Goal: Complete application form: Complete application form

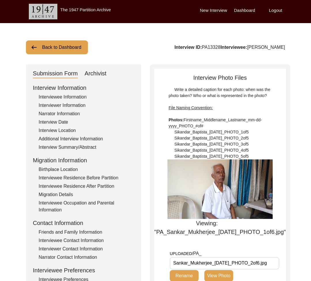
click at [76, 98] on div "Interviewee Information" at bounding box center [87, 96] width 96 height 7
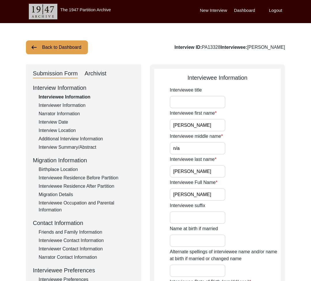
click at [195, 127] on input "[PERSON_NAME]" at bounding box center [198, 125] width 56 height 12
click at [73, 99] on div "Interviewee Information" at bounding box center [87, 96] width 96 height 7
click at [75, 104] on div "Interviewer Information" at bounding box center [87, 105] width 96 height 7
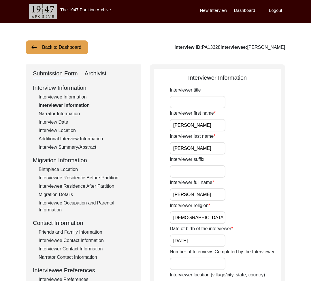
click at [74, 97] on div "Interviewee Information" at bounding box center [87, 96] width 96 height 7
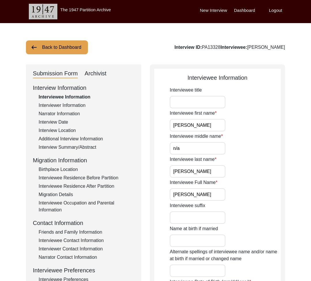
scroll to position [136, 0]
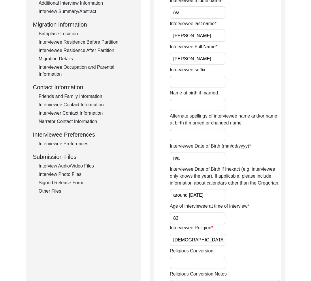
click at [77, 167] on div "Interview Audio/Video Files" at bounding box center [87, 165] width 96 height 7
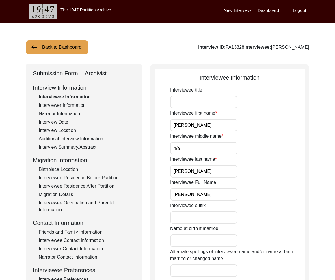
click at [73, 45] on button "Back to Dashboard" at bounding box center [57, 47] width 62 height 14
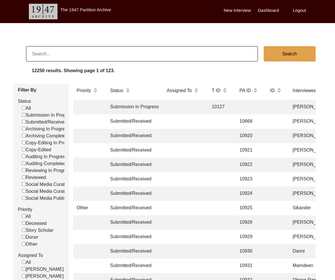
click at [48, 121] on label "Submitted/Received" at bounding box center [44, 122] width 45 height 7
click at [26, 121] on input "Submitted/Received" at bounding box center [24, 122] width 4 height 4
checkbox input "false"
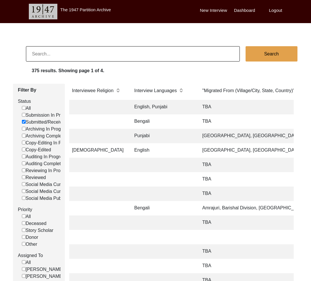
click at [39, 124] on label "Submitted/Received" at bounding box center [44, 122] width 45 height 7
click at [26, 123] on input "Submitted/Received" at bounding box center [24, 122] width 4 height 4
checkbox input "false"
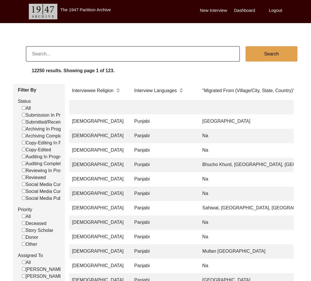
click at [44, 116] on label "Submission In Progress" at bounding box center [48, 115] width 53 height 7
click at [26, 116] on input "Submission In Progress" at bounding box center [24, 115] width 4 height 4
checkbox input "false"
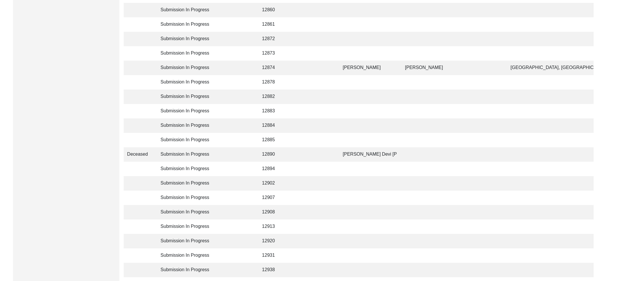
scroll to position [1334, 0]
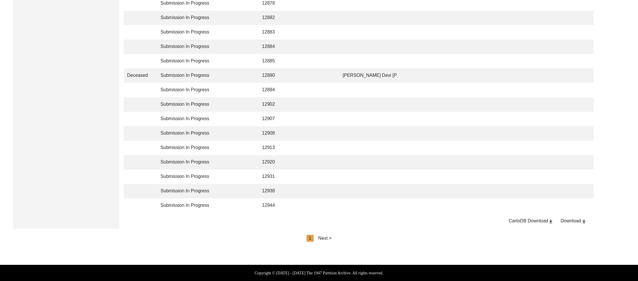
click at [325, 236] on div "Next >" at bounding box center [326, 238] width 14 height 7
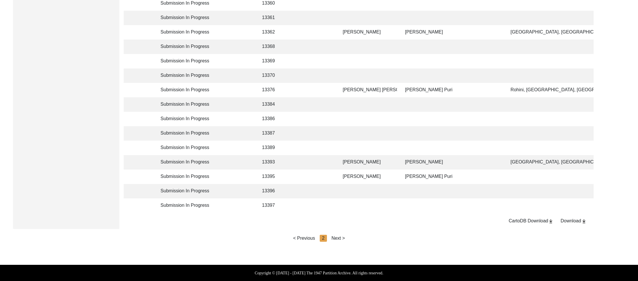
click at [334, 236] on div "Next >" at bounding box center [339, 238] width 14 height 7
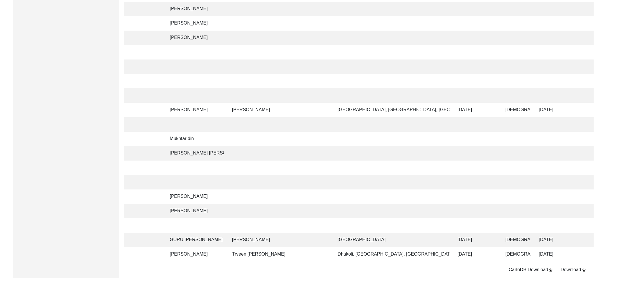
scroll to position [0, 170]
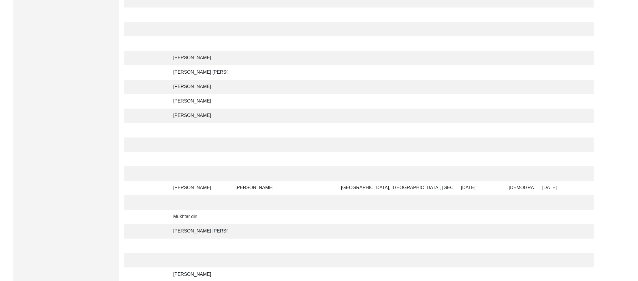
click at [254, 189] on td "[PERSON_NAME]" at bounding box center [282, 188] width 101 height 14
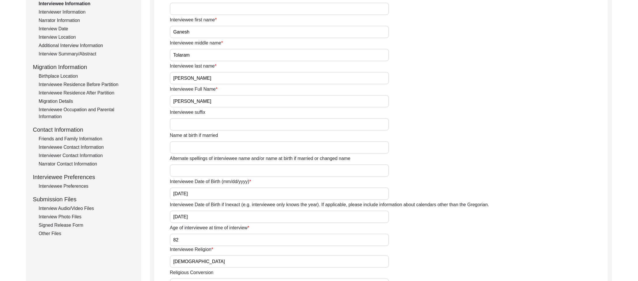
scroll to position [135, 0]
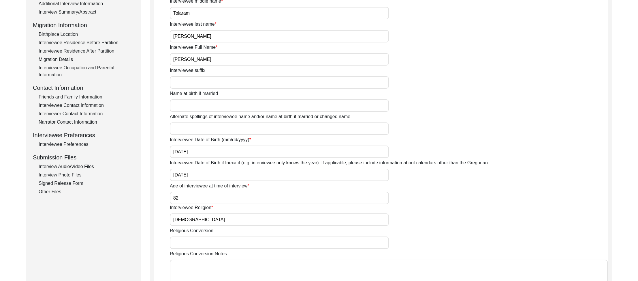
click at [78, 165] on div "Interview Audio/Video Files" at bounding box center [87, 166] width 96 height 7
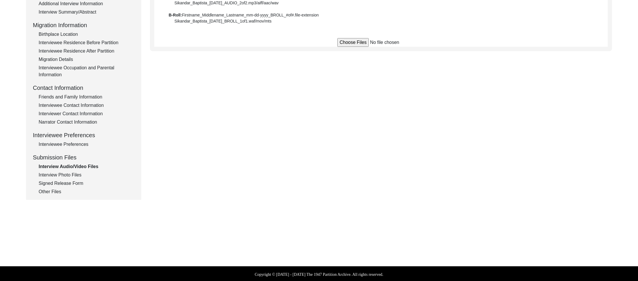
click at [63, 175] on div "Interview Photo Files" at bounding box center [87, 174] width 96 height 7
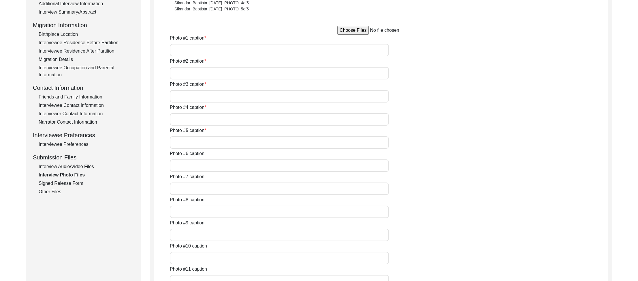
click at [57, 183] on div "Signed Release Form" at bounding box center [87, 183] width 96 height 7
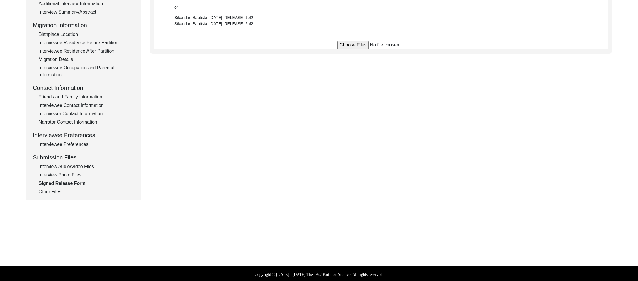
click at [73, 113] on div "Interviewer Contact Information" at bounding box center [87, 113] width 96 height 7
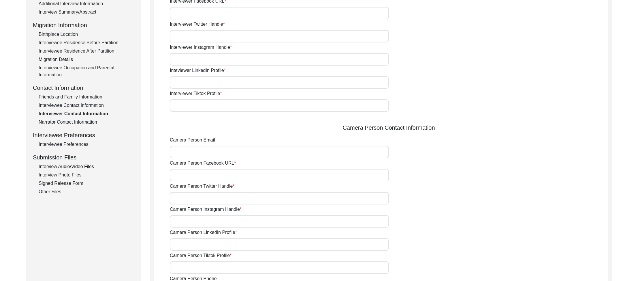
scroll to position [0, 0]
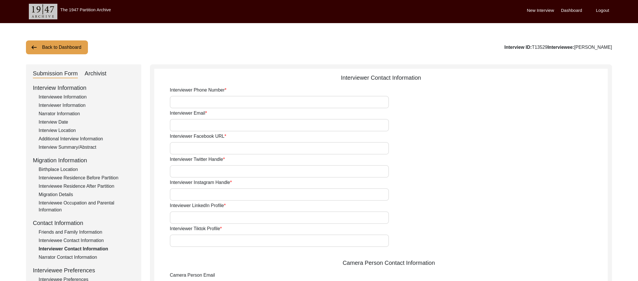
click at [72, 98] on div "Interviewee Information" at bounding box center [87, 96] width 96 height 7
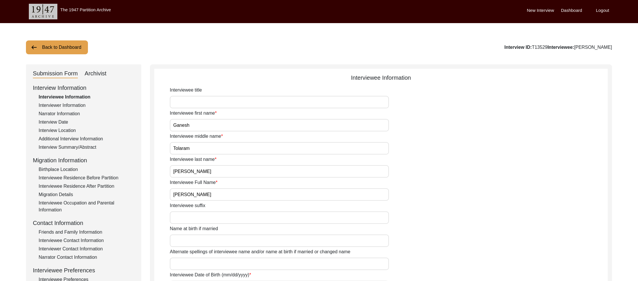
click at [83, 105] on div "Interviewer Information" at bounding box center [87, 105] width 96 height 7
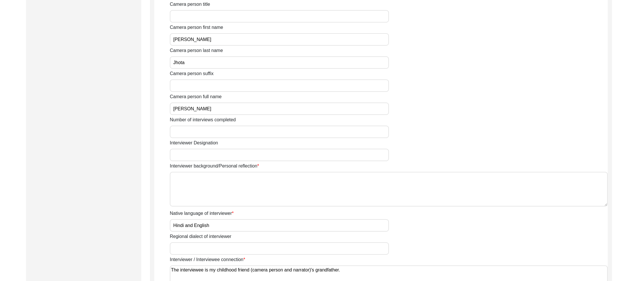
scroll to position [161, 0]
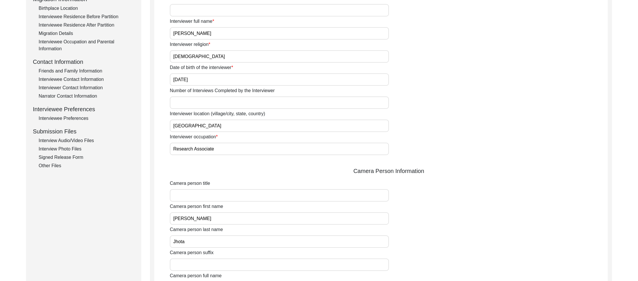
click at [87, 139] on div "Interview Audio/Video Files" at bounding box center [87, 140] width 96 height 7
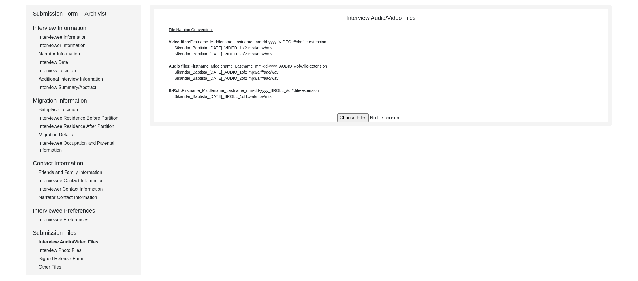
scroll to position [0, 0]
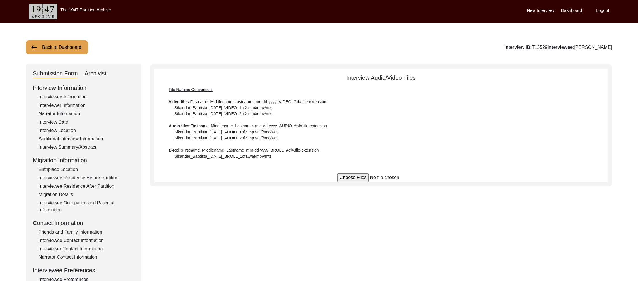
click at [334, 49] on div "Interview ID: T13529 Interviewee: [PERSON_NAME]" at bounding box center [559, 47] width 108 height 7
click at [76, 47] on button "Back to Dashboard" at bounding box center [57, 47] width 62 height 14
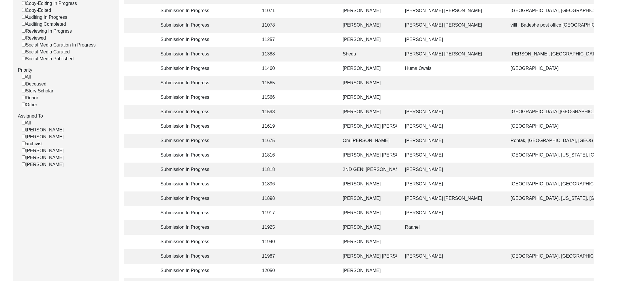
scroll to position [420, 0]
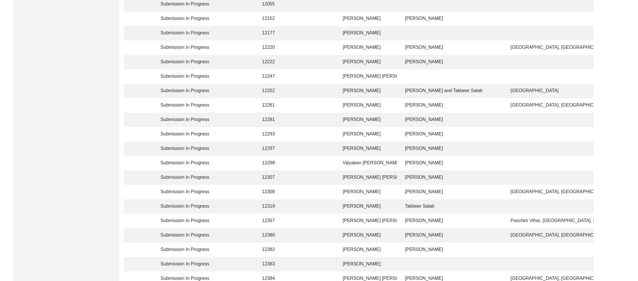
click at [334, 133] on td "[PERSON_NAME]" at bounding box center [369, 134] width 58 height 14
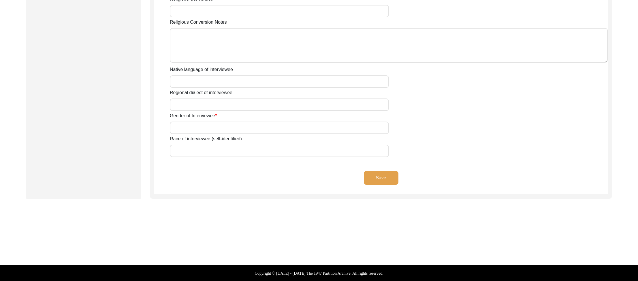
type input "Mr."
type input "[PERSON_NAME]"
type input "N/A"
type input "[PERSON_NAME]"
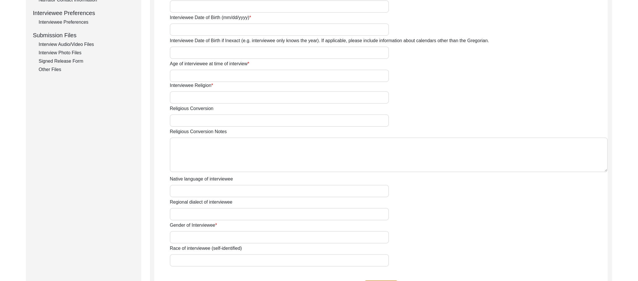
scroll to position [130, 0]
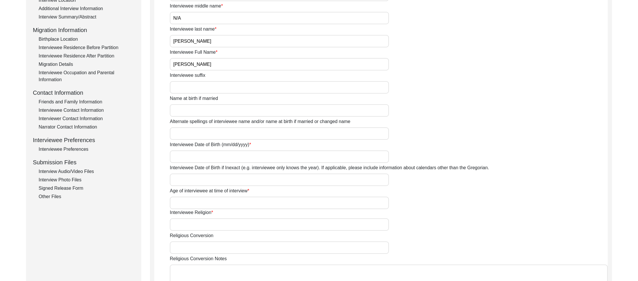
click at [79, 168] on div "Interview Audio/Video Files" at bounding box center [87, 171] width 96 height 7
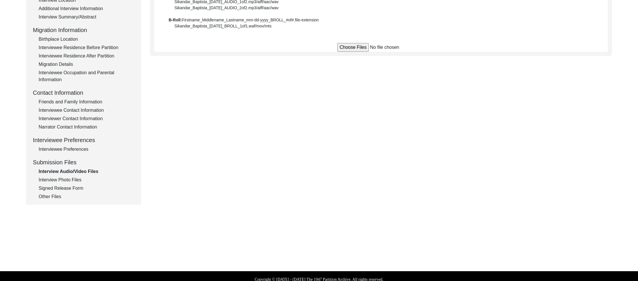
click at [78, 186] on div "Signed Release Form" at bounding box center [87, 188] width 96 height 7
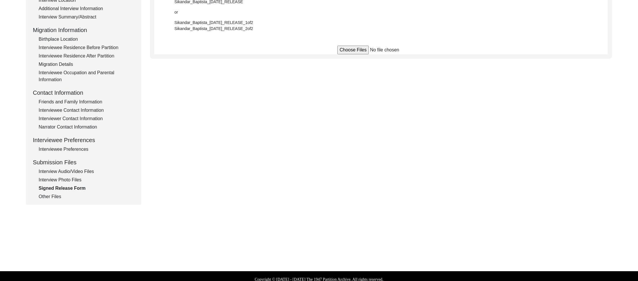
click at [72, 178] on div "Interview Photo Files" at bounding box center [87, 179] width 96 height 7
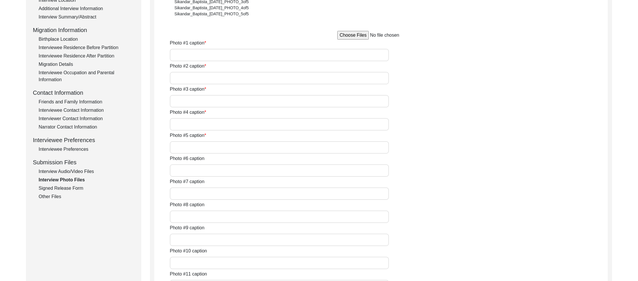
click at [46, 195] on div "Other Files" at bounding box center [87, 196] width 96 height 7
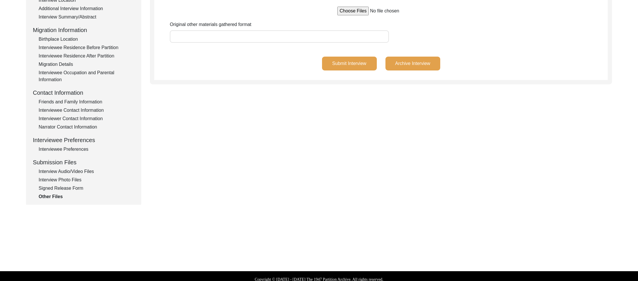
scroll to position [0, 0]
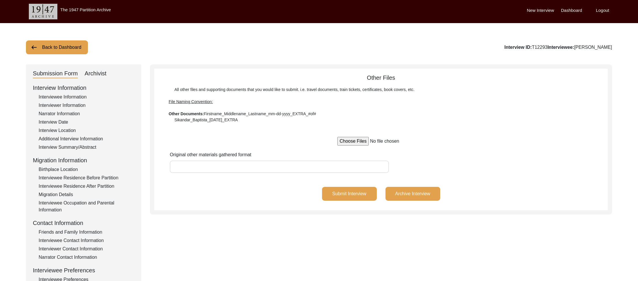
click at [53, 54] on button "Back to Dashboard" at bounding box center [57, 47] width 62 height 14
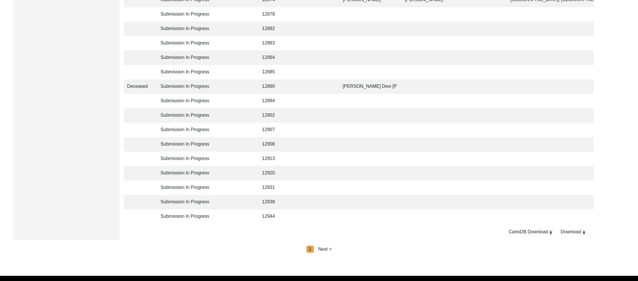
scroll to position [1320, 0]
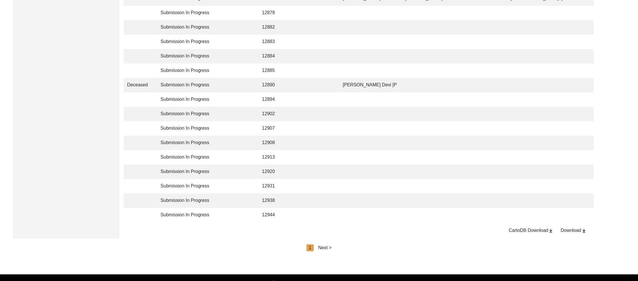
click at [328, 251] on div "Next >" at bounding box center [326, 247] width 14 height 7
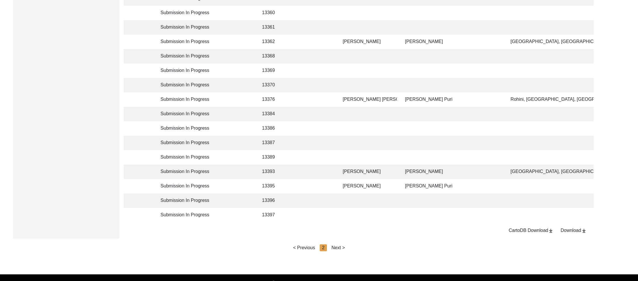
click at [334, 251] on div "Next >" at bounding box center [339, 247] width 14 height 7
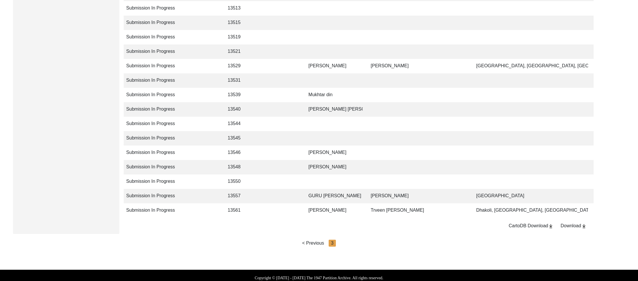
scroll to position [803, 0]
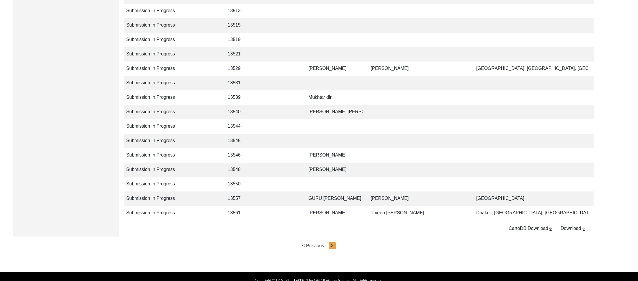
click at [310, 153] on td "[PERSON_NAME]" at bounding box center [334, 155] width 58 height 14
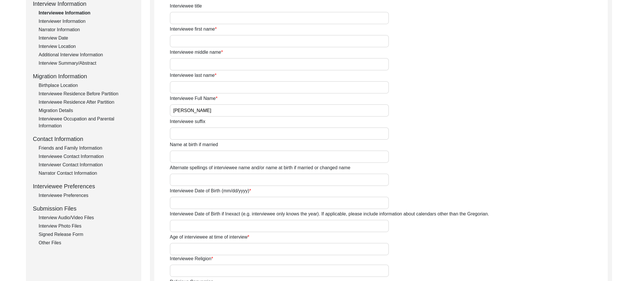
scroll to position [95, 0]
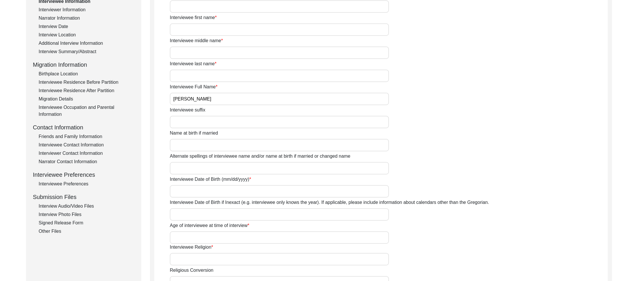
click at [63, 203] on div "Interview Audio/Video Files" at bounding box center [87, 206] width 96 height 7
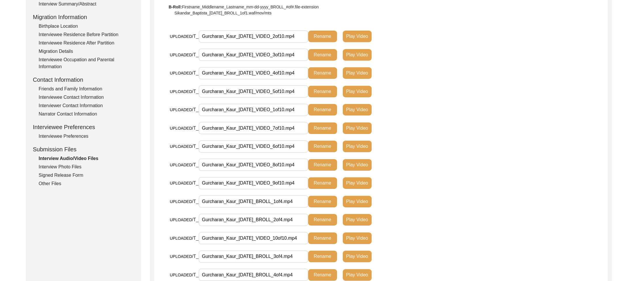
scroll to position [16, 0]
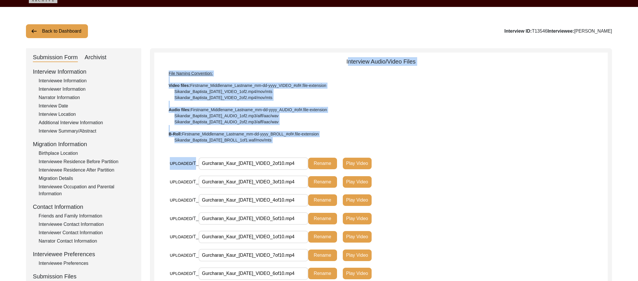
drag, startPoint x: 196, startPoint y: 163, endPoint x: 170, endPoint y: 162, distance: 26.8
click at [179, 163] on span "UPLOADED/" at bounding box center [181, 163] width 23 height 5
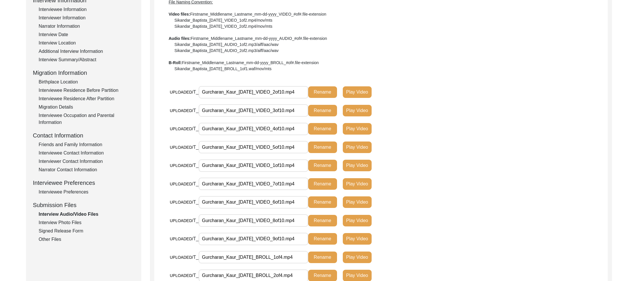
scroll to position [88, 0]
click at [334, 91] on button "Play Video" at bounding box center [357, 92] width 29 height 12
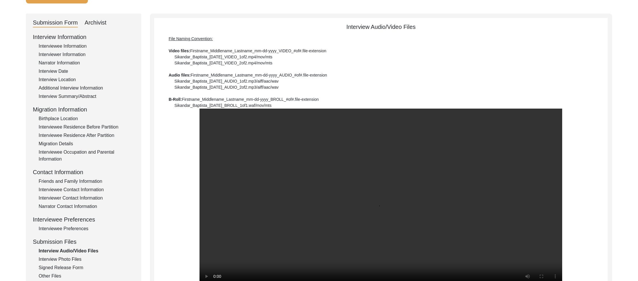
scroll to position [0, 0]
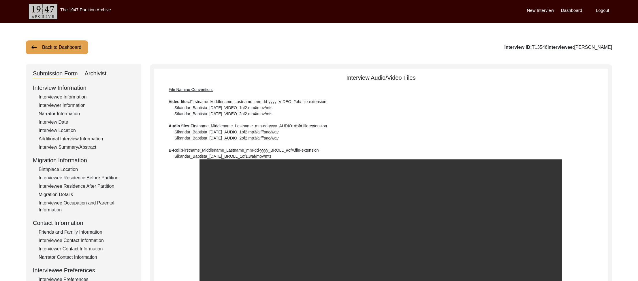
click at [194, 102] on div "File Naming Convention: Video files: Firstname_Middlename_Lastname_mm-dd-yyyy_V…" at bounding box center [381, 123] width 425 height 73
drag, startPoint x: 193, startPoint y: 101, endPoint x: 357, endPoint y: 111, distance: 164.2
click at [334, 111] on div "File Naming Convention: Video files: Firstname_Middlename_Lastname_mm-dd-yyyy_V…" at bounding box center [381, 123] width 425 height 73
click at [316, 109] on div "File Naming Convention: Video files: Firstname_Middlename_Lastname_mm-dd-yyyy_V…" at bounding box center [381, 123] width 425 height 73
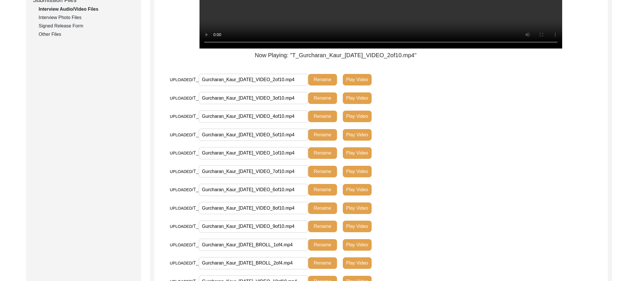
scroll to position [298, 0]
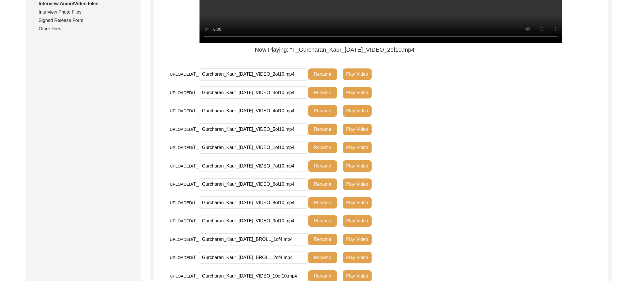
click at [217, 80] on input "Gurcharan_Kaur_[DATE]_VIDEO_2of10.mp4" at bounding box center [254, 74] width 110 height 12
click at [232, 80] on input "Gurcharan_Kaur_[DATE]_VIDEO_2of10.mp4" at bounding box center [254, 74] width 110 height 12
drag, startPoint x: 227, startPoint y: 101, endPoint x: 224, endPoint y: 99, distance: 3.1
click at [224, 80] on input "Gurcharan_Kaur_[DATE]_VIDEO_2of10.mp4" at bounding box center [254, 74] width 110 height 12
click at [227, 80] on input "Gurcharan_Kaur_[DATE]_VIDEO_2of10.mp4" at bounding box center [254, 74] width 110 height 12
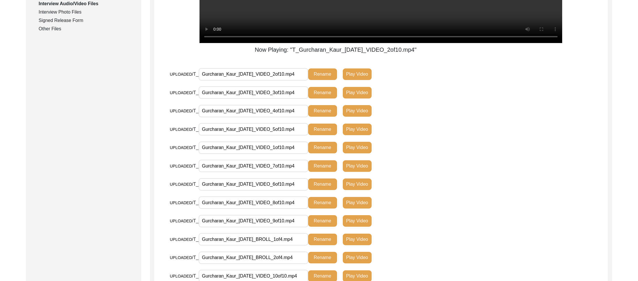
click at [224, 80] on input "Gurcharan_Kaur_[DATE]_VIDEO_2of10.mp4" at bounding box center [254, 74] width 110 height 12
click at [225, 80] on input "Gurcharan_Kaur_[DATE]_VIDEO_2of10.mp4" at bounding box center [254, 74] width 110 height 12
drag, startPoint x: 237, startPoint y: 98, endPoint x: 261, endPoint y: 98, distance: 24.0
click at [261, 80] on input "Gurcharan_Kaur_[DATE]_VIDEO_2of10.mp4" at bounding box center [254, 74] width 110 height 12
click at [262, 80] on input "Gurcharan_Kaur_[DATE]_VIDEO_2of10.mp4" at bounding box center [254, 74] width 110 height 12
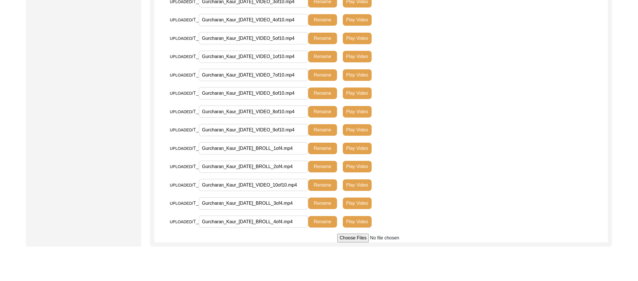
scroll to position [330, 0]
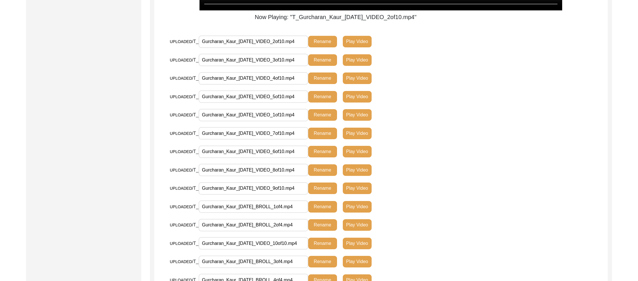
click at [239, 48] on input "Gurcharan_Kaur_[DATE]_VIDEO_2of10.mp4" at bounding box center [254, 41] width 110 height 12
click at [274, 48] on input "Gurcharan_Kaur_[DATE]_VIDEO_2of10.mp4" at bounding box center [254, 41] width 110 height 12
drag, startPoint x: 279, startPoint y: 64, endPoint x: 264, endPoint y: 65, distance: 15.0
click at [264, 48] on input "Gurcharan_Kaur_[DATE]_VIDEO_2of10.mp4" at bounding box center [254, 41] width 110 height 12
click at [269, 48] on input "Gurcharan_Kaur_[DATE]_VIDEO_2of10.mp4" at bounding box center [254, 41] width 110 height 12
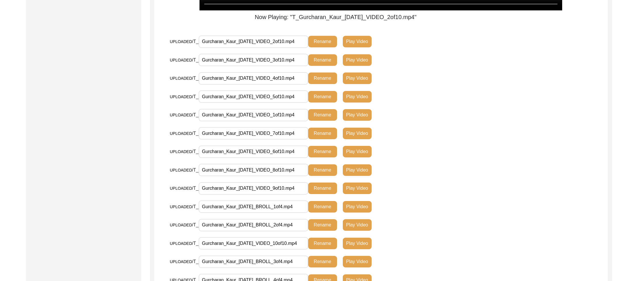
drag, startPoint x: 293, startPoint y: 64, endPoint x: 283, endPoint y: 65, distance: 9.8
click at [283, 48] on input "Gurcharan_Kaur_[DATE]_VIDEO_2of10.mp4" at bounding box center [254, 41] width 110 height 12
click at [287, 48] on input "Gurcharan_Kaur_[DATE]_VIDEO_2of10.mp4" at bounding box center [254, 41] width 110 height 12
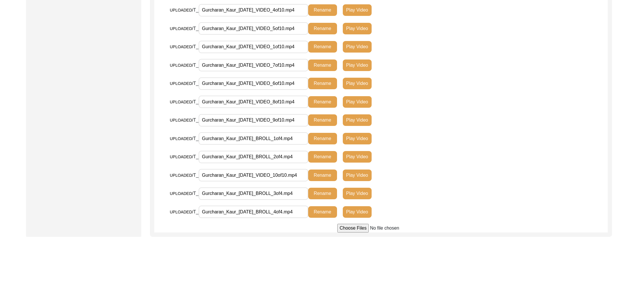
scroll to position [370, 0]
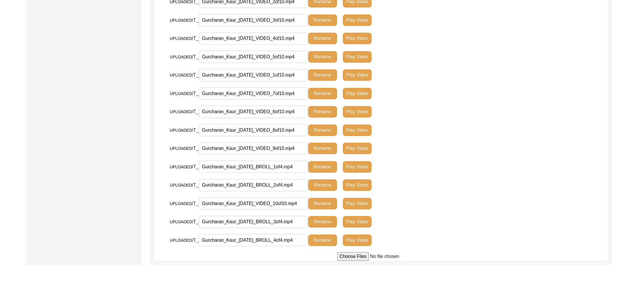
click at [282, 81] on input "Gurcharan_Kaur_[DATE]_VIDEO_1of10.mp4" at bounding box center [254, 75] width 110 height 12
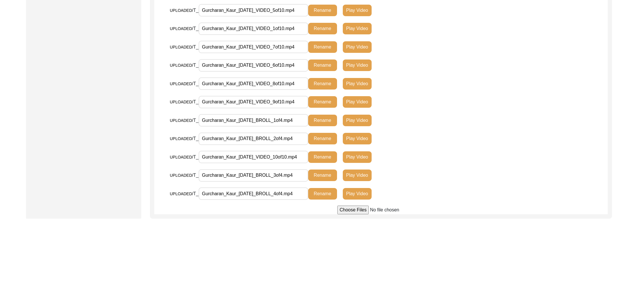
scroll to position [417, 0]
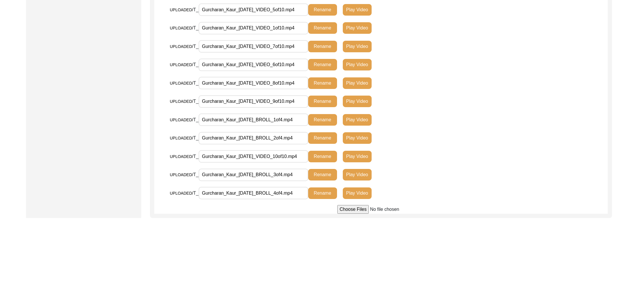
click at [263, 181] on input "Gurcharan_Kaur_[DATE]_BROLL_3of4.mp4" at bounding box center [254, 174] width 110 height 12
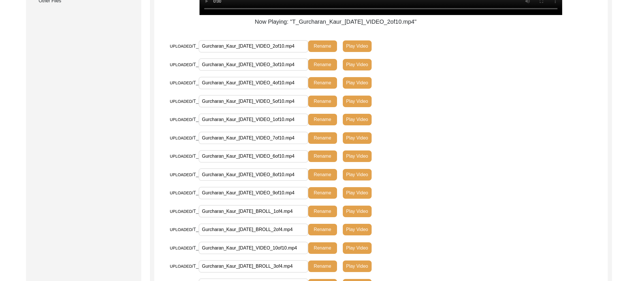
scroll to position [460, 0]
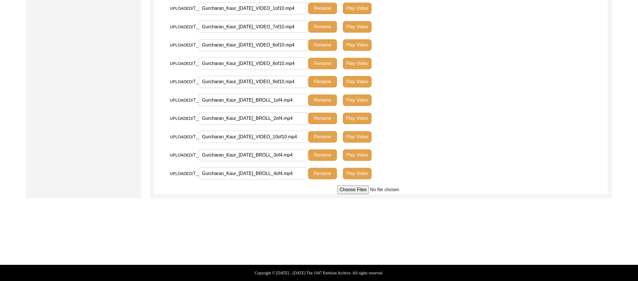
click at [264, 173] on input "Gurcharan_Kaur_[DATE]_BROLL_4of4.mp4" at bounding box center [254, 173] width 110 height 12
click at [269, 156] on input "Gurcharan_Kaur_[DATE]_BROLL_3of4.mp4" at bounding box center [254, 155] width 110 height 12
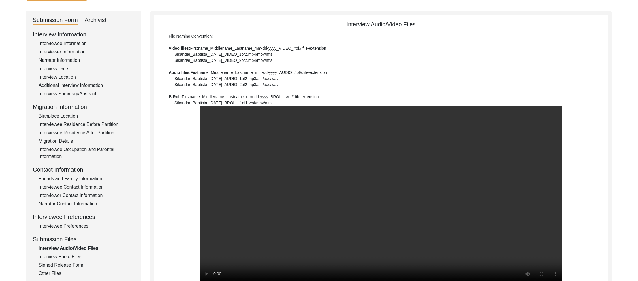
scroll to position [0, 0]
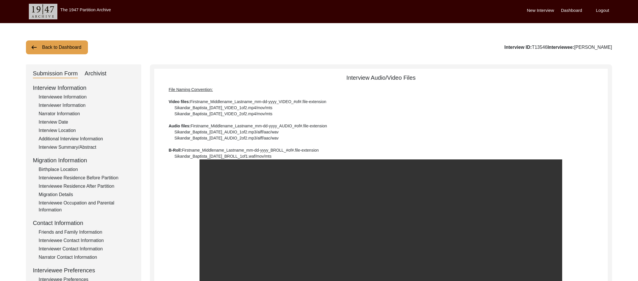
click at [70, 105] on div "Interviewer Information" at bounding box center [87, 105] width 96 height 7
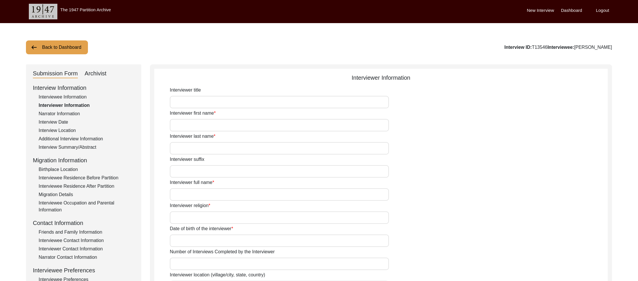
click at [75, 146] on div "Interview Summary/Abstract" at bounding box center [87, 147] width 96 height 7
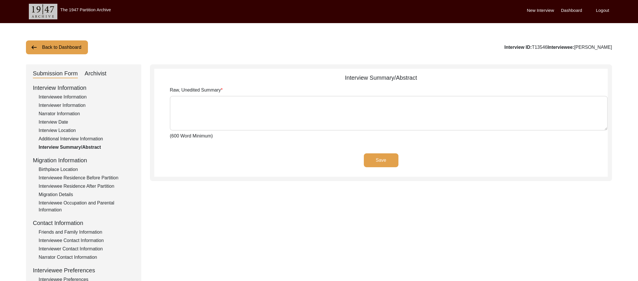
scroll to position [136, 0]
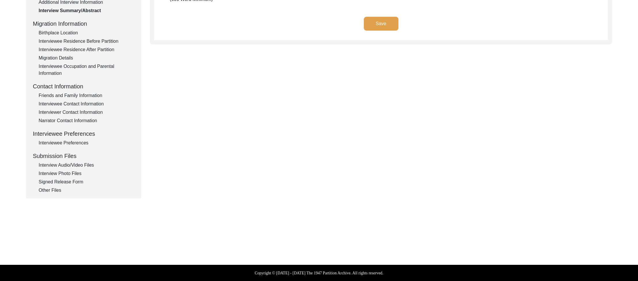
click at [74, 173] on div "Interview Photo Files" at bounding box center [87, 173] width 96 height 7
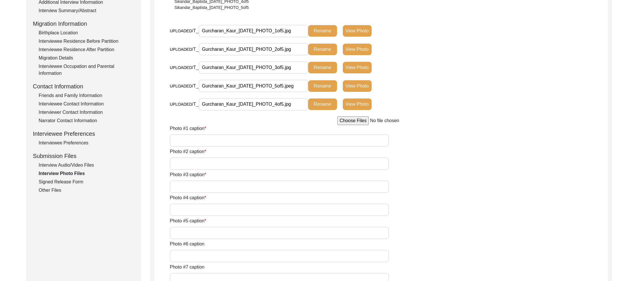
scroll to position [130, 0]
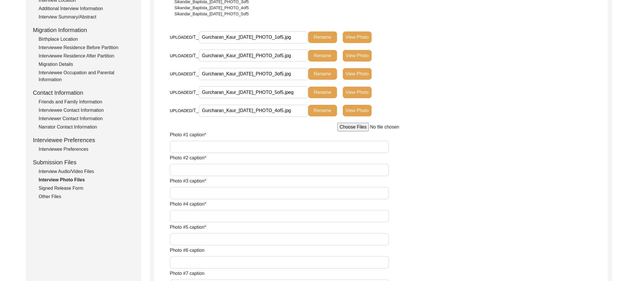
click at [83, 189] on div "Signed Release Form" at bounding box center [87, 188] width 96 height 7
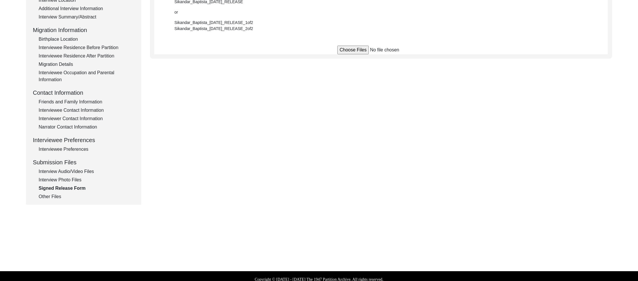
click at [55, 179] on div "Interview Photo Files" at bounding box center [87, 179] width 96 height 7
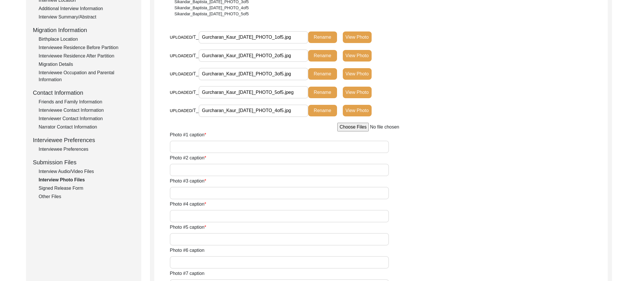
click at [56, 199] on div "Other Files" at bounding box center [87, 196] width 96 height 7
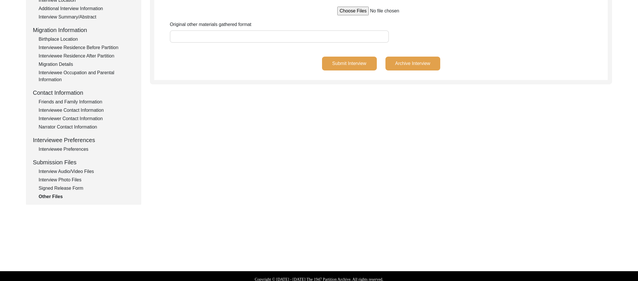
scroll to position [0, 0]
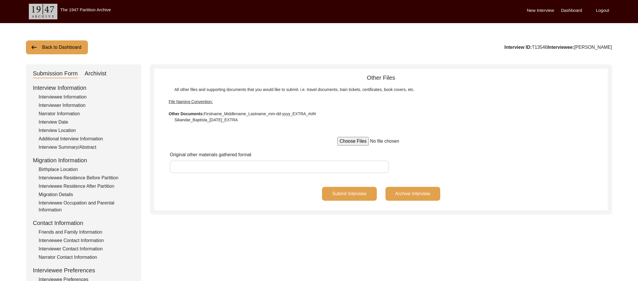
click at [60, 46] on button "Back to Dashboard" at bounding box center [57, 47] width 62 height 14
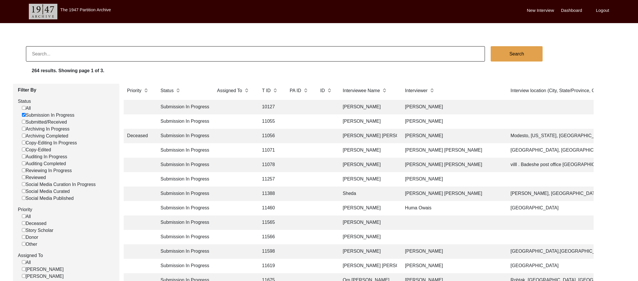
click at [55, 115] on label "Submission In Progress" at bounding box center [48, 115] width 53 height 7
click at [26, 115] on input "Submission In Progress" at bounding box center [24, 115] width 4 height 4
checkbox input "false"
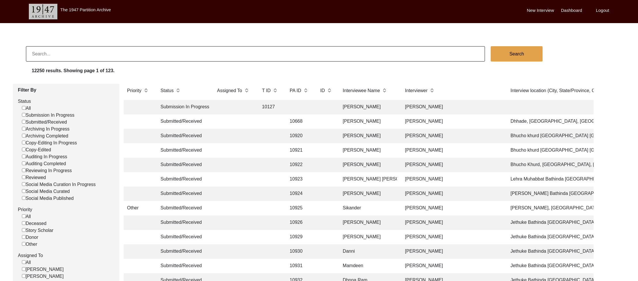
click at [57, 124] on label "Submitted/Received" at bounding box center [44, 122] width 45 height 7
click at [26, 123] on input "Submitted/Received" at bounding box center [24, 122] width 4 height 4
checkbox input "false"
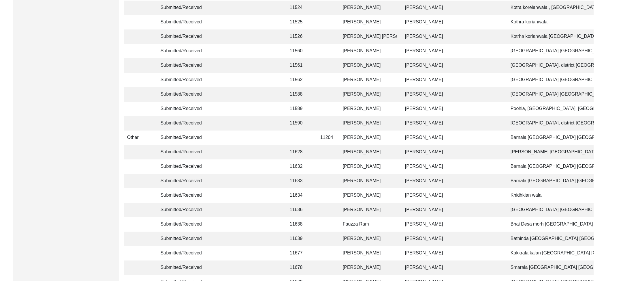
scroll to position [1334, 0]
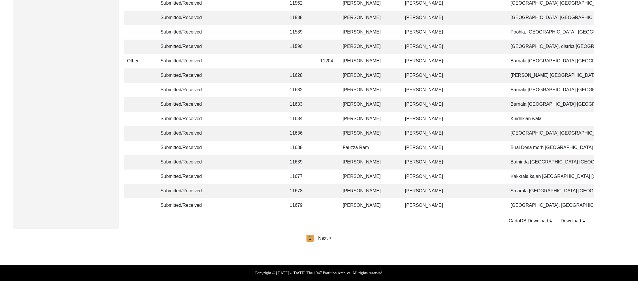
click at [329, 237] on div "Next >" at bounding box center [326, 238] width 14 height 7
drag, startPoint x: 336, startPoint y: 236, endPoint x: 341, endPoint y: 239, distance: 5.6
click at [334, 236] on div "Next >" at bounding box center [339, 238] width 14 height 7
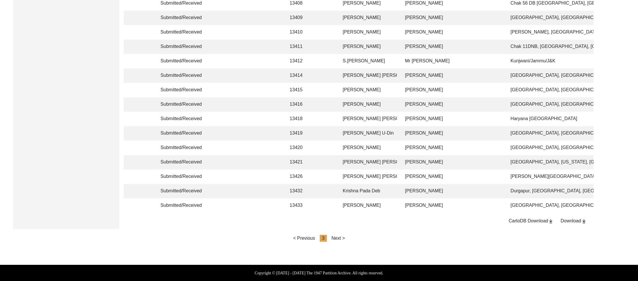
click at [334, 239] on div "Next >" at bounding box center [339, 238] width 14 height 7
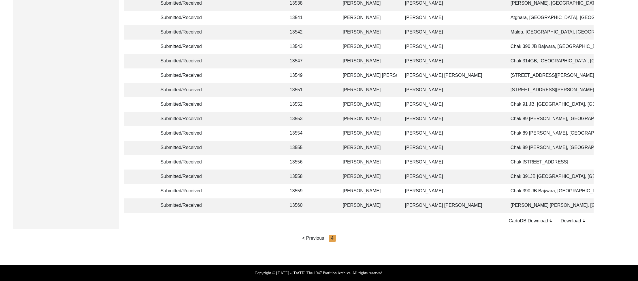
scroll to position [973, 0]
click at [334, 186] on td "[PERSON_NAME]" at bounding box center [369, 191] width 58 height 14
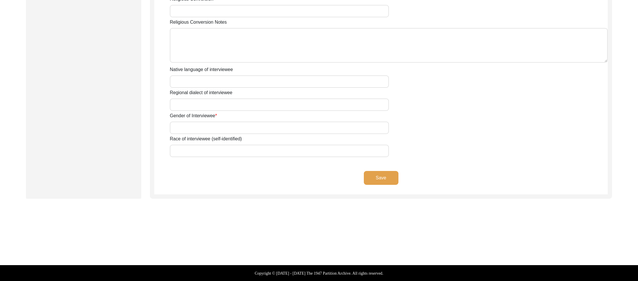
type input "Mr"
type input "Nazir"
type input "[PERSON_NAME]"
type input "N/A"
type input "[PERSON_NAME]"
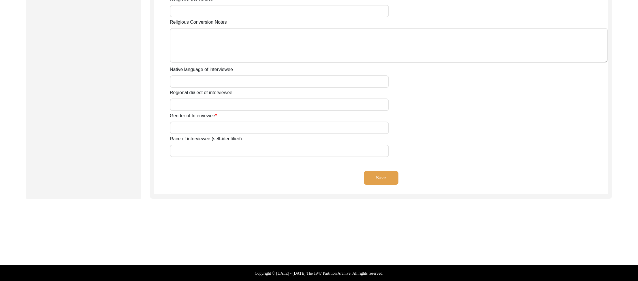
type input "N/A"
type input "[PERSON_NAME]"
type input "1933"
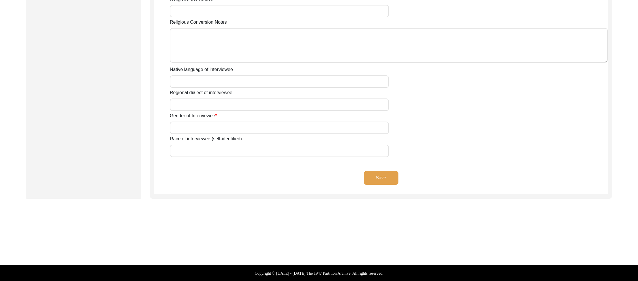
type input "92 Years"
type input "[DEMOGRAPHIC_DATA]"
type input "N/A"
type textarea "N/A"
type input "Punjabi"
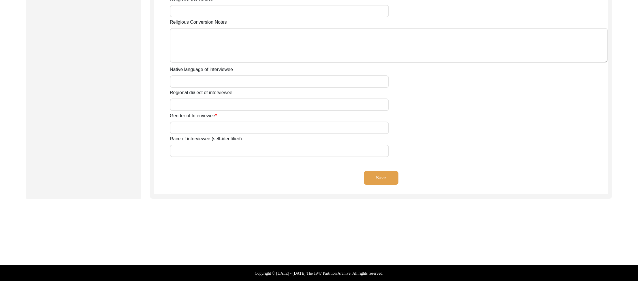
type input "Malwai"
type input "[DEMOGRAPHIC_DATA]"
type input "[PERSON_NAME]"
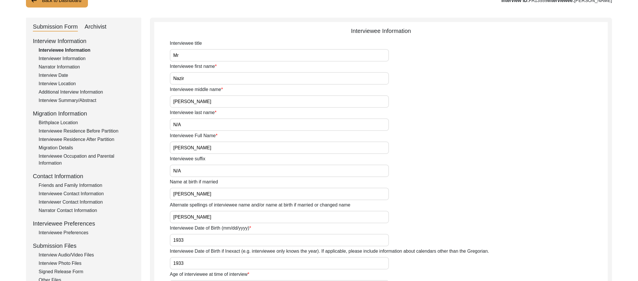
scroll to position [85, 0]
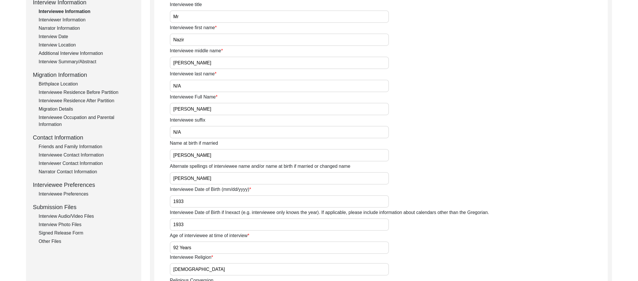
click at [70, 217] on div "Interview Audio/Video Files" at bounding box center [87, 216] width 96 height 7
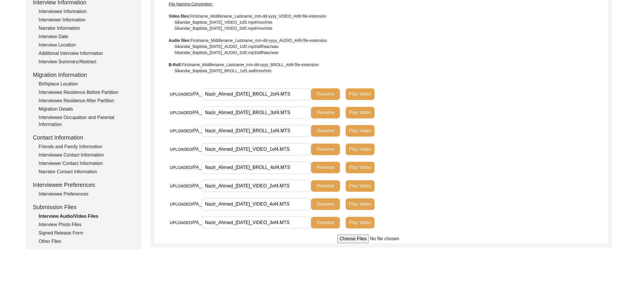
drag, startPoint x: 276, startPoint y: 222, endPoint x: 177, endPoint y: 221, distance: 99.3
click at [177, 221] on div "UPLOADED/ PA_ Nazir_Ahmed_[DATE]_VIDEO_3of4.MTS Rename Play Video" at bounding box center [323, 222] width 307 height 13
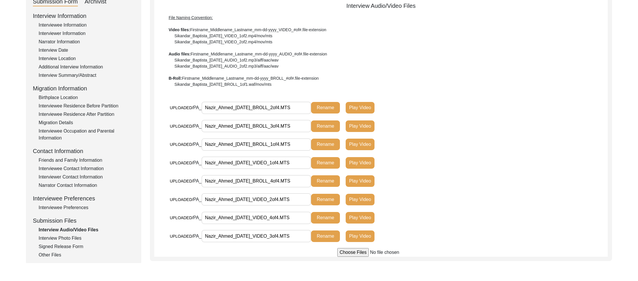
click at [334, 112] on div "UPLOADED/ PA_ Nazir_Ahmed_[DATE]_BROLL_2of4.MTS Rename Play Video" at bounding box center [389, 110] width 438 height 18
drag, startPoint x: 276, startPoint y: 107, endPoint x: 263, endPoint y: 108, distance: 13.7
click at [263, 108] on input "Nazir_Ahmed_[DATE]_BROLL_2of4.MTS" at bounding box center [257, 108] width 110 height 12
type input "Nazir_Ahmed_[DATE]_broll_2of4.MTS"
click at [325, 106] on button "Rename" at bounding box center [325, 108] width 29 height 12
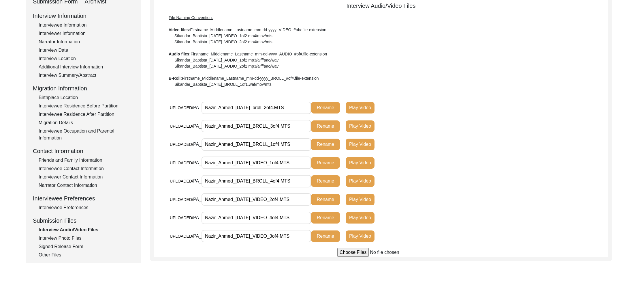
click at [268, 107] on input "Nazir_Ahmed_[DATE]_broll_2of4.MTS" at bounding box center [257, 108] width 110 height 12
click at [271, 108] on input "Nazir_Ahmed_[DATE]_broll_2of4.MTS" at bounding box center [257, 108] width 110 height 12
drag, startPoint x: 271, startPoint y: 107, endPoint x: 263, endPoint y: 107, distance: 8.4
click at [263, 107] on input "Nazir_Ahmed_[DATE]_broll_2of4.MTS" at bounding box center [257, 108] width 110 height 12
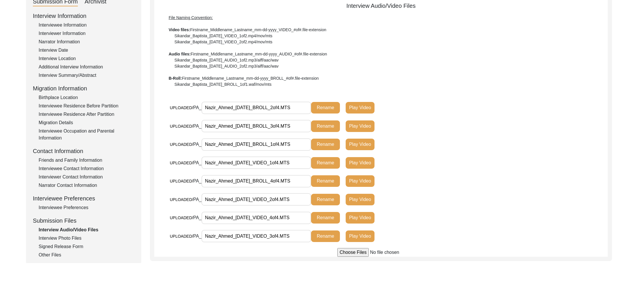
type input "Nazir_Ahmed_[DATE]_BROLL_2of4.MTS"
click at [323, 105] on button "Rename" at bounding box center [325, 108] width 29 height 12
click at [65, 237] on div "Interview Photo Files" at bounding box center [87, 238] width 96 height 7
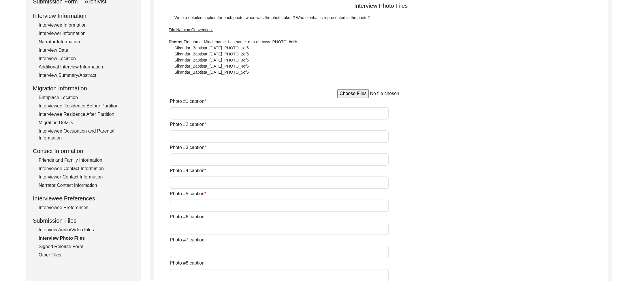
type input "[PERSON_NAME]"
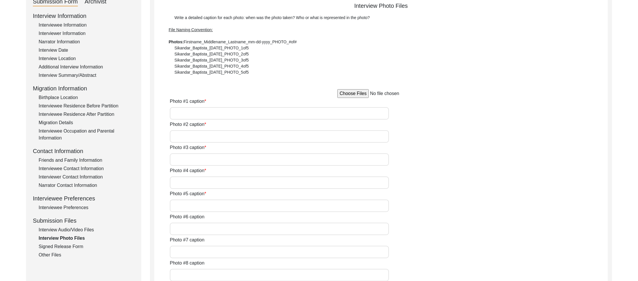
type input "N/A"
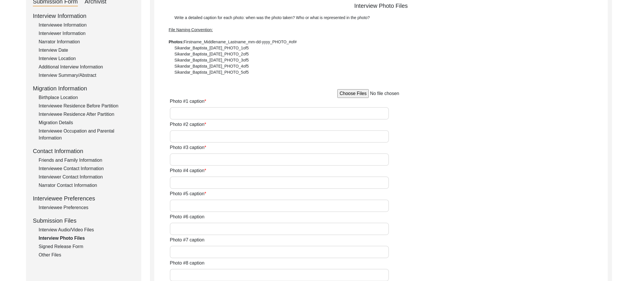
type input "N/A"
type textarea "N/A"
type input "N/A"
type input "JPG"
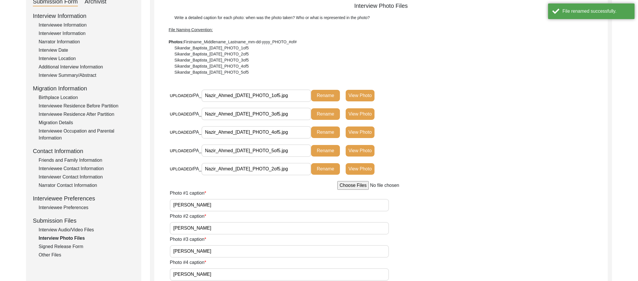
click at [72, 230] on div "Interview Audio/Video Files" at bounding box center [87, 229] width 96 height 7
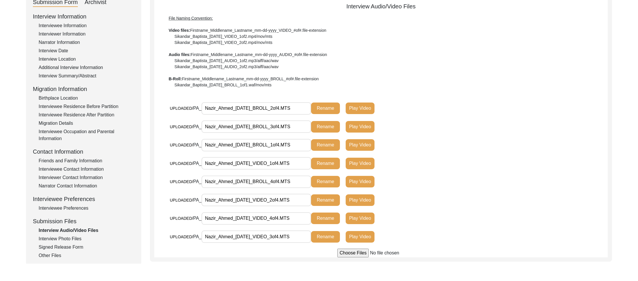
scroll to position [72, 0]
click at [254, 110] on input "Nazir_Ahmed_[DATE]_BROLL_2of4.MTS" at bounding box center [257, 108] width 110 height 12
click at [81, 242] on div "Interview Information Interviewee Information Interviewer Information Narrator …" at bounding box center [84, 135] width 102 height 247
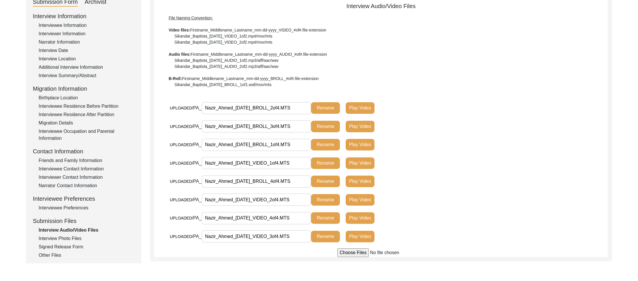
click at [77, 238] on div "Interview Photo Files" at bounding box center [87, 238] width 96 height 7
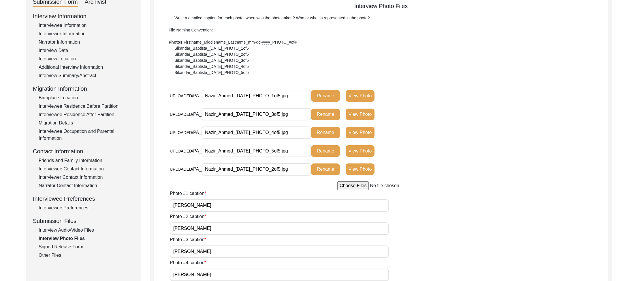
click at [334, 93] on button "View Photo" at bounding box center [360, 96] width 29 height 12
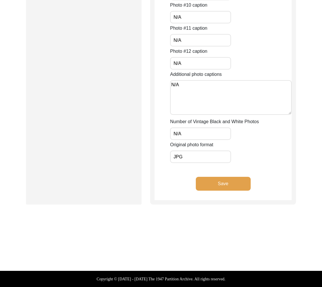
scroll to position [737, 0]
drag, startPoint x: 200, startPoint y: 136, endPoint x: 141, endPoint y: 132, distance: 59.0
click at [202, 136] on input "N/A" at bounding box center [200, 134] width 61 height 12
drag, startPoint x: 204, startPoint y: 134, endPoint x: 161, endPoint y: 128, distance: 43.5
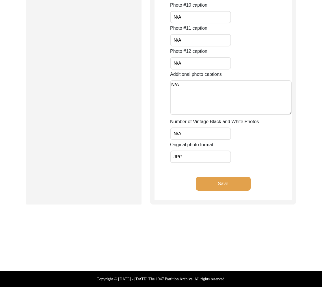
drag, startPoint x: 216, startPoint y: 139, endPoint x: 160, endPoint y: 134, distance: 55.9
click at [201, 139] on input "0of5" at bounding box center [200, 134] width 61 height 12
type input "0of5"
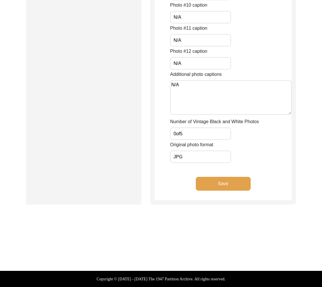
click at [211, 158] on input "JPG" at bounding box center [200, 157] width 61 height 12
click at [238, 145] on div "Original photo format JPG" at bounding box center [230, 152] width 121 height 22
click at [192, 160] on input "JPG" at bounding box center [200, 157] width 61 height 12
click at [257, 154] on div "Original photo format JPG" at bounding box center [230, 152] width 121 height 22
click at [209, 158] on input "JPG" at bounding box center [200, 157] width 61 height 12
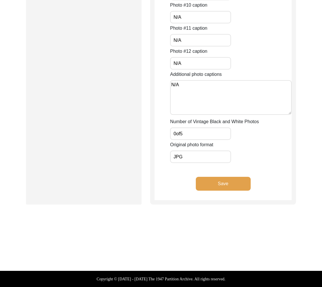
click at [262, 151] on div "Original photo format JPG" at bounding box center [230, 152] width 121 height 22
drag, startPoint x: 195, startPoint y: 157, endPoint x: 157, endPoint y: 155, distance: 38.1
type input "jpg"
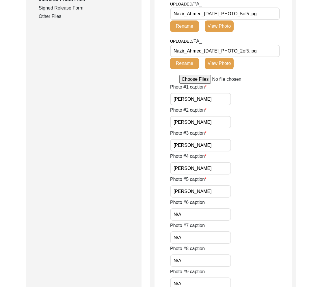
scroll to position [98, 0]
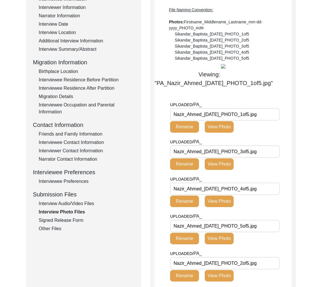
click at [68, 216] on div "Interview Information Interviewee Information Interviewer Information Narrator …" at bounding box center [84, 109] width 102 height 247
click at [74, 220] on div "Signed Release Form" at bounding box center [87, 220] width 96 height 7
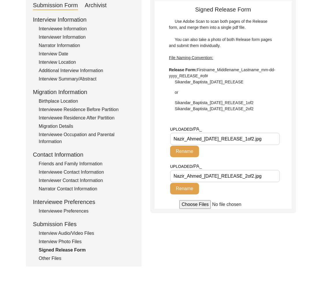
scroll to position [60, 0]
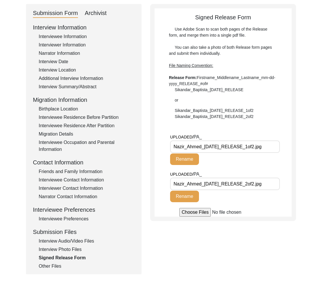
click at [250, 91] on div "Use Adobe Scan to scan both pages of the Release form, and merge them into a si…" at bounding box center [223, 72] width 108 height 93
click at [244, 90] on div "Use Adobe Scan to scan both pages of the Release form, and merge them into a si…" at bounding box center [223, 73] width 108 height 93
drag, startPoint x: 233, startPoint y: 89, endPoint x: 265, endPoint y: 89, distance: 32.3
click at [265, 89] on div "Use Adobe Scan to scan both pages of the Release form, and merge them into a si…" at bounding box center [223, 73] width 108 height 93
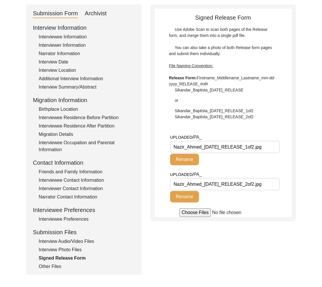
scroll to position [58, 0]
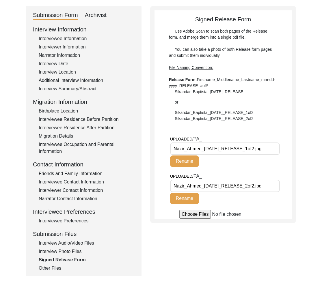
click at [267, 119] on div "Use Adobe Scan to scan both pages of the Release form, and merge them into a si…" at bounding box center [223, 74] width 108 height 93
click at [246, 93] on div "Use Adobe Scan to scan both pages of the Release form, and merge them into a si…" at bounding box center [223, 74] width 108 height 93
click at [234, 91] on div "Use Adobe Scan to scan both pages of the Release form, and merge them into a si…" at bounding box center [223, 74] width 108 height 93
drag, startPoint x: 233, startPoint y: 92, endPoint x: 270, endPoint y: 95, distance: 37.0
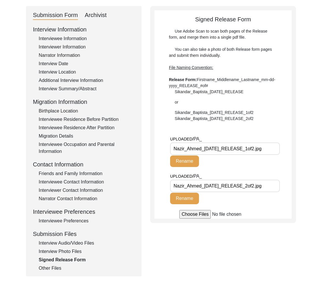
click at [270, 95] on div "Use Adobe Scan to scan both pages of the Release form, and merge them into a si…" at bounding box center [223, 74] width 108 height 93
click at [273, 98] on div "Use Adobe Scan to scan both pages of the Release form, and merge them into a si…" at bounding box center [223, 74] width 108 height 93
click at [57, 57] on div "Narrator Information" at bounding box center [87, 55] width 96 height 7
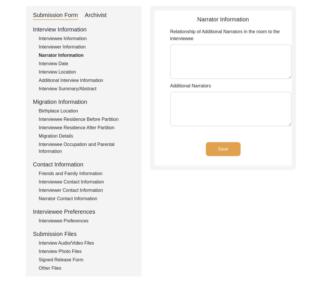
type textarea "N/A"
click at [80, 261] on div "Signed Release Form" at bounding box center [87, 259] width 96 height 7
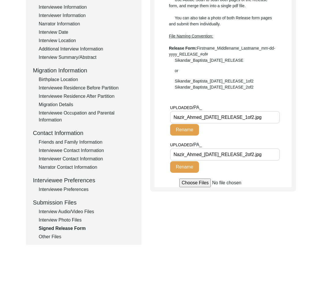
scroll to position [91, 0]
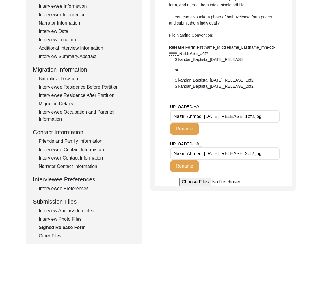
click at [49, 237] on div "Other Files" at bounding box center [87, 236] width 96 height 7
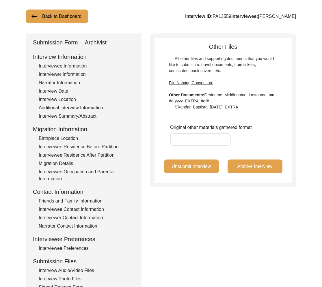
scroll to position [0, 0]
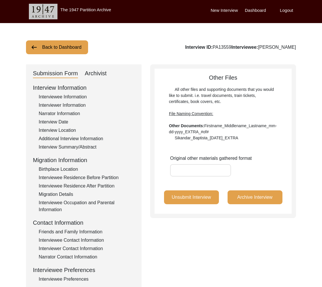
click at [183, 138] on div "All other files and supporting documents that you would like to submit. i.e. tr…" at bounding box center [223, 114] width 108 height 55
click at [185, 138] on div "All other files and supporting documents that you would like to submit. i.e. tr…" at bounding box center [223, 114] width 108 height 55
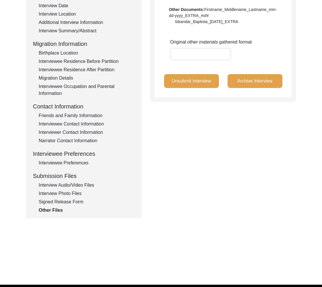
scroll to position [130, 0]
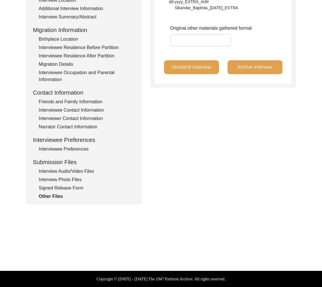
click at [85, 172] on div "Interview Audio/Video Files" at bounding box center [87, 171] width 96 height 7
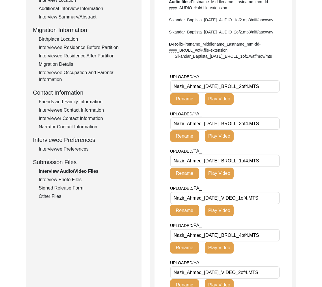
click at [75, 181] on div "Interview Photo Files" at bounding box center [87, 179] width 96 height 7
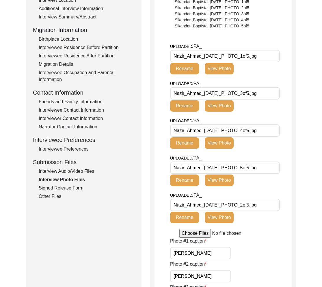
click at [70, 188] on div "Signed Release Form" at bounding box center [87, 188] width 96 height 7
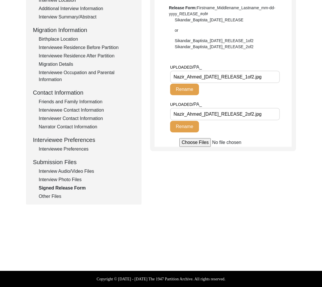
click at [61, 199] on div "Other Files" at bounding box center [87, 196] width 96 height 7
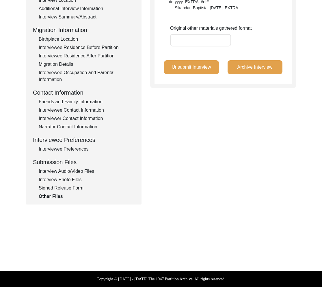
click at [72, 170] on div "Interview Audio/Video Files" at bounding box center [87, 171] width 96 height 7
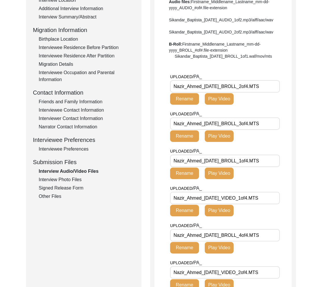
click at [44, 199] on div "Other Files" at bounding box center [87, 196] width 96 height 7
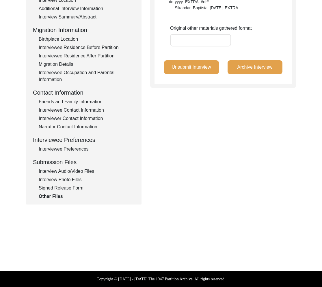
click at [69, 174] on div "Interview Audio/Video Files" at bounding box center [87, 171] width 96 height 7
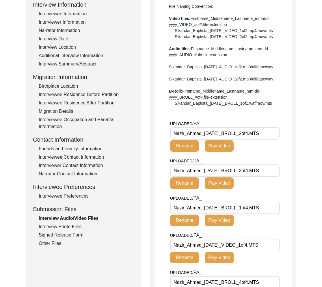
scroll to position [71, 0]
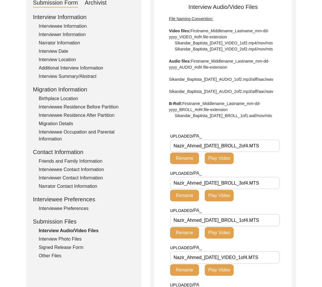
click at [188, 50] on div "File Naming Convention: Video files: Firstname_Middlename_Lastname_mm-dd-yyyy_V…" at bounding box center [223, 67] width 108 height 103
drag, startPoint x: 192, startPoint y: 49, endPoint x: 181, endPoint y: 50, distance: 11.3
click at [181, 50] on div "File Naming Convention: Video files: Firstname_Middlename_Lastname_mm-dd-yyyy_V…" at bounding box center [223, 67] width 108 height 103
click at [186, 91] on div "File Naming Convention: Video files: Firstname_Middlename_Lastname_mm-dd-yyyy_V…" at bounding box center [223, 67] width 108 height 103
click at [188, 119] on div "File Naming Convention: Video files: Firstname_Middlename_Lastname_mm-dd-yyyy_V…" at bounding box center [223, 67] width 108 height 103
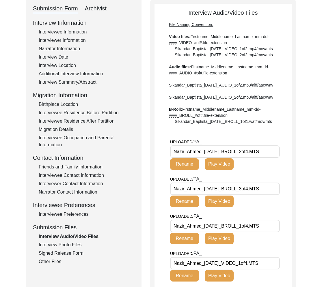
scroll to position [65, 0]
click at [56, 264] on div "Other Files" at bounding box center [87, 261] width 96 height 7
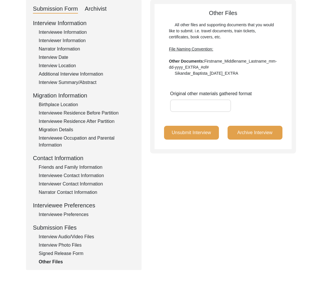
click at [205, 74] on div "All other files and supporting documents that you would like to submit. i.e. tr…" at bounding box center [223, 49] width 108 height 55
click at [197, 74] on div "All other files and supporting documents that you would like to submit. i.e. tr…" at bounding box center [223, 49] width 108 height 55
click at [204, 73] on div "All other files and supporting documents that you would like to submit. i.e. tr…" at bounding box center [223, 49] width 108 height 55
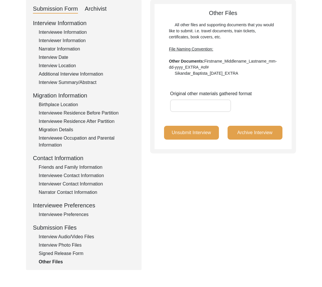
click at [252, 112] on div "Original other materials gathered format" at bounding box center [230, 101] width 121 height 22
click at [183, 72] on div "All other files and supporting documents that you would like to submit. i.e. tr…" at bounding box center [223, 49] width 108 height 55
click at [193, 72] on div "All other files and supporting documents that you would like to submit. i.e. tr…" at bounding box center [223, 49] width 108 height 55
drag, startPoint x: 87, startPoint y: 235, endPoint x: 83, endPoint y: 237, distance: 4.5
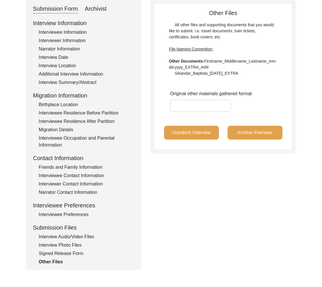
click at [86, 235] on div "Interview Audio/Video Files" at bounding box center [87, 236] width 96 height 7
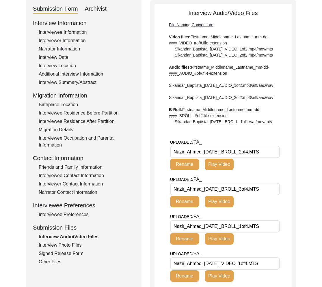
click at [80, 243] on div "Interview Photo Files" at bounding box center [87, 245] width 96 height 7
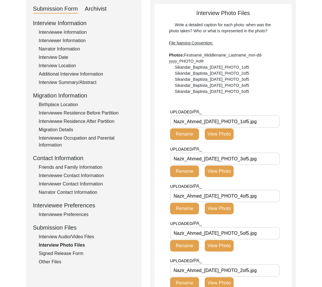
click at [48, 264] on div "Other Files" at bounding box center [87, 261] width 96 height 7
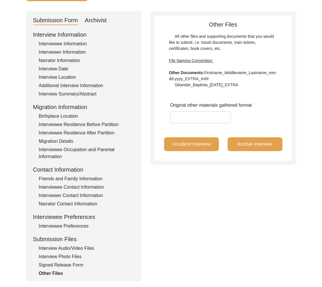
scroll to position [49, 0]
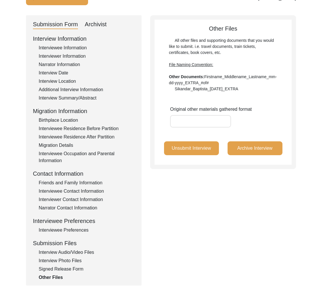
drag, startPoint x: 102, startPoint y: 250, endPoint x: 72, endPoint y: 261, distance: 31.7
click at [99, 251] on div "Interview Audio/Video Files" at bounding box center [87, 252] width 96 height 7
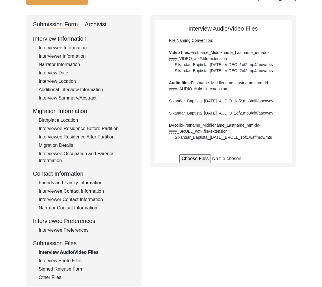
click at [75, 258] on div "Interview Photo Files" at bounding box center [87, 260] width 96 height 7
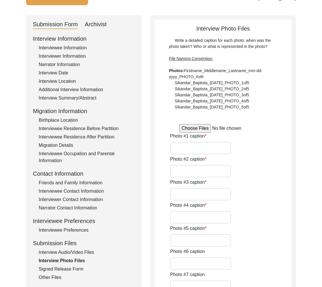
type input "[PERSON_NAME]"
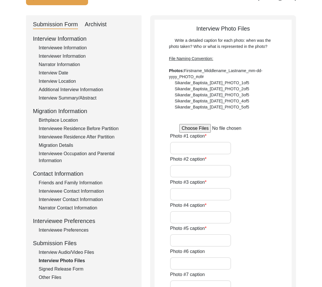
type input "N/A"
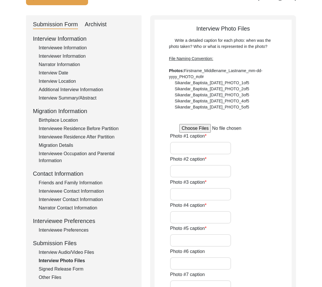
type input "N/A"
type textarea "N/A"
type input "N/A"
type input "JPG"
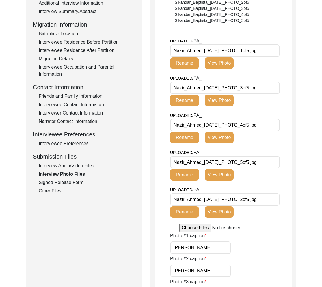
scroll to position [136, 0]
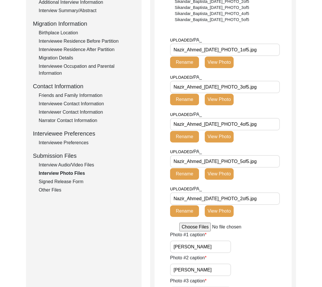
click at [271, 201] on input "Nazir_Ahmed_[DATE]_PHOTO_2of5.jpg" at bounding box center [225, 198] width 110 height 12
click at [269, 162] on input "Nazir_Ahmed_[DATE]_PHOTO_5of5.jpg" at bounding box center [225, 161] width 110 height 12
click at [270, 50] on input "Nazir_Ahmed_[DATE]_PHOTO_1of5.jpg" at bounding box center [225, 50] width 110 height 12
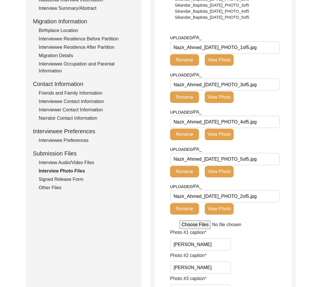
click at [279, 165] on div "UPLOADED/ PA_ Nazir_Ahmed_[DATE]_PHOTO_5of5.jpg Rename View Photo" at bounding box center [230, 164] width 121 height 37
click at [274, 158] on input "Nazir_Ahmed_[DATE]_PHOTO_5of5.jpg" at bounding box center [225, 159] width 110 height 12
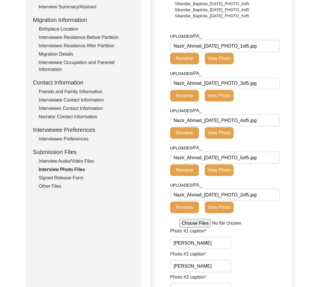
click at [277, 199] on input "Nazir_Ahmed_[DATE]_PHOTO_2of5.jpg" at bounding box center [225, 195] width 110 height 12
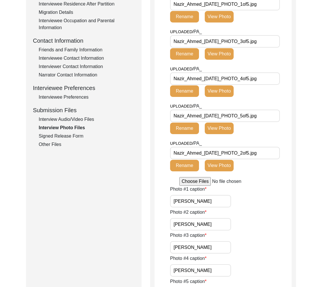
scroll to position [183, 0]
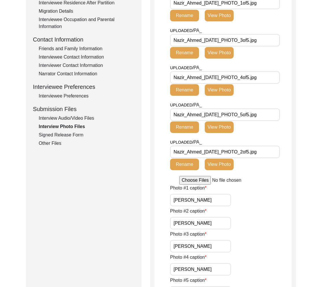
click at [62, 145] on div "Other Files" at bounding box center [87, 143] width 96 height 7
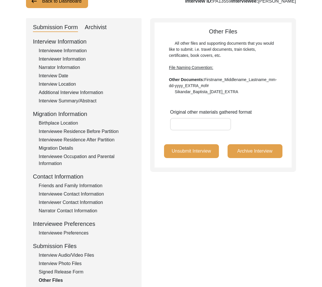
scroll to position [48, 0]
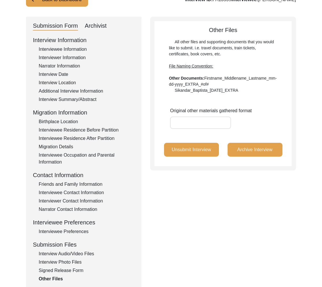
click at [79, 256] on div "Interview Audio/Video Files" at bounding box center [87, 253] width 96 height 7
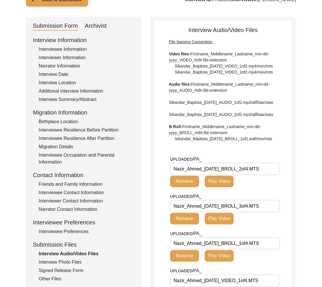
drag, startPoint x: 237, startPoint y: 115, endPoint x: 205, endPoint y: 115, distance: 32.0
click at [205, 115] on div "File Naming Convention: Video files: Firstname_Middlename_Lastname_mm-dd-yyyy_V…" at bounding box center [223, 90] width 108 height 103
click at [229, 114] on div "File Naming Convention: Video files: Firstname_Middlename_Lastname_mm-dd-yyyy_V…" at bounding box center [223, 90] width 108 height 103
drag, startPoint x: 224, startPoint y: 114, endPoint x: 230, endPoint y: 114, distance: 5.5
click at [230, 114] on div "File Naming Convention: Video files: Firstname_Middlename_Lastname_mm-dd-yyyy_V…" at bounding box center [223, 90] width 108 height 103
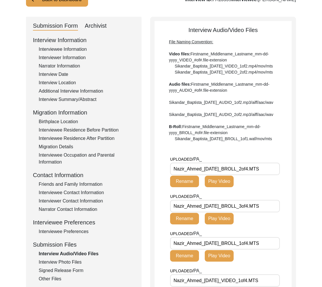
click at [213, 116] on div "File Naming Convention: Video files: Firstname_Middlename_Lastname_mm-dd-yyyy_V…" at bounding box center [223, 90] width 108 height 103
click at [208, 115] on div "File Naming Convention: Video files: Firstname_Middlename_Lastname_mm-dd-yyyy_V…" at bounding box center [223, 90] width 108 height 103
drag, startPoint x: 207, startPoint y: 115, endPoint x: 255, endPoint y: 117, distance: 48.5
click at [255, 117] on div "File Naming Convention: Video files: Firstname_Middlename_Lastname_mm-dd-yyyy_V…" at bounding box center [223, 90] width 108 height 103
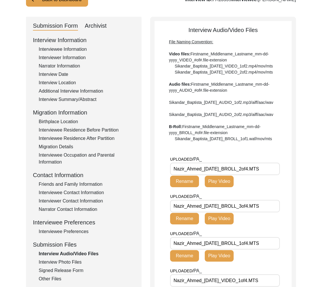
click at [234, 115] on div "File Naming Convention: Video files: Firstname_Middlename_Lastname_mm-dd-yyyy_V…" at bounding box center [223, 90] width 108 height 103
click at [276, 175] on input "Nazir_Ahmed_[DATE]_BROLL_2of4.MTS" at bounding box center [225, 169] width 110 height 12
click at [275, 164] on div "Interview Audio/Video Files File Naming Convention: Video files: Firstname_Midd…" at bounding box center [222, 244] width 137 height 437
click at [205, 74] on div "File Naming Convention: Video files: Firstname_Middlename_Lastname_mm-dd-yyyy_V…" at bounding box center [223, 90] width 108 height 103
drag, startPoint x: 205, startPoint y: 73, endPoint x: 231, endPoint y: 72, distance: 25.7
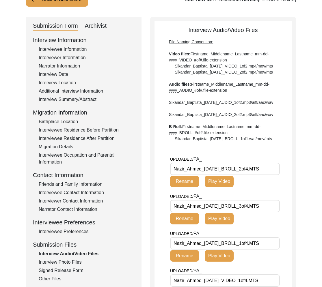
click at [231, 72] on div "File Naming Convention: Video files: Firstname_Middlename_Lastname_mm-dd-yyyy_V…" at bounding box center [223, 90] width 108 height 103
drag, startPoint x: 231, startPoint y: 72, endPoint x: 206, endPoint y: 74, distance: 24.6
click at [206, 74] on div "File Naming Convention: Video files: Firstname_Middlename_Lastname_mm-dd-yyyy_V…" at bounding box center [223, 90] width 108 height 103
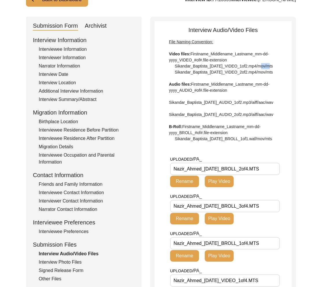
drag, startPoint x: 206, startPoint y: 74, endPoint x: 216, endPoint y: 74, distance: 10.7
click at [216, 74] on div "File Naming Convention: Video files: Firstname_Middlename_Lastname_mm-dd-yyyy_V…" at bounding box center [223, 90] width 108 height 103
click at [204, 73] on div "File Naming Convention: Video files: Firstname_Middlename_Lastname_mm-dd-yyyy_V…" at bounding box center [223, 90] width 108 height 103
drag, startPoint x: 202, startPoint y: 71, endPoint x: 233, endPoint y: 73, distance: 30.3
click at [238, 75] on div "File Naming Convention: Video files: Firstname_Middlename_Lastname_mm-dd-yyyy_V…" at bounding box center [223, 90] width 108 height 103
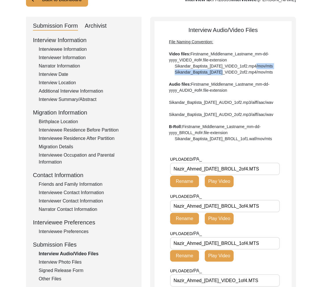
drag, startPoint x: 233, startPoint y: 73, endPoint x: 223, endPoint y: 78, distance: 10.7
click at [233, 73] on div "File Naming Convention: Video files: Firstname_Middlename_Lastname_mm-dd-yyyy_V…" at bounding box center [223, 90] width 108 height 103
drag, startPoint x: 204, startPoint y: 74, endPoint x: 273, endPoint y: 176, distance: 123.2
click at [225, 73] on div "File Naming Convention: Video files: Firstname_Middlename_Lastname_mm-dd-yyyy_V…" at bounding box center [223, 90] width 108 height 103
click at [234, 79] on div "File Naming Convention: Video files: Firstname_Middlename_Lastname_mm-dd-yyyy_V…" at bounding box center [223, 90] width 108 height 103
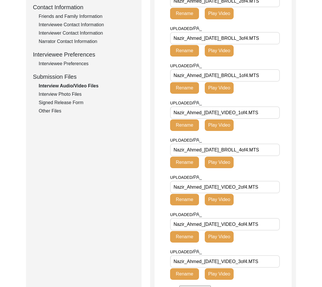
scroll to position [0, 0]
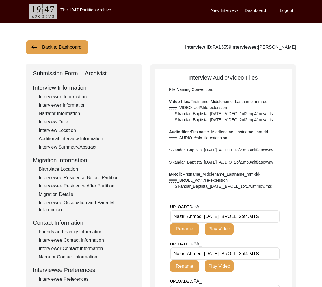
click at [63, 48] on button "Back to Dashboard" at bounding box center [57, 47] width 62 height 14
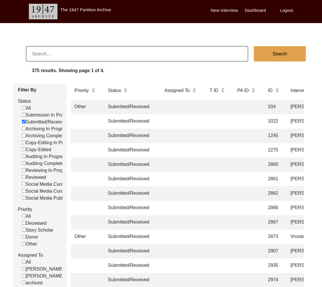
click at [43, 123] on label "Submitted/Received" at bounding box center [44, 122] width 45 height 7
click at [26, 123] on input "Submitted/Received" at bounding box center [24, 122] width 4 height 4
checkbox input "false"
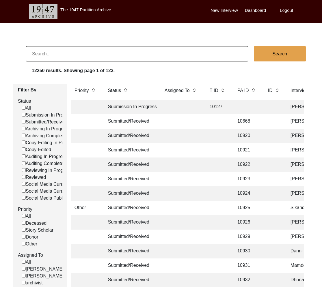
click at [48, 135] on label "Archiving Completed" at bounding box center [45, 135] width 46 height 7
click at [26, 135] on input "Archiving Completed" at bounding box center [24, 136] width 4 height 4
checkbox input "false"
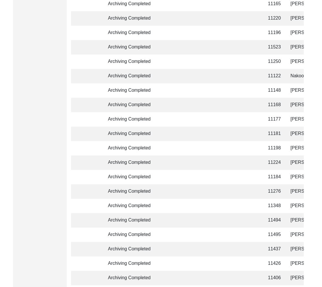
scroll to position [1328, 0]
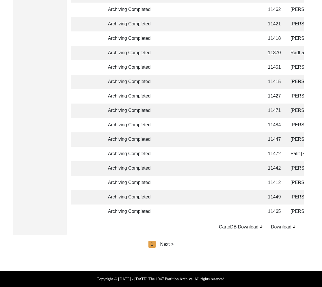
click at [168, 242] on div "Next >" at bounding box center [167, 244] width 14 height 7
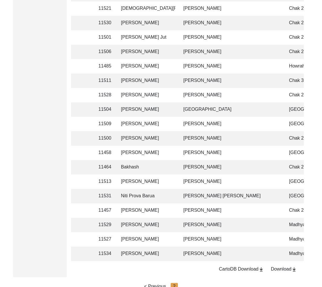
scroll to position [1061, 0]
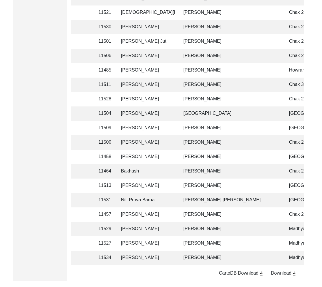
click at [156, 98] on td "[PERSON_NAME]" at bounding box center [146, 99] width 58 height 14
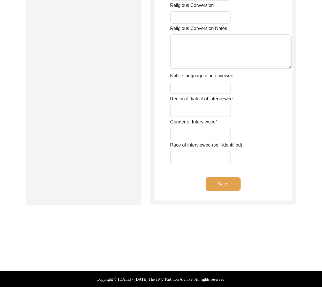
type input "Mr."
type input "[PERSON_NAME]"
type input "Rajput"
type input "[PERSON_NAME]"
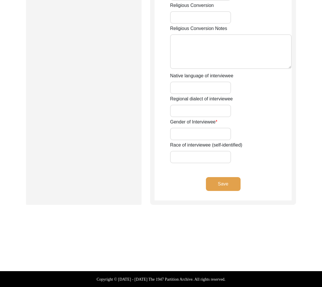
type input "N/A"
type input "[PERSON_NAME]"
type input "1937"
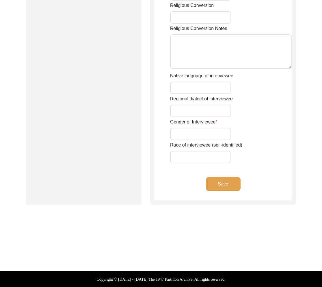
type input "88"
type input "[DEMOGRAPHIC_DATA]"
type input "N/A"
type textarea "N/A"
type input "Punjabi"
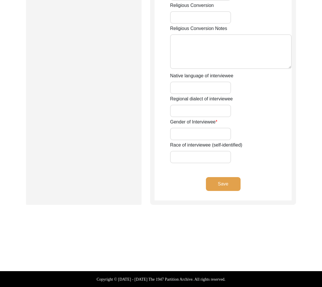
type input "Malwai"
type input "[DEMOGRAPHIC_DATA]"
type input "Rajput Toor"
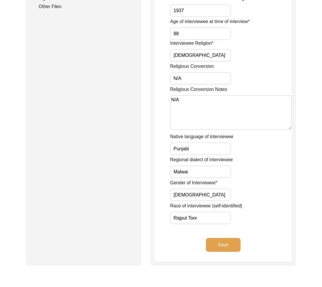
scroll to position [282, 0]
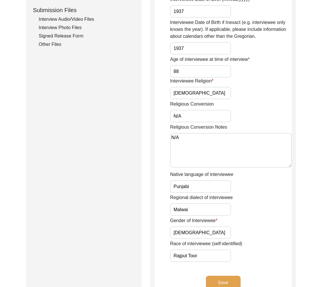
click at [65, 18] on div "Interview Audio/Video Files" at bounding box center [87, 19] width 96 height 7
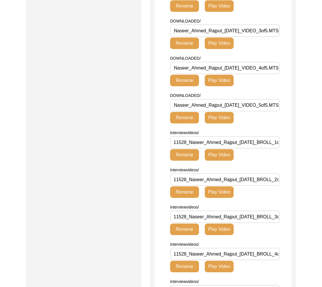
scroll to position [0, 0]
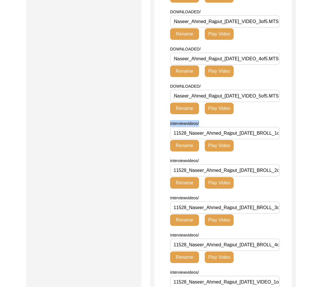
drag, startPoint x: 207, startPoint y: 142, endPoint x: 170, endPoint y: 143, distance: 36.7
click at [170, 143] on div "interviewvideos/ 11528_Naseer_Ahmed_Rajput_[DATE]_BROLL_1of4.MTS Rename Play Vi…" at bounding box center [212, 135] width 85 height 31
click at [191, 126] on span "interviewvideos/" at bounding box center [184, 123] width 29 height 5
click at [218, 114] on button "Play Video" at bounding box center [219, 109] width 29 height 12
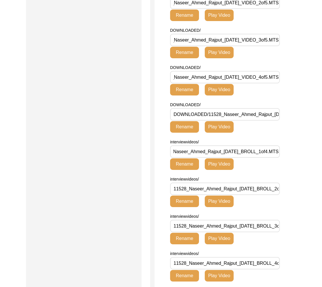
click at [181, 144] on span "interviewvideos/" at bounding box center [184, 142] width 29 height 5
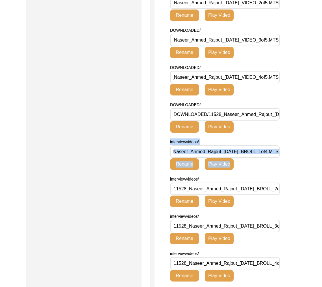
click at [181, 144] on span "interviewvideos/" at bounding box center [184, 142] width 29 height 5
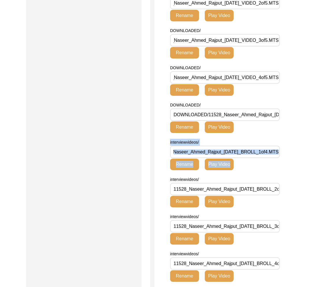
click at [181, 145] on span "interviewvideos/" at bounding box center [184, 142] width 29 height 5
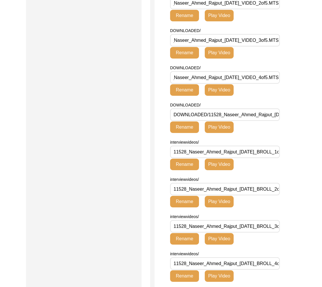
click at [190, 145] on span "interviewvideos/" at bounding box center [184, 142] width 29 height 5
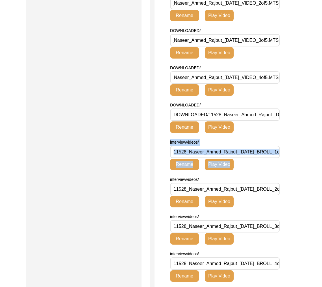
click at [190, 145] on span "interviewvideos/" at bounding box center [184, 142] width 29 height 5
click at [196, 145] on span "interviewvideos/" at bounding box center [184, 142] width 29 height 5
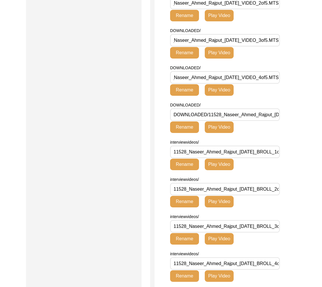
drag, startPoint x: 198, startPoint y: 163, endPoint x: 125, endPoint y: 166, distance: 72.5
click at [125, 166] on div "Submission Form Archivist Interview Information Interviewee Information Intervi…" at bounding box center [169, 41] width 287 height 890
click at [182, 145] on span "interviewvideos/" at bounding box center [184, 142] width 29 height 5
click at [206, 163] on div "interviewvideos/ 11528_Naseer_Ahmed_Rajput_[DATE]_BROLL_1of4.MTS Rename Play Vi…" at bounding box center [234, 154] width 128 height 31
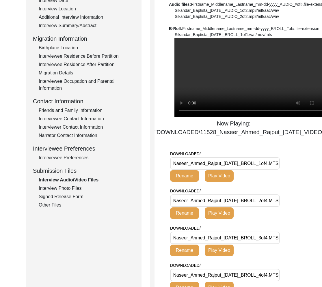
scroll to position [70, 0]
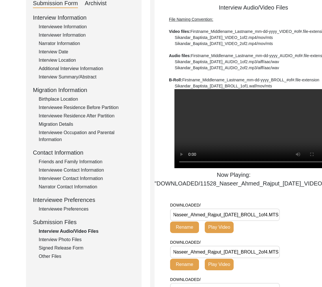
click at [53, 254] on div "Other Files" at bounding box center [87, 256] width 96 height 7
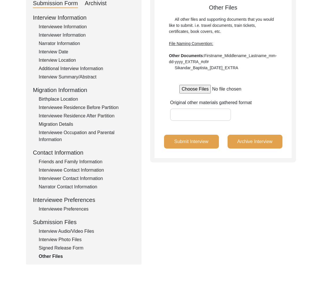
drag, startPoint x: 213, startPoint y: 97, endPoint x: 239, endPoint y: 95, distance: 25.4
click at [239, 93] on input "file" at bounding box center [222, 89] width 87 height 9
click at [55, 248] on div "Signed Release Form" at bounding box center [87, 248] width 96 height 7
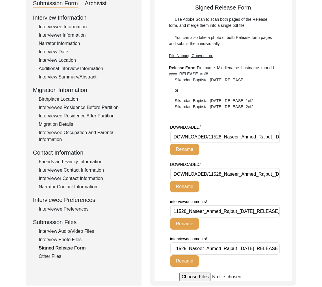
click at [47, 254] on div "Other Files" at bounding box center [87, 256] width 96 height 7
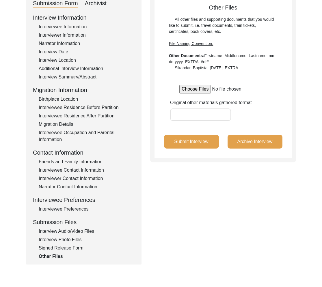
click at [83, 229] on div "Interview Audio/Video Files" at bounding box center [87, 231] width 96 height 7
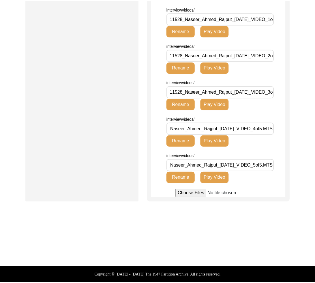
scroll to position [495, 0]
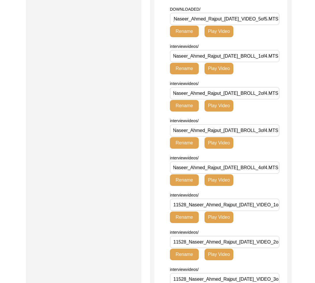
click at [250, 100] on input "11528_Naseer_Ahmed_Rajput_[DATE]_BROLL_2of4.MTS" at bounding box center [225, 93] width 110 height 12
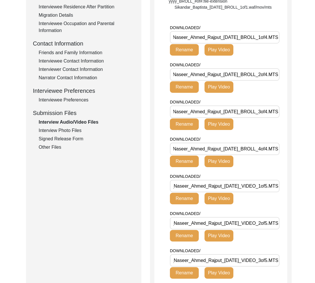
scroll to position [0, 0]
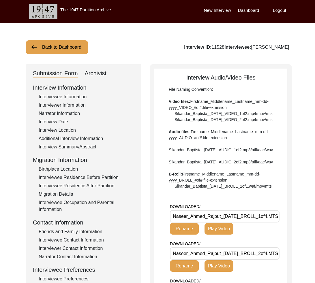
click at [112, 43] on div "Back to Dashboard Interview ID: 11528 Interviewee: [PERSON_NAME]" at bounding box center [157, 47] width 263 height 14
click at [87, 46] on button "Back to Dashboard" at bounding box center [57, 47] width 62 height 14
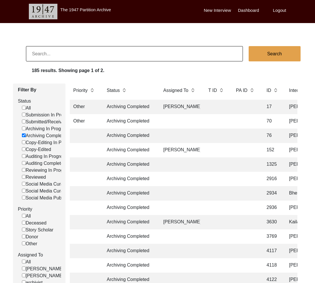
click at [26, 135] on label "Archiving Completed" at bounding box center [45, 135] width 46 height 7
click at [26, 135] on input "Archiving Completed" at bounding box center [24, 136] width 4 height 4
checkbox input "false"
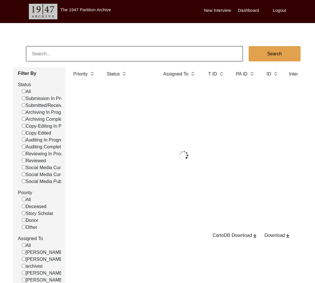
click at [57, 53] on input at bounding box center [134, 53] width 217 height 15
paste input "13328"
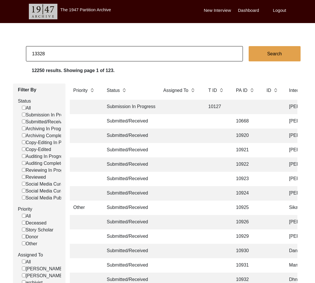
type input "13328"
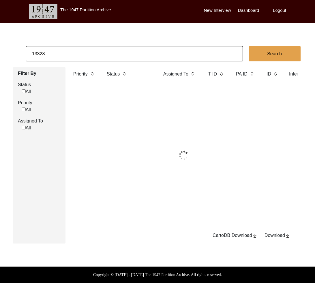
checkbox input "false"
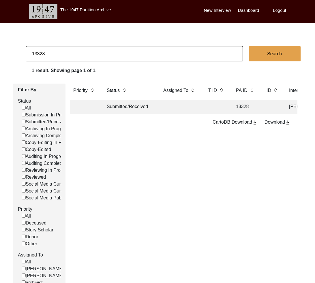
click at [112, 109] on td "Submitted/Received" at bounding box center [129, 107] width 52 height 14
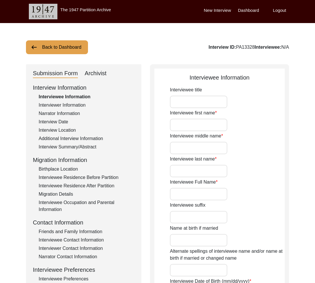
type input "[PERSON_NAME]"
type input "n/a"
type input "[PERSON_NAME]"
type input "n/a"
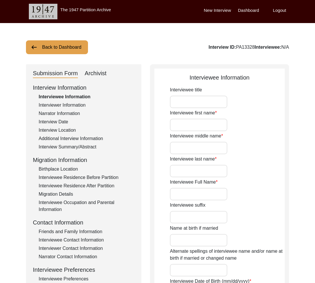
type input "around [DATE]"
type input "83"
type input "[DEMOGRAPHIC_DATA]"
type input "Bengali"
type input "[DEMOGRAPHIC_DATA]"
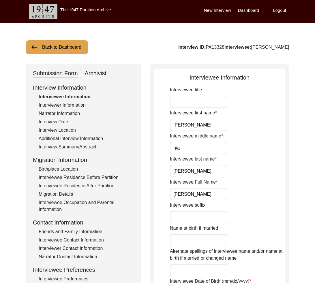
click at [214, 121] on input "[PERSON_NAME]" at bounding box center [198, 125] width 57 height 12
click at [214, 128] on input "[PERSON_NAME]" at bounding box center [198, 125] width 57 height 12
click at [192, 149] on input "n/a" at bounding box center [198, 148] width 57 height 12
click at [256, 126] on div "Interviewee first name [PERSON_NAME]" at bounding box center [227, 121] width 115 height 22
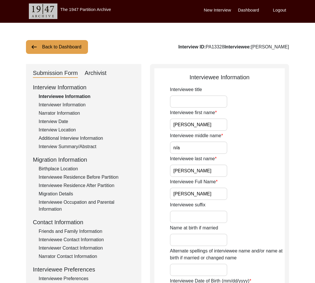
click at [101, 72] on div "Archivist" at bounding box center [96, 73] width 22 height 9
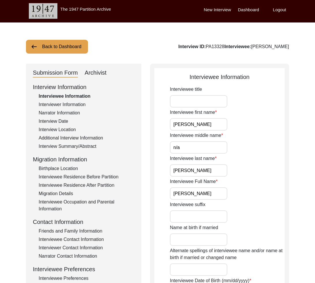
select select "Submitted/Received"
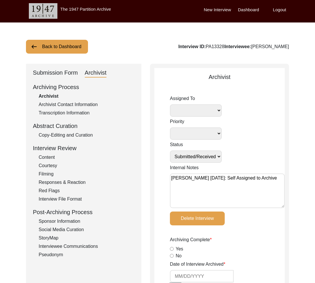
select select
click at [59, 74] on div "Submission Form" at bounding box center [55, 72] width 45 height 9
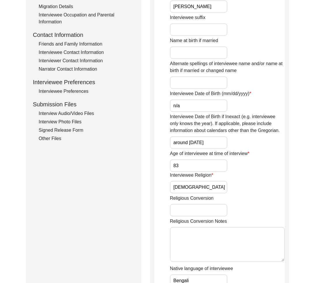
click at [71, 112] on div "Interview Audio/Video Files" at bounding box center [87, 113] width 96 height 7
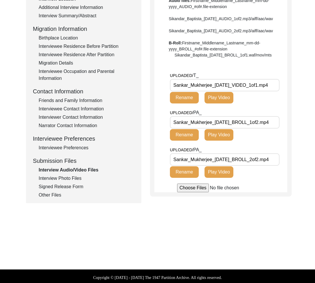
scroll to position [129, 0]
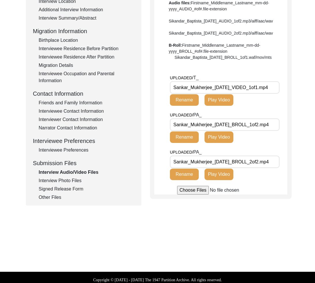
drag, startPoint x: 212, startPoint y: 106, endPoint x: 156, endPoint y: 107, distance: 56.9
click at [156, 107] on app-file-uploader "UPLOADED/ T_ Sankar_Mukherjee_[DATE]_VIDEO_1of1.mp4 Rename Play Video UPLOADED/…" at bounding box center [220, 134] width 133 height 120
click at [225, 94] on input "Sankar_Mukherjee_[DATE]_VIDEO_1of1.mp4" at bounding box center [225, 87] width 110 height 12
drag, startPoint x: 213, startPoint y: 105, endPoint x: 169, endPoint y: 103, distance: 43.6
click at [169, 103] on app-file-uploader "UPLOADED/ T_ Sankar_Mukherjee_[DATE]_VIDEO_1of1.mp4 Rename Play Video UPLOADED/…" at bounding box center [220, 134] width 133 height 120
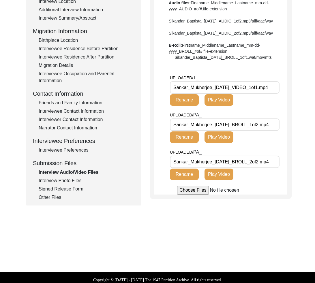
click at [215, 92] on div "UPLOADED/ T_ Sankar_Mukherjee_[DATE]_VIDEO_1of1.mp4 Rename Play Video" at bounding box center [211, 89] width 82 height 31
drag, startPoint x: 188, startPoint y: 105, endPoint x: 224, endPoint y: 115, distance: 37.3
click at [186, 94] on input "Sankar_Mukherjee_[DATE]_VIDEO_1of1.mp4" at bounding box center [225, 87] width 110 height 12
type input "Sanka_Mukherjee_[DATE]_VIDEO_1of1.mp4"
click at [187, 106] on button "Rename" at bounding box center [184, 100] width 29 height 12
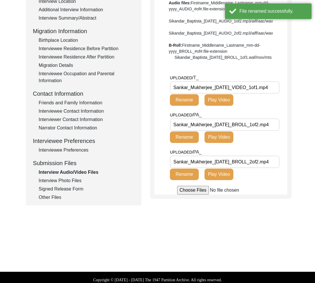
drag, startPoint x: 57, startPoint y: 185, endPoint x: 57, endPoint y: 181, distance: 3.8
click at [57, 185] on div "Interview Information Interviewee Information Interviewer Information Narrator …" at bounding box center [84, 77] width 102 height 247
click at [57, 180] on div "Interview Photo Files" at bounding box center [87, 180] width 96 height 7
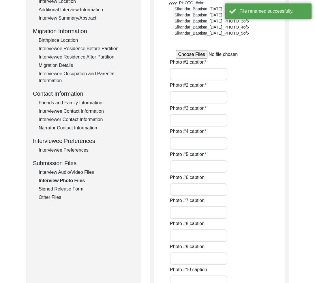
type input "This photograph was taken after the interview, when [PERSON_NAME] was about to …"
type input "This photograph was also taken after the interview."
type input "This a photograph of the [PERSON_NAME] maternal grandfather, [PERSON_NAME]."
type input "This is a photograph of the [PERSON_NAME] mother, [PERSON_NAME] [PERSON_NAME] a…"
type input "A photograph of [PERSON_NAME] when he was around 18 years of age."
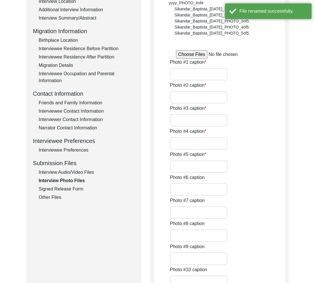
type input "A photograph of the [PERSON_NAME] and his wife."
type input "4 of 6"
type input "jpg"
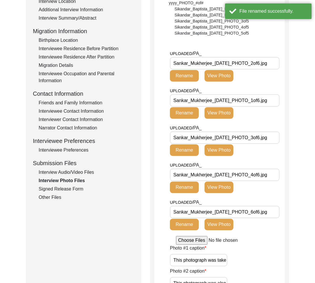
click at [57, 173] on div "Interview Audio/Video Files" at bounding box center [87, 172] width 96 height 7
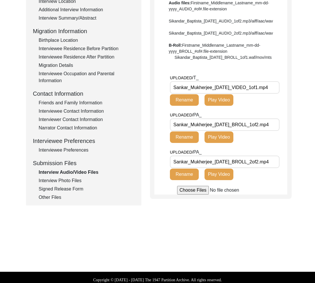
click at [186, 131] on input "Sankar_Mukherjee_[DATE]_BROLL_1of2.mp4" at bounding box center [225, 125] width 110 height 12
type input "Sanka_Mukherjee_[DATE]_BROLL_1of2.mp4"
click at [185, 143] on button "Rename" at bounding box center [184, 138] width 29 height 12
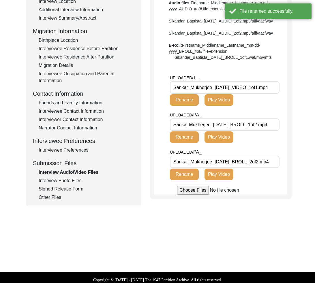
click at [78, 179] on div "Interview Photo Files" at bounding box center [87, 180] width 96 height 7
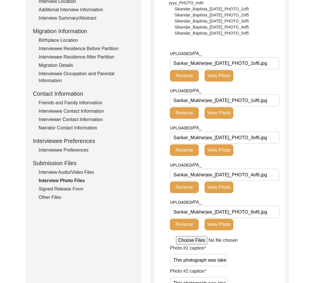
click at [74, 174] on div "Interview Audio/Video Files" at bounding box center [87, 172] width 96 height 7
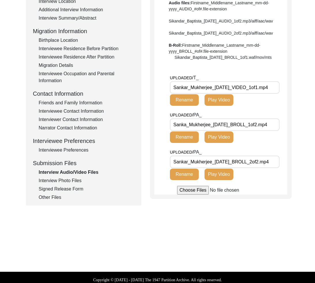
drag, startPoint x: 186, startPoint y: 143, endPoint x: 199, endPoint y: 174, distance: 33.1
click at [187, 131] on input "Sanka_Mukherjee_[DATE]_BROLL_1of2.mp4" at bounding box center [225, 125] width 110 height 12
type input "Sankar_Mukherjee_[DATE]_BROLL_1of2.mp4"
click at [190, 143] on button "Rename" at bounding box center [184, 138] width 29 height 12
click at [187, 80] on span "UPLOADED/" at bounding box center [181, 78] width 23 height 5
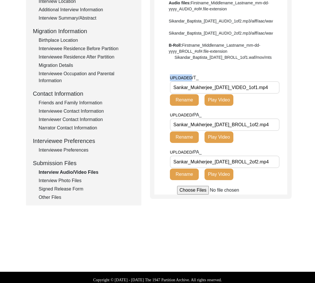
click at [187, 80] on span "UPLOADED/" at bounding box center [181, 78] width 23 height 5
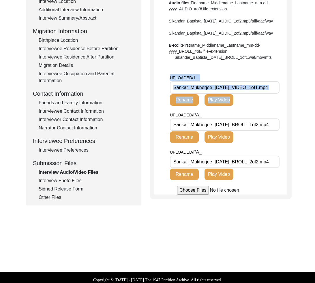
click at [187, 80] on span "UPLOADED/" at bounding box center [181, 78] width 23 height 5
click at [198, 80] on span "T_" at bounding box center [195, 77] width 5 height 5
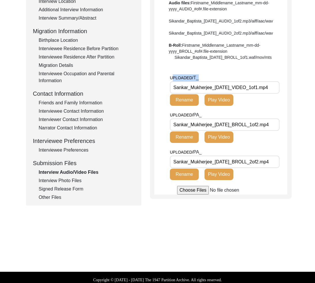
drag, startPoint x: 202, startPoint y: 95, endPoint x: 172, endPoint y: 97, distance: 29.5
click at [172, 97] on div "UPLOADED/ T_ Sankar_Mukherjee_[DATE]_VIDEO_1of1.mp4 Rename Play Video" at bounding box center [211, 89] width 82 height 31
click at [182, 80] on span "UPLOADED/" at bounding box center [181, 78] width 23 height 5
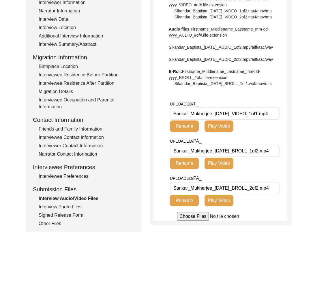
scroll to position [103, 0]
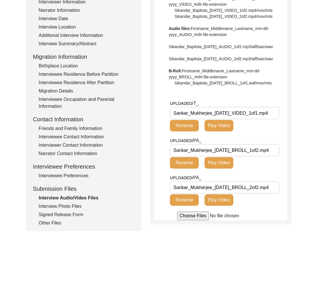
click at [187, 106] on span "UPLOADED/" at bounding box center [181, 103] width 23 height 5
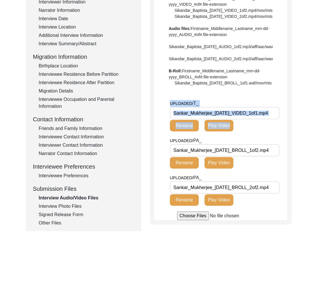
click at [187, 106] on span "UPLOADED/" at bounding box center [181, 103] width 23 height 5
click at [198, 106] on span "T_" at bounding box center [195, 103] width 5 height 5
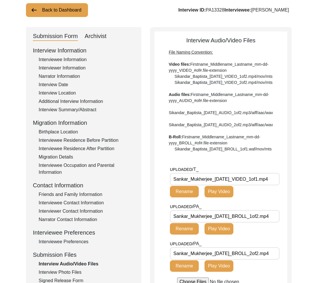
scroll to position [13, 0]
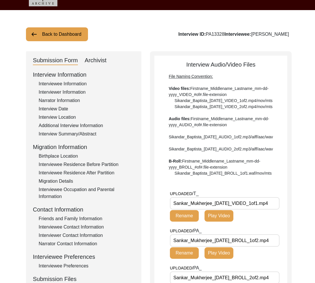
click at [79, 95] on div "Interviewer Information" at bounding box center [87, 92] width 96 height 7
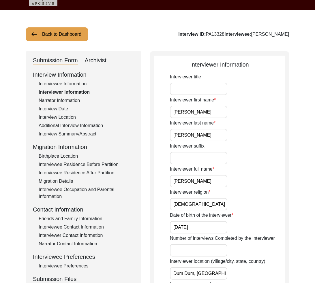
click at [70, 81] on div "Interviewee Information" at bounding box center [87, 83] width 96 height 7
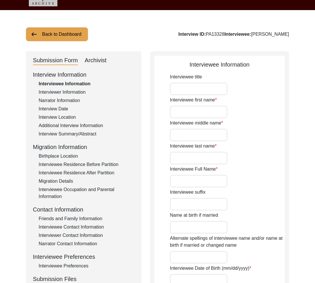
type input "[PERSON_NAME]"
type input "n/a"
type input "[PERSON_NAME]"
type input "n/a"
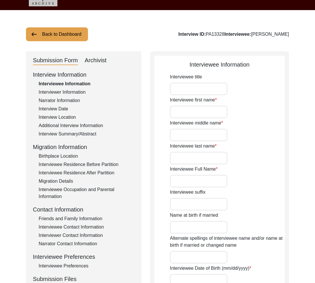
type input "around [DATE]"
type input "83"
type input "[DEMOGRAPHIC_DATA]"
type input "Bengali"
type input "[DEMOGRAPHIC_DATA]"
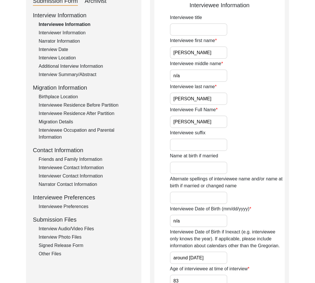
scroll to position [130, 0]
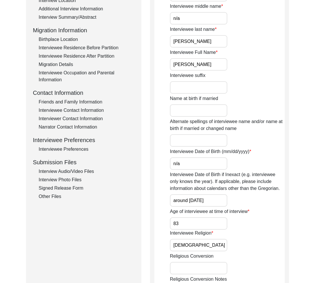
click at [85, 168] on div "Interview Audio/Video Files" at bounding box center [87, 171] width 96 height 7
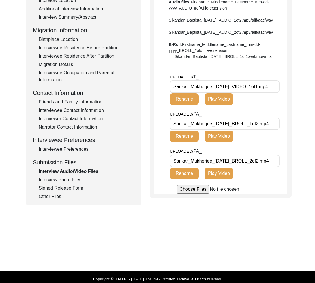
click at [228, 105] on button "Play Video" at bounding box center [219, 99] width 29 height 12
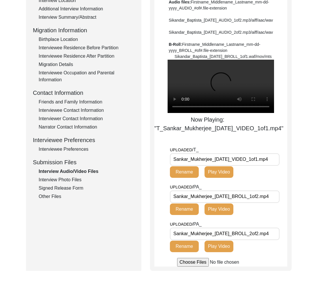
scroll to position [168, 0]
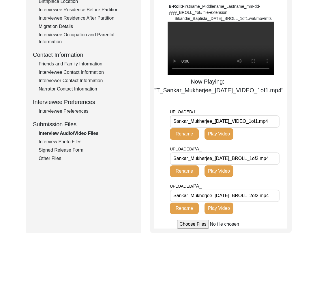
click at [183, 151] on span "UPLOADED/" at bounding box center [181, 149] width 23 height 5
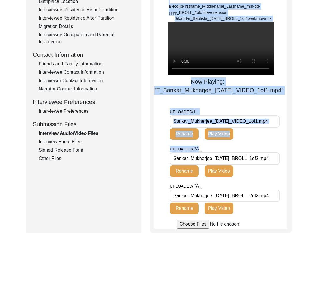
drag, startPoint x: 199, startPoint y: 173, endPoint x: 166, endPoint y: 173, distance: 32.9
click at [166, 173] on app-file-uploader "UPLOADED/ T_ Sankar_Mukherjee_[DATE]_VIDEO_1of1.mp4 Rename Play Video UPLOADED/…" at bounding box center [220, 168] width 133 height 120
click at [189, 151] on span "UPLOADED/" at bounding box center [181, 149] width 23 height 5
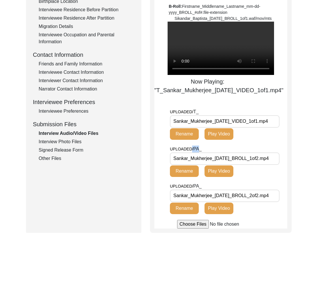
drag, startPoint x: 199, startPoint y: 172, endPoint x: 192, endPoint y: 173, distance: 7.3
click at [192, 173] on div "UPLOADED/ PA_ Sankar_Mukherjee_[DATE]_BROLL_1of2.mp4 Rename Play Video" at bounding box center [211, 161] width 82 height 31
click at [200, 151] on span "PA_" at bounding box center [197, 149] width 8 height 5
drag, startPoint x: 199, startPoint y: 173, endPoint x: 194, endPoint y: 174, distance: 5.2
click at [194, 151] on span "PA_" at bounding box center [197, 149] width 8 height 5
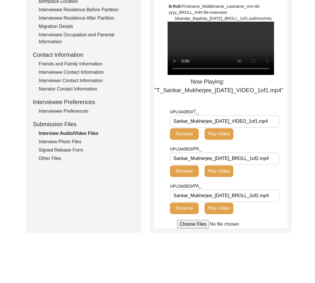
click at [183, 151] on span "UPLOADED/" at bounding box center [181, 149] width 23 height 5
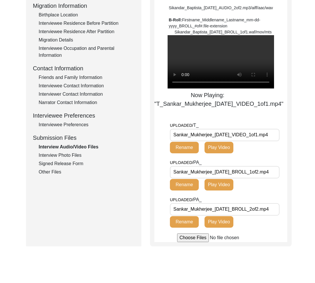
scroll to position [118, 0]
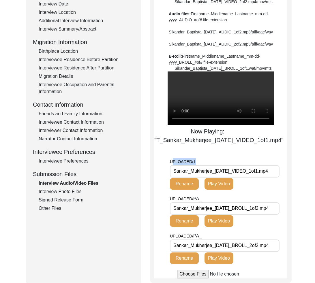
drag, startPoint x: 197, startPoint y: 185, endPoint x: 172, endPoint y: 184, distance: 24.8
click at [172, 184] on div "UPLOADED/ T_ Sankar_Mukherjee_[DATE]_VIDEO_1of1.mp4 Rename Play Video" at bounding box center [211, 173] width 82 height 31
click at [188, 164] on span "UPLOADED/" at bounding box center [181, 162] width 23 height 5
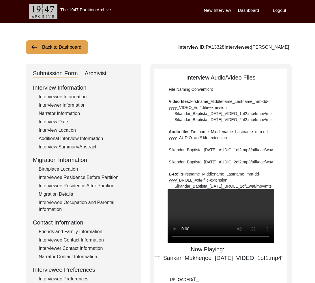
click at [98, 70] on div "Archivist" at bounding box center [96, 73] width 22 height 9
select select "Submitted/Received"
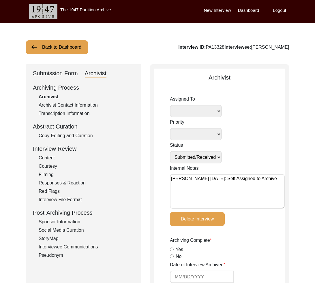
select select
click at [61, 75] on div "Submission Form" at bounding box center [55, 73] width 45 height 9
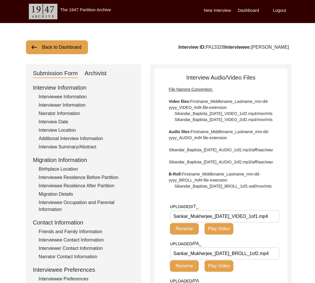
click at [93, 74] on div "Archivist" at bounding box center [96, 73] width 22 height 9
select select "Submitted/Received"
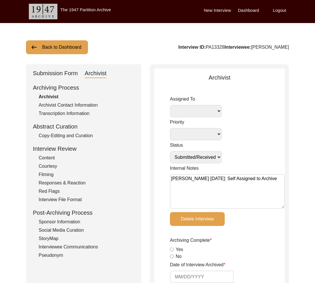
click at [48, 78] on div "Submission Form" at bounding box center [55, 73] width 45 height 9
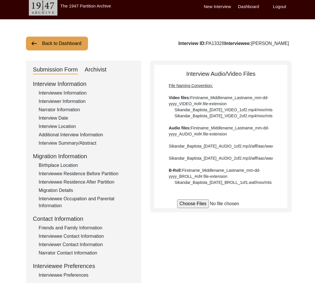
scroll to position [145, 0]
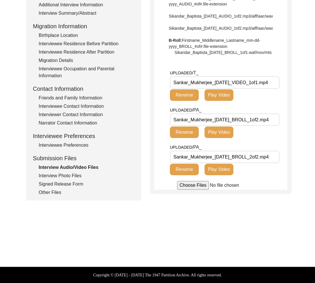
click at [71, 173] on div "Interview Photo Files" at bounding box center [87, 176] width 96 height 7
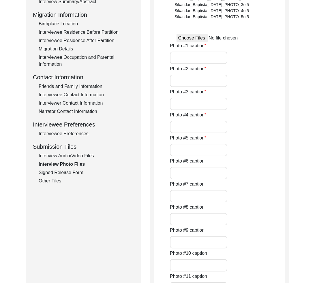
type input "This photograph was taken after the interview, when [PERSON_NAME] was about to …"
type input "This photograph was also taken after the interview."
type input "This a photograph of the [PERSON_NAME] maternal grandfather, [PERSON_NAME]."
type input "This is a photograph of the [PERSON_NAME] mother, [PERSON_NAME] [PERSON_NAME] a…"
type input "A photograph of [PERSON_NAME] when he was around 18 years of age."
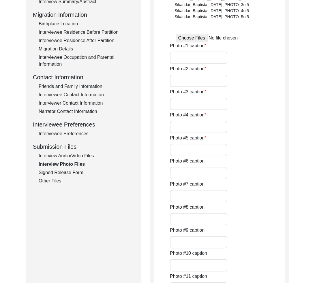
type input "A photograph of the [PERSON_NAME] and his wife."
type input "4 of 6"
type input "jpg"
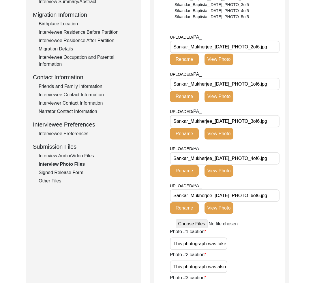
click at [65, 175] on div "Signed Release Form" at bounding box center [87, 172] width 96 height 7
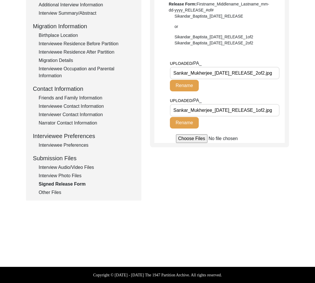
scroll to position [0, 0]
click at [60, 168] on div "Interview Audio/Video Files" at bounding box center [87, 167] width 96 height 7
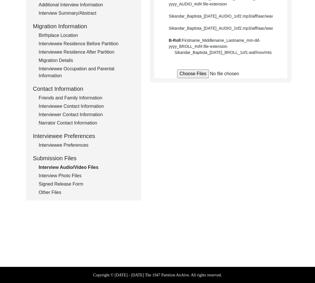
click at [48, 189] on div "Interview Information Interviewee Information Interviewer Information Narrator …" at bounding box center [84, 73] width 102 height 247
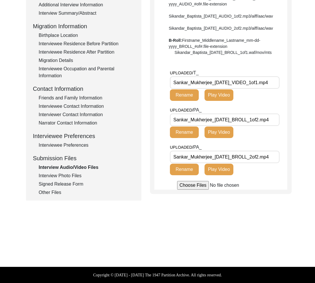
click at [51, 193] on div "Other Files" at bounding box center [87, 192] width 96 height 7
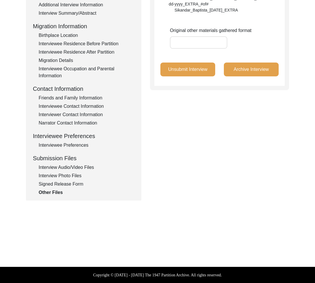
click at [53, 191] on div "Other Files" at bounding box center [87, 192] width 96 height 7
click at [55, 184] on div "Signed Release Form" at bounding box center [87, 184] width 96 height 7
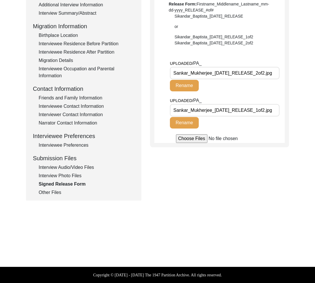
click at [54, 189] on div "Other Files" at bounding box center [87, 192] width 96 height 7
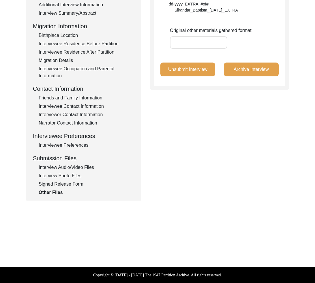
click at [54, 183] on div "Signed Release Form" at bounding box center [87, 184] width 96 height 7
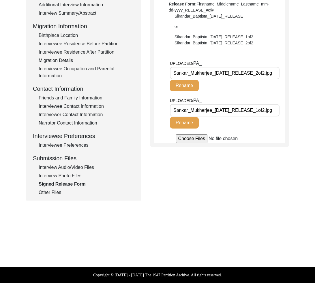
click at [51, 194] on div "Other Files" at bounding box center [87, 192] width 96 height 7
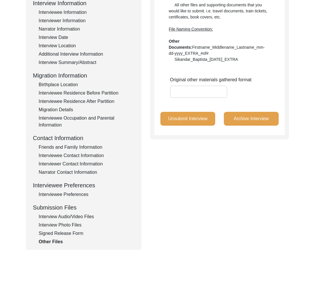
scroll to position [78, 0]
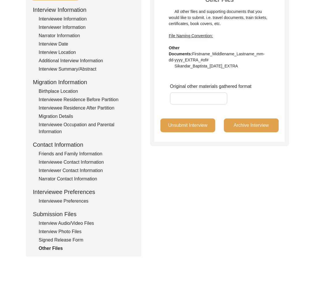
click at [61, 238] on div "Signed Release Form" at bounding box center [87, 240] width 96 height 7
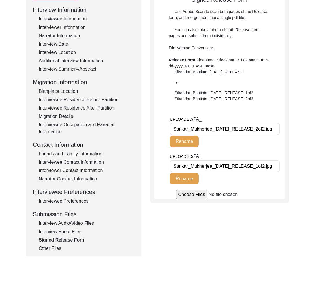
click at [65, 225] on div "Interview Audio/Video Files" at bounding box center [87, 223] width 96 height 7
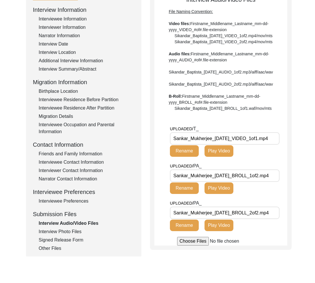
drag, startPoint x: 187, startPoint y: 156, endPoint x: 167, endPoint y: 154, distance: 20.2
click at [167, 154] on app-file-uploader "UPLOADED/ T_ Sankar_Mukherjee_[DATE]_VIDEO_1of1.mp4 Rename Play Video UPLOADED/…" at bounding box center [220, 185] width 133 height 120
click at [183, 145] on input "Sankar_Mukherjee_[DATE]_VIDEO_1of1.mp4" at bounding box center [225, 138] width 110 height 12
drag, startPoint x: 188, startPoint y: 157, endPoint x: 168, endPoint y: 155, distance: 20.5
click at [168, 155] on app-file-uploader "UPLOADED/ T_ Sankar_Mukherjee_[DATE]_VIDEO_1of1.mp4 Rename Play Video UPLOADED/…" at bounding box center [220, 185] width 133 height 120
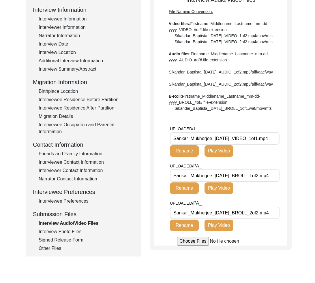
click at [203, 145] on input "Sankar_Mukherjee_[DATE]_VIDEO_1of1.mp4" at bounding box center [225, 138] width 110 height 12
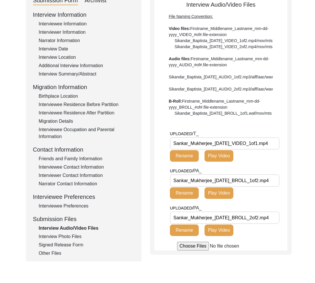
scroll to position [74, 0]
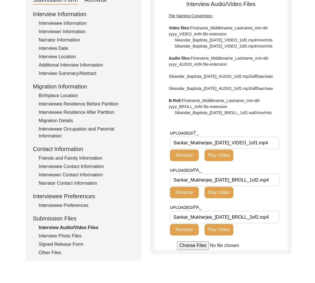
click at [68, 23] on div "Interviewee Information" at bounding box center [87, 23] width 96 height 7
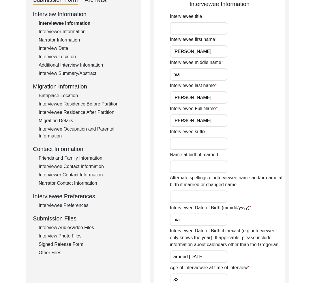
click at [61, 73] on div "Interview Summary/Abstract" at bounding box center [87, 73] width 96 height 7
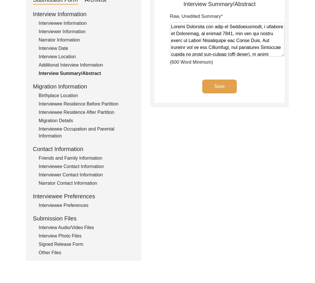
click at [82, 225] on div "Interview Audio/Video Files" at bounding box center [87, 227] width 96 height 7
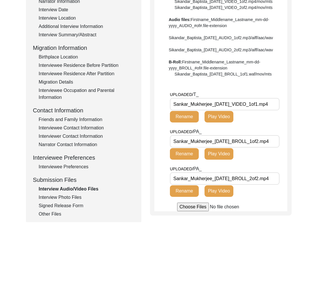
scroll to position [112, 0]
click at [53, 21] on div "Interview Location" at bounding box center [87, 18] width 96 height 7
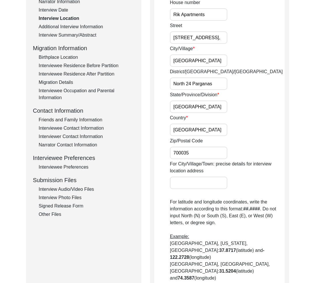
click at [55, 12] on div "Interview Date" at bounding box center [87, 10] width 96 height 7
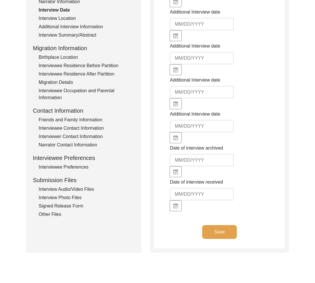
type input "[DATE]"
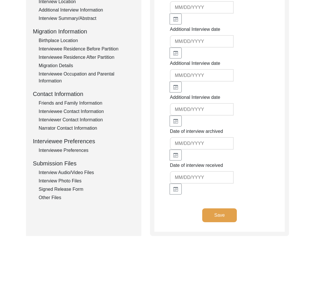
scroll to position [129, 0]
click at [74, 188] on div "Signed Release Form" at bounding box center [87, 189] width 96 height 7
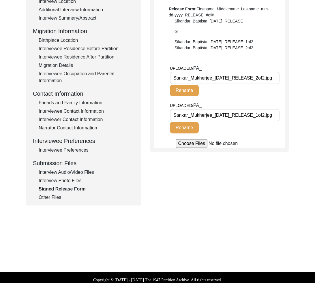
click at [215, 116] on input "Sankar_Mukherjee_[DATE]_RELEASE_1of2.jpg" at bounding box center [225, 115] width 110 height 12
click at [220, 116] on input "Sankar_Mukherjee_[DATE]_RELEASE_1of2.jpg" at bounding box center [225, 115] width 110 height 12
drag, startPoint x: 232, startPoint y: 115, endPoint x: 228, endPoint y: 116, distance: 4.1
click at [228, 116] on input "Sankar_Mukherjee_[DATE]_RELEASE_1of2.jpg" at bounding box center [225, 115] width 110 height 12
click at [80, 175] on div "Interview Audio/Video Files" at bounding box center [87, 172] width 96 height 7
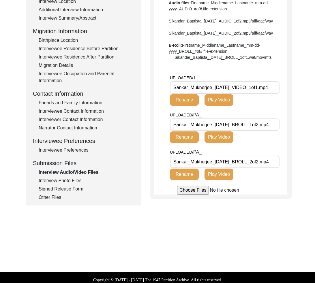
drag, startPoint x: 255, startPoint y: 142, endPoint x: 241, endPoint y: 143, distance: 13.9
click at [241, 131] on input "Sankar_Mukherjee_[DATE]_BROLL_1of2.mp4" at bounding box center [225, 125] width 110 height 12
click at [188, 32] on div "File Naming Convention: Video files: Firstname_Middlename_Lastname_mm-dd-yyyy_V…" at bounding box center [221, 9] width 104 height 103
drag, startPoint x: 268, startPoint y: 106, endPoint x: 278, endPoint y: 106, distance: 10.7
click at [277, 94] on input "Sankar_Mukherjee_[DATE]_VIDEO_1of1.mp4" at bounding box center [225, 87] width 110 height 12
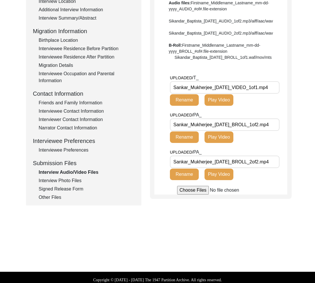
click at [231, 61] on div "File Naming Convention: Video files: Firstname_Middlename_Lastname_mm-dd-yyyy_V…" at bounding box center [221, 9] width 104 height 103
drag, startPoint x: 231, startPoint y: 76, endPoint x: 205, endPoint y: 77, distance: 25.7
click at [205, 61] on div "File Naming Convention: Video files: Firstname_Middlename_Lastname_mm-dd-yyyy_V…" at bounding box center [221, 9] width 104 height 103
click at [271, 94] on input "Sankar_Mukherjee_[DATE]_VIDEO_1of1.mp4" at bounding box center [225, 87] width 110 height 12
drag, startPoint x: 267, startPoint y: 103, endPoint x: 278, endPoint y: 103, distance: 11.0
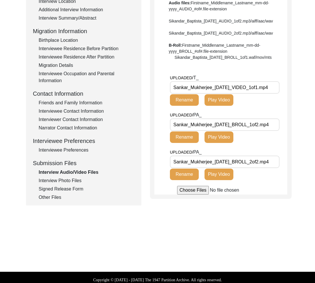
click at [278, 94] on input "Sankar_Mukherjee_[DATE]_VIDEO_1of1.mp4" at bounding box center [225, 87] width 110 height 12
drag, startPoint x: 268, startPoint y: 107, endPoint x: 286, endPoint y: 108, distance: 18.2
click at [286, 108] on div "Interview Audio/Video Files File Naming Convention: Video files: Firstname_Midd…" at bounding box center [221, 67] width 142 height 264
click at [260, 83] on div "Interview Audio/Video Files File Naming Convention: Video files: Firstname_Midd…" at bounding box center [220, 69] width 133 height 250
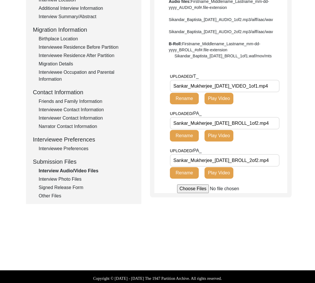
click at [75, 183] on div "Interview Information Interviewee Information Interviewer Information Narrator …" at bounding box center [84, 76] width 102 height 247
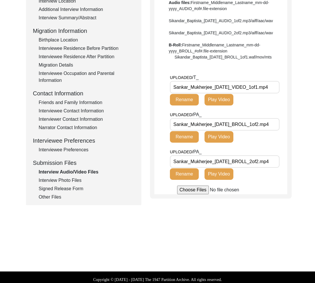
scroll to position [128, 0]
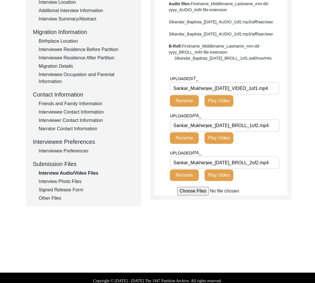
click at [74, 183] on div "Interview Photo Files" at bounding box center [87, 181] width 96 height 7
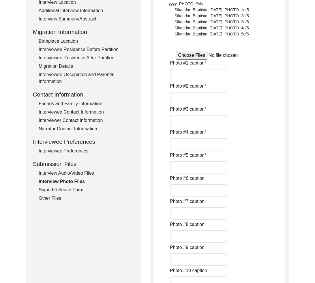
type input "This photograph was taken after the interview, when [PERSON_NAME] was about to …"
type input "This photograph was also taken after the interview."
type input "This a photograph of the [PERSON_NAME] maternal grandfather, [PERSON_NAME]."
type input "This is a photograph of the [PERSON_NAME] mother, [PERSON_NAME] [PERSON_NAME] a…"
type input "A photograph of [PERSON_NAME] when he was around 18 years of age."
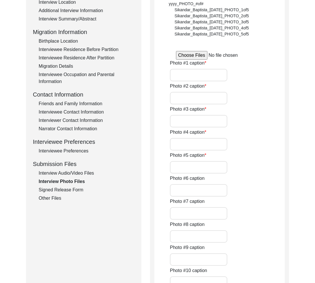
type input "A photograph of the [PERSON_NAME] and his wife."
type input "4 of 6"
type input "jpg"
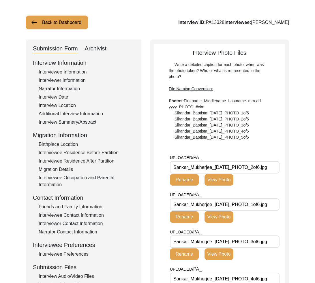
scroll to position [0, 0]
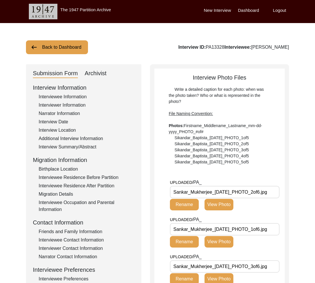
click at [72, 97] on div "Interviewee Information" at bounding box center [87, 96] width 96 height 7
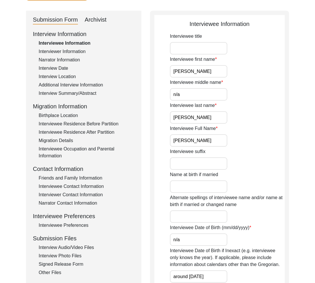
scroll to position [115, 0]
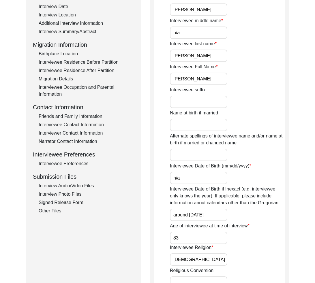
click at [85, 185] on div "Interview Audio/Video Files" at bounding box center [87, 186] width 96 height 7
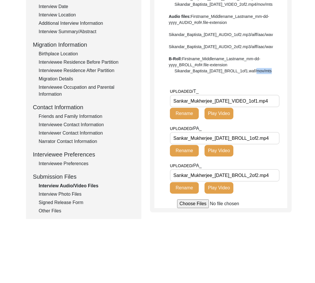
drag, startPoint x: 237, startPoint y: 93, endPoint x: 205, endPoint y: 90, distance: 33.0
click at [205, 90] on div "Interview Audio/Video Files File Naming Convention: Video files: Firstname_Midd…" at bounding box center [220, 83] width 133 height 250
click at [233, 93] on div "Interview Audio/Video Files File Naming Convention: Video files: Firstname_Midd…" at bounding box center [220, 83] width 133 height 250
drag, startPoint x: 205, startPoint y: 90, endPoint x: 226, endPoint y: 87, distance: 21.2
click at [226, 74] on div "File Naming Convention: Video files: Firstname_Middlename_Lastname_mm-dd-yyyy_V…" at bounding box center [221, 22] width 104 height 103
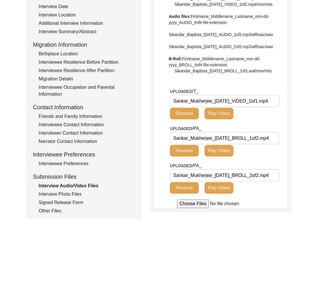
drag, startPoint x: 268, startPoint y: 119, endPoint x: 282, endPoint y: 118, distance: 13.3
click at [282, 118] on div "UPLOADED/ T_ Sankar_Mukherjee_[DATE]_VIDEO_1of1.mp4 Rename Play Video" at bounding box center [228, 106] width 117 height 37
click at [265, 97] on div "Interview Audio/Video Files File Naming Convention: Video files: Firstname_Midd…" at bounding box center [220, 83] width 133 height 250
drag, startPoint x: 268, startPoint y: 121, endPoint x: 285, endPoint y: 120, distance: 17.6
click at [285, 120] on div "Interview Audio/Video Files File Naming Convention: Video files: Firstname_Midd…" at bounding box center [221, 81] width 142 height 264
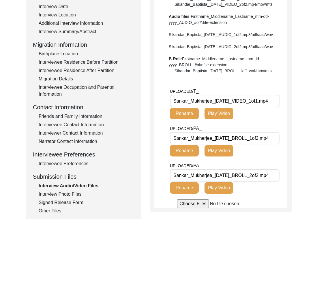
click at [279, 107] on input "Sankar_Mukherjee_[DATE]_VIDEO_1of1.mp4" at bounding box center [225, 101] width 110 height 12
click at [74, 201] on div "Signed Release Form" at bounding box center [87, 202] width 96 height 7
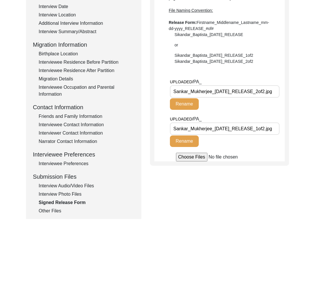
scroll to position [0, 2]
drag, startPoint x: 272, startPoint y: 93, endPoint x: 280, endPoint y: 94, distance: 8.1
click at [280, 94] on div "UPLOADED/ PA_ Sankar_Mukherjee_[DATE]_RELEASE_2of2.jpg Rename" at bounding box center [227, 96] width 115 height 37
click at [274, 92] on input "Sankar_Mukherjee_[DATE]_RELEASE_2of2.jpg" at bounding box center [225, 91] width 110 height 12
drag, startPoint x: 271, startPoint y: 91, endPoint x: 296, endPoint y: 91, distance: 25.1
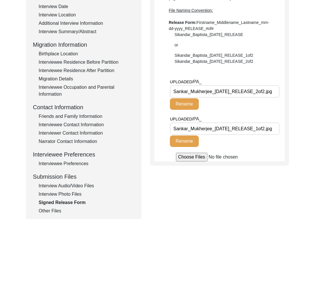
click at [296, 91] on div "Back to Dashboard Interview ID: PA13328 Interviewee: [PERSON_NAME] Submission F…" at bounding box center [157, 85] width 315 height 355
click at [285, 111] on div "Signed Release Form Use Adobe Scan to scan both pages of the Release form, and …" at bounding box center [219, 57] width 139 height 217
drag, startPoint x: 270, startPoint y: 130, endPoint x: 310, endPoint y: 133, distance: 40.5
click at [310, 133] on div "Back to Dashboard Interview ID: PA13328 Interviewee: [PERSON_NAME] Submission F…" at bounding box center [157, 85] width 315 height 355
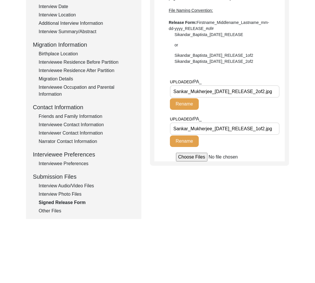
click at [212, 191] on div "Submission Form Archivist Interview Information Interviewee Information Intervi…" at bounding box center [157, 84] width 263 height 270
click at [77, 186] on div "Interview Audio/Video Files" at bounding box center [87, 186] width 96 height 7
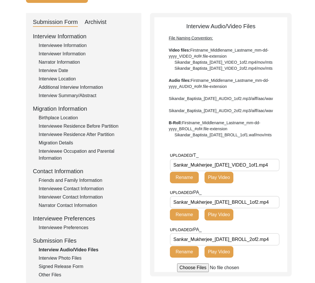
scroll to position [3, 0]
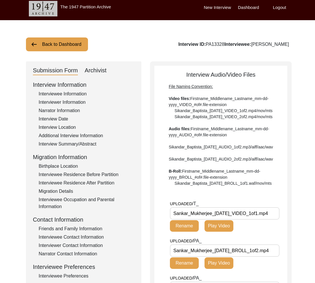
click at [87, 90] on div "Interview Information Interviewee Information Interviewer Information Narrator …" at bounding box center [84, 203] width 102 height 247
click at [79, 96] on div "Interviewee Information" at bounding box center [87, 94] width 96 height 7
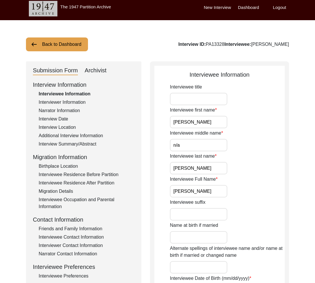
click at [208, 127] on input "[PERSON_NAME]" at bounding box center [198, 122] width 57 height 12
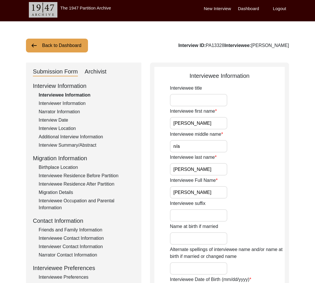
click at [207, 147] on input "n/a" at bounding box center [198, 146] width 57 height 12
click at [278, 156] on div "Interviewee last name [PERSON_NAME]" at bounding box center [227, 165] width 115 height 22
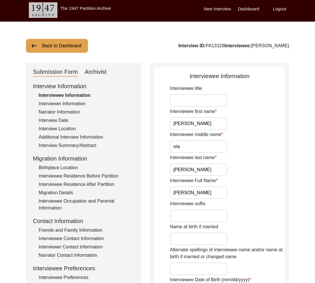
click at [218, 173] on input "[PERSON_NAME]" at bounding box center [198, 170] width 57 height 12
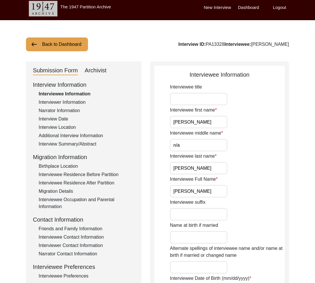
click at [220, 193] on input "[PERSON_NAME]" at bounding box center [198, 191] width 57 height 12
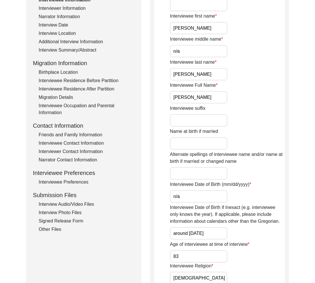
scroll to position [98, 0]
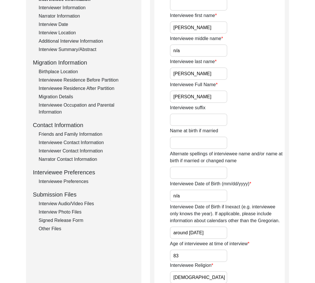
click at [211, 196] on input "n/a" at bounding box center [198, 196] width 57 height 12
click at [261, 172] on div "Alternate spellings of interviewee name and/or name at birth if married or chan…" at bounding box center [227, 165] width 115 height 29
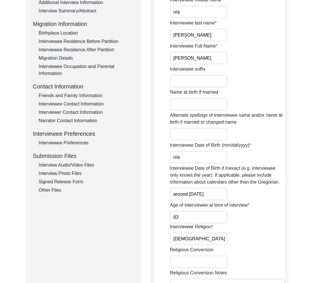
scroll to position [151, 0]
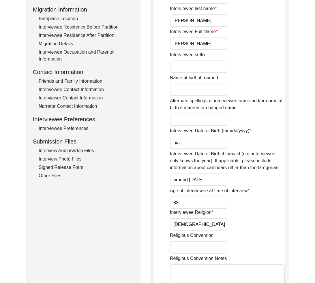
click at [222, 178] on input "around [DATE]" at bounding box center [198, 180] width 57 height 12
click at [195, 201] on input "83" at bounding box center [198, 203] width 57 height 12
click at [207, 220] on input "[DEMOGRAPHIC_DATA]" at bounding box center [198, 224] width 57 height 12
click at [207, 225] on input "[DEMOGRAPHIC_DATA]" at bounding box center [198, 224] width 57 height 12
click at [209, 227] on input "[DEMOGRAPHIC_DATA]" at bounding box center [198, 224] width 57 height 12
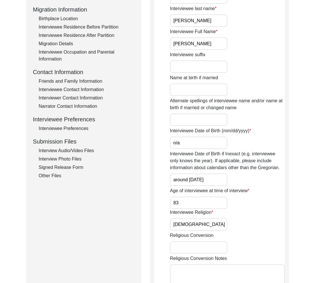
click at [193, 203] on input "83" at bounding box center [198, 203] width 57 height 12
click at [215, 226] on input "[DEMOGRAPHIC_DATA]" at bounding box center [198, 224] width 57 height 12
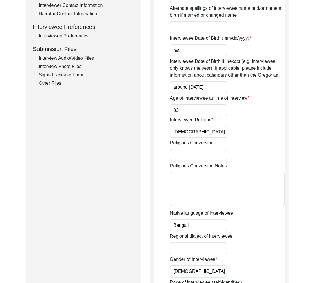
scroll to position [340, 0]
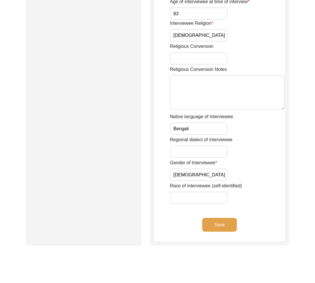
drag, startPoint x: 212, startPoint y: 178, endPoint x: 205, endPoint y: 172, distance: 9.2
click at [209, 175] on input "[DEMOGRAPHIC_DATA]" at bounding box center [198, 175] width 57 height 12
click at [200, 132] on input "Bengali" at bounding box center [198, 129] width 57 height 12
click at [271, 131] on div "Native language of interviewee Bengali" at bounding box center [227, 124] width 115 height 22
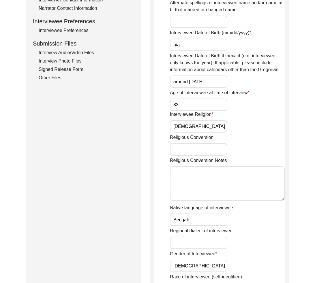
scroll to position [221, 0]
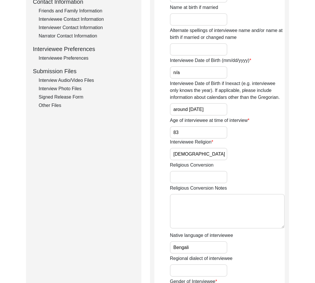
drag, startPoint x: 221, startPoint y: 159, endPoint x: 217, endPoint y: 154, distance: 6.5
click at [221, 158] on input "[DEMOGRAPHIC_DATA]" at bounding box center [198, 154] width 57 height 12
click at [201, 135] on input "83" at bounding box center [198, 132] width 57 height 12
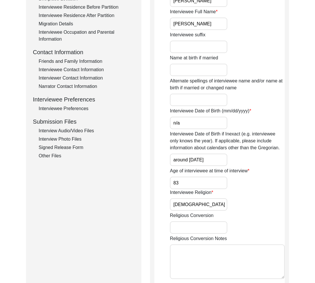
scroll to position [143, 0]
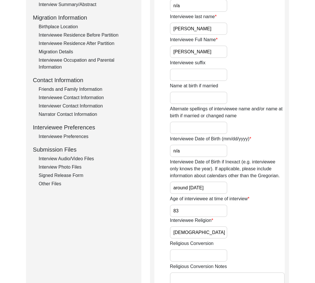
click at [212, 149] on input "n/a" at bounding box center [198, 151] width 57 height 12
click at [275, 138] on div "Interviewee Date of Birth (mm/dd/yyyy) n/a" at bounding box center [227, 147] width 115 height 22
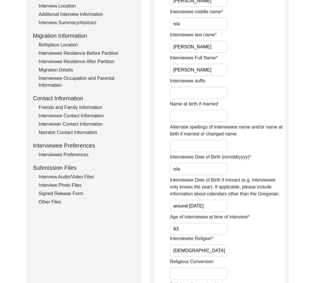
click at [166, 168] on app-interviewee-information "Interviewee Information Interviewee title Interviewee first name [PERSON_NAME] …" at bounding box center [219, 203] width 130 height 508
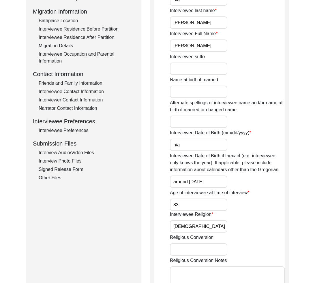
scroll to position [180, 0]
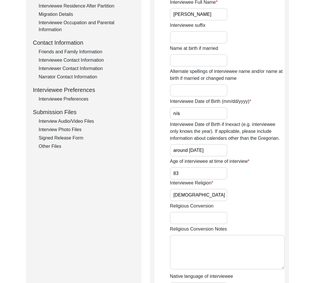
drag, startPoint x: 192, startPoint y: 115, endPoint x: 195, endPoint y: 118, distance: 4.1
click at [192, 115] on input "n/a" at bounding box center [198, 113] width 57 height 12
drag, startPoint x: 212, startPoint y: 155, endPoint x: 213, endPoint y: 146, distance: 9.3
click at [212, 154] on input "around [DATE]" at bounding box center [198, 150] width 57 height 12
click at [207, 127] on label "Interviewee Date of Birth if Inexact (e.g. interviewee only knows the year). If…" at bounding box center [227, 131] width 115 height 21
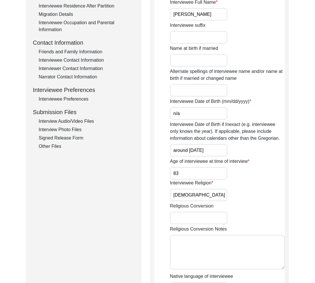
click at [207, 144] on input "around [DATE]" at bounding box center [198, 150] width 57 height 12
click at [207, 127] on label "Interviewee Date of Birth if Inexact (e.g. interviewee only knows the year). If…" at bounding box center [227, 131] width 115 height 21
click at [207, 144] on input "around [DATE]" at bounding box center [198, 150] width 57 height 12
click at [207, 127] on label "Interviewee Date of Birth if Inexact (e.g. interviewee only knows the year). If…" at bounding box center [227, 131] width 115 height 21
click at [207, 144] on input "around [DATE]" at bounding box center [198, 150] width 57 height 12
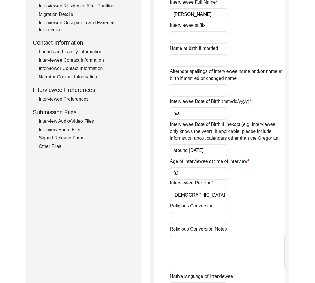
copy label "of"
click at [200, 112] on input "n/a" at bounding box center [198, 113] width 57 height 12
type input "1942"
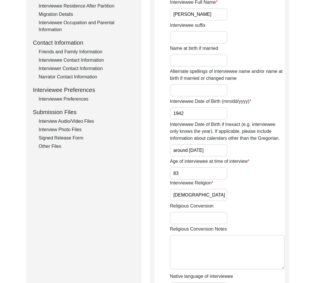
click at [188, 155] on input "around [DATE]" at bounding box center [198, 150] width 57 height 12
click at [181, 152] on input "around [DATE]" at bounding box center [198, 150] width 57 height 12
click at [183, 152] on input "Appro 1942" at bounding box center [198, 150] width 57 height 12
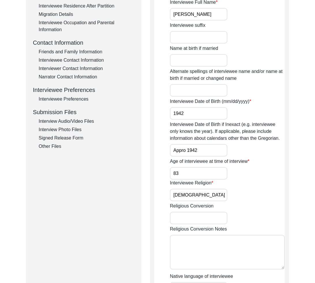
click at [183, 152] on input "Appro 1942" at bounding box center [198, 150] width 57 height 12
paste input "ximately"
click at [213, 151] on input "Approximately 1942" at bounding box center [198, 150] width 57 height 12
click at [194, 116] on input "1942" at bounding box center [198, 113] width 57 height 12
drag, startPoint x: 203, startPoint y: 117, endPoint x: 158, endPoint y: 116, distance: 45.3
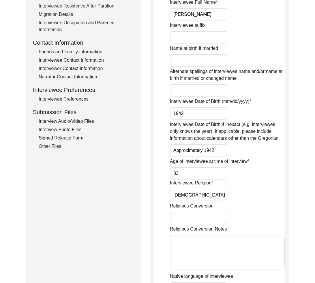
click at [158, 116] on app-interviewee-information "Interviewee Information Interviewee title Interviewee first name [PERSON_NAME] …" at bounding box center [219, 147] width 130 height 508
click at [185, 104] on label "Interviewee Date of Birth (mm/dd/yyyy)" at bounding box center [210, 101] width 81 height 7
click at [185, 107] on input "1942" at bounding box center [198, 113] width 57 height 12
click at [183, 102] on label "Interviewee Date of Birth (mm/dd/yyyy)" at bounding box center [210, 101] width 81 height 7
click at [183, 107] on input "1942" at bounding box center [198, 113] width 57 height 12
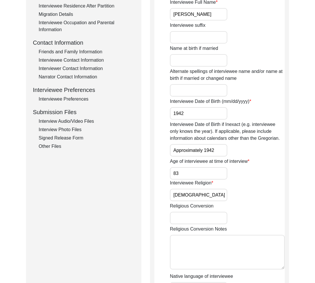
click at [183, 102] on label "Interviewee Date of Birth (mm/dd/yyyy)" at bounding box center [210, 101] width 81 height 7
click at [183, 107] on input "1942" at bounding box center [198, 113] width 57 height 12
click at [183, 102] on label "Interviewee Date of Birth (mm/dd/yyyy)" at bounding box center [210, 101] width 81 height 7
click at [183, 107] on input "1942" at bounding box center [198, 113] width 57 height 12
click at [194, 114] on input "1942" at bounding box center [198, 113] width 57 height 12
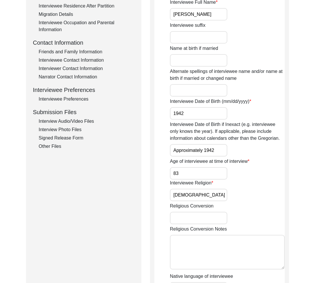
click at [218, 151] on input "Approximately 1942" at bounding box center [198, 150] width 57 height 12
click at [200, 117] on input "1942" at bounding box center [198, 113] width 57 height 12
click at [223, 153] on input "Approximately 1942" at bounding box center [198, 150] width 57 height 12
click at [196, 115] on input "1942" at bounding box center [198, 113] width 57 height 12
click at [223, 151] on input "Approximately 1942" at bounding box center [198, 150] width 57 height 12
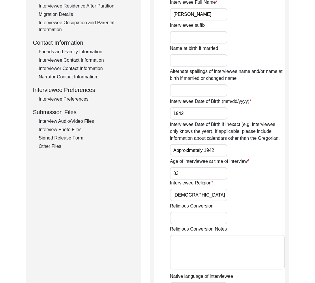
click at [239, 151] on div "Interviewee Date of Birth if Inexact (e.g. interviewee only knows the year). If…" at bounding box center [227, 138] width 115 height 35
drag, startPoint x: 205, startPoint y: 152, endPoint x: 172, endPoint y: 152, distance: 33.2
click at [172, 152] on input "Approximately 1942" at bounding box center [198, 150] width 57 height 12
click at [210, 150] on input "1942" at bounding box center [198, 150] width 57 height 12
drag, startPoint x: 173, startPoint y: 152, endPoint x: 168, endPoint y: 152, distance: 4.9
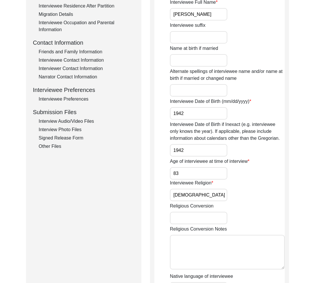
click at [168, 152] on app-interviewee-information "Interviewee Information Interviewee title Interviewee first name [PERSON_NAME] …" at bounding box center [219, 147] width 130 height 508
paste input "Approximately"
type input "Approximately 1942"
click at [223, 152] on input "Approximately 1942" at bounding box center [198, 150] width 57 height 12
click at [219, 176] on input "83" at bounding box center [198, 173] width 57 height 12
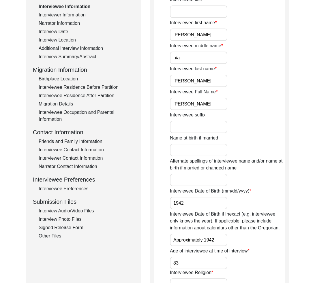
scroll to position [197, 0]
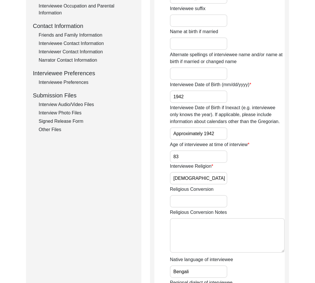
click at [214, 182] on input "[DEMOGRAPHIC_DATA]" at bounding box center [198, 178] width 57 height 12
click at [271, 181] on div "Interviewee Religion [DEMOGRAPHIC_DATA]" at bounding box center [227, 174] width 115 height 22
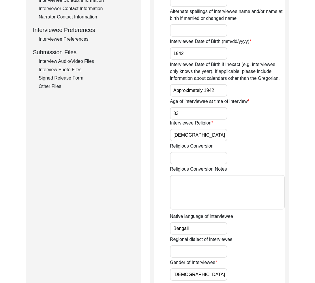
scroll to position [311, 0]
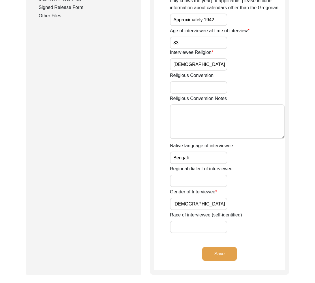
click at [201, 157] on input "Bengali" at bounding box center [198, 158] width 57 height 12
click at [204, 205] on input "[DEMOGRAPHIC_DATA]" at bounding box center [198, 204] width 57 height 12
click at [125, 194] on div "Submission Form Archivist Interview Information Interviewee Information Intervi…" at bounding box center [83, 14] width 115 height 521
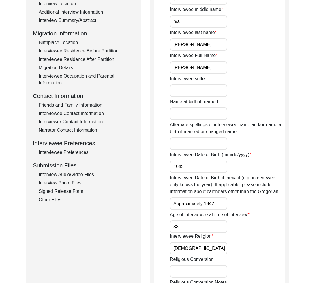
scroll to position [0, 0]
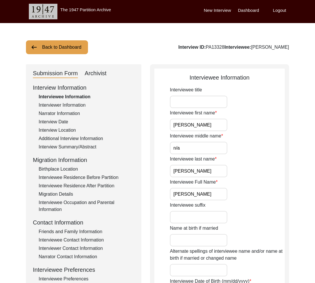
click at [190, 104] on input "Interviewee title" at bounding box center [198, 102] width 57 height 12
type input "Mr."
click at [267, 140] on div "Interviewee middle name n/a" at bounding box center [227, 144] width 115 height 22
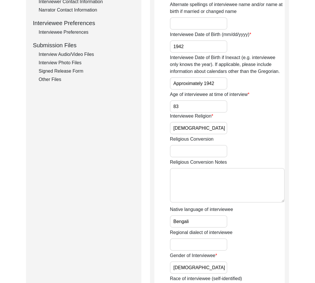
scroll to position [362, 0]
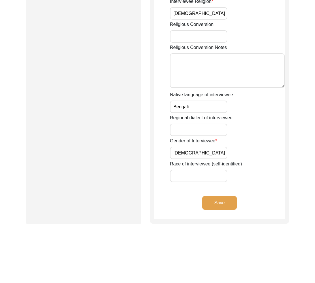
click at [252, 199] on div "Save" at bounding box center [219, 207] width 130 height 23
drag, startPoint x: 260, startPoint y: 31, endPoint x: 241, endPoint y: 40, distance: 21.5
click at [260, 31] on div "Religious Conversion" at bounding box center [227, 32] width 115 height 22
click at [206, 64] on textarea "Religious Conversion Notes" at bounding box center [227, 70] width 115 height 35
click at [202, 40] on input "Religious Conversion" at bounding box center [198, 36] width 57 height 12
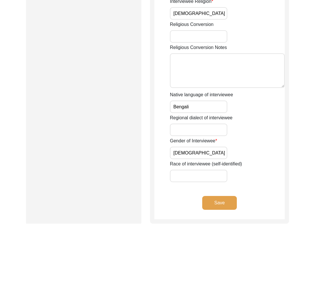
click at [204, 73] on textarea "Religious Conversion Notes" at bounding box center [227, 70] width 115 height 35
click at [188, 32] on input "Religious Conversion" at bounding box center [198, 36] width 57 height 12
click at [178, 56] on textarea "Religious Conversion Notes" at bounding box center [227, 70] width 115 height 35
click at [188, 36] on input "Religious Conversion" at bounding box center [198, 36] width 57 height 12
click at [190, 70] on textarea "Religious Conversion Notes" at bounding box center [227, 70] width 115 height 35
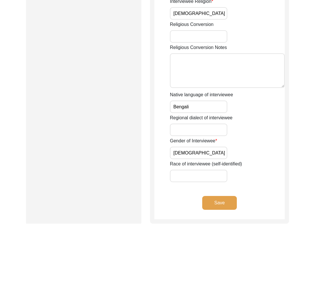
click at [182, 40] on input "Religious Conversion" at bounding box center [198, 36] width 57 height 12
click at [180, 67] on textarea "Religious Conversion Notes" at bounding box center [227, 70] width 115 height 35
click at [268, 119] on div "Regional dialect of interviewee" at bounding box center [227, 126] width 115 height 22
click at [196, 132] on input "Regional dialect of interviewee" at bounding box center [198, 130] width 57 height 12
drag, startPoint x: 108, startPoint y: 127, endPoint x: 104, endPoint y: 125, distance: 4.1
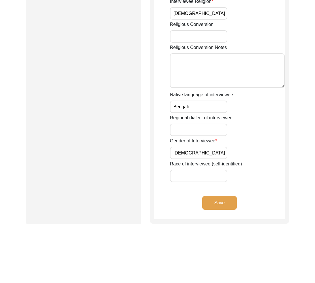
click at [214, 203] on button "Save" at bounding box center [219, 203] width 35 height 14
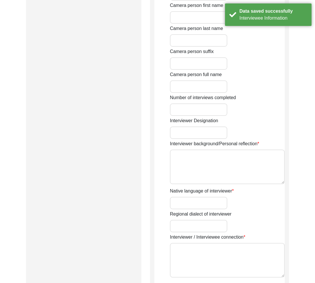
type input "[PERSON_NAME]"
type input "[DEMOGRAPHIC_DATA]"
type input "[DATE]"
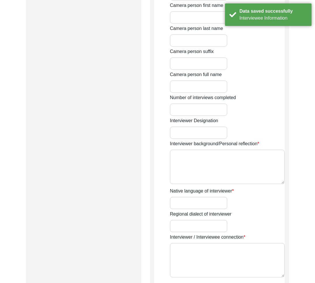
type input "Dum Dum, [GEOGRAPHIC_DATA], [GEOGRAPHIC_DATA]"
type input "Student"
type textarea "The Interviewer is a student currently pursuing Bachelor of Arts in History (Ho…"
type input "Bengali"
type textarea "The interviewee is the maternal grandfather of the interviewer's childhood frie…"
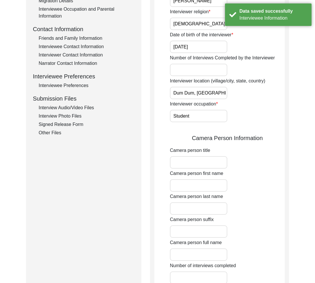
scroll to position [0, 0]
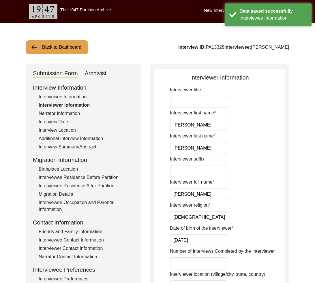
click at [218, 196] on input "[PERSON_NAME]" at bounding box center [198, 194] width 57 height 12
click at [205, 153] on input "[PERSON_NAME]" at bounding box center [198, 148] width 57 height 12
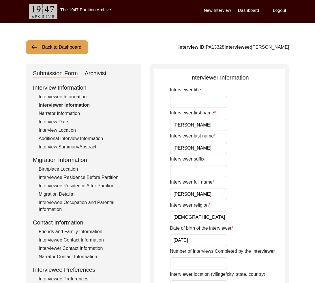
click at [205, 129] on input "[PERSON_NAME]" at bounding box center [198, 125] width 57 height 12
click at [201, 144] on input "[PERSON_NAME]" at bounding box center [198, 148] width 57 height 12
click at [206, 151] on input "[PERSON_NAME]" at bounding box center [198, 148] width 57 height 12
drag, startPoint x: 216, startPoint y: 196, endPoint x: 215, endPoint y: 208, distance: 11.8
click at [216, 197] on input "[PERSON_NAME]" at bounding box center [198, 194] width 57 height 12
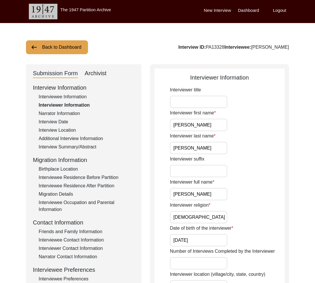
click at [216, 219] on input "[DEMOGRAPHIC_DATA]" at bounding box center [198, 217] width 57 height 12
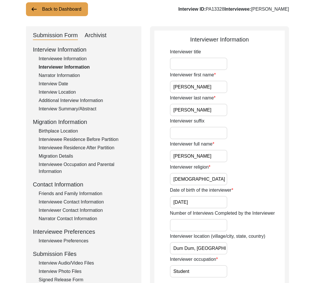
scroll to position [47, 0]
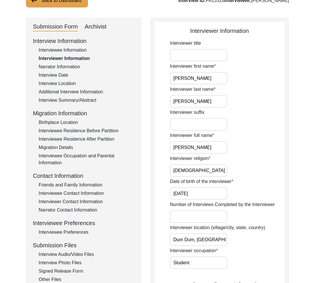
click at [206, 198] on input "[DATE]" at bounding box center [198, 194] width 57 height 12
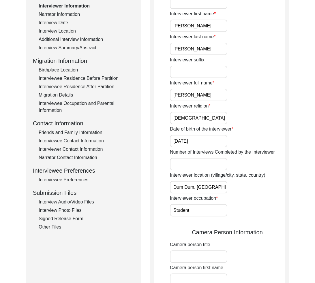
scroll to position [0, 9]
click at [226, 188] on input "Dum Dum, [GEOGRAPHIC_DATA], [GEOGRAPHIC_DATA]" at bounding box center [198, 187] width 57 height 12
click at [216, 210] on input "Student" at bounding box center [198, 210] width 57 height 12
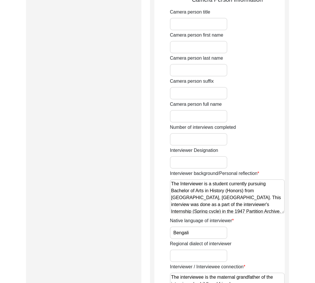
scroll to position [2, 0]
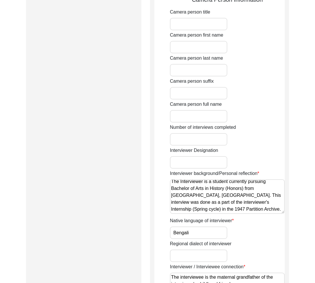
click at [237, 210] on textarea "The Interviewer is a student currently pursuing Bachelor of Arts in History (Ho…" at bounding box center [227, 196] width 115 height 35
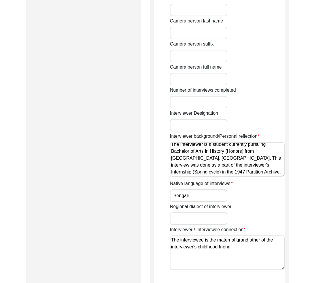
click at [203, 198] on input "Bengali" at bounding box center [198, 196] width 57 height 12
click at [237, 250] on textarea "The interviewee is the maternal grandfather of the interviewer's childhood frie…" at bounding box center [227, 253] width 115 height 35
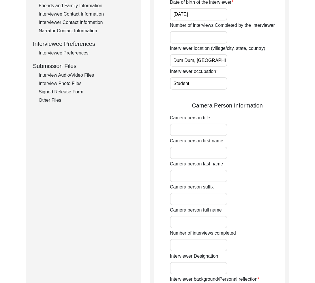
scroll to position [234, 0]
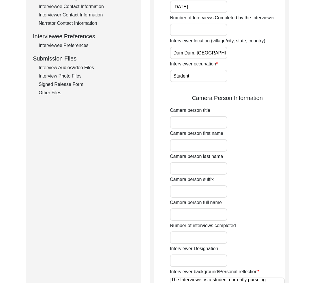
click at [173, 135] on label "Camera person first name" at bounding box center [196, 133] width 53 height 7
click at [173, 139] on input "Camera person first name" at bounding box center [198, 145] width 57 height 12
click at [173, 135] on label "Camera person first name" at bounding box center [196, 133] width 53 height 7
click at [173, 139] on input "Camera person first name" at bounding box center [198, 145] width 57 height 12
click at [173, 135] on label "Camera person first name" at bounding box center [196, 133] width 53 height 7
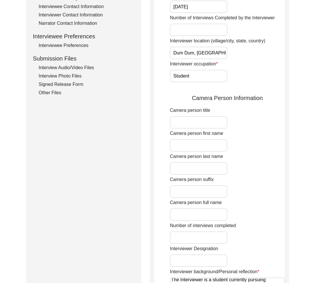
click at [173, 139] on input "Camera person first name" at bounding box center [198, 145] width 57 height 12
copy label "Camera"
click at [220, 156] on label "Camera person last name" at bounding box center [196, 156] width 53 height 7
click at [220, 162] on input "Camera person last name" at bounding box center [198, 168] width 57 height 12
click at [220, 156] on label "Camera person last name" at bounding box center [196, 156] width 53 height 7
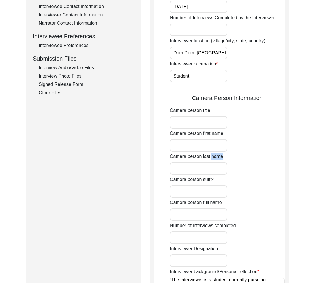
click at [220, 162] on input "Camera person last name" at bounding box center [198, 168] width 57 height 12
click at [220, 156] on label "Camera person last name" at bounding box center [196, 156] width 53 height 7
click at [220, 162] on input "Camera person last name" at bounding box center [198, 168] width 57 height 12
copy label "name"
click at [202, 201] on label "Camera person full name" at bounding box center [196, 202] width 52 height 7
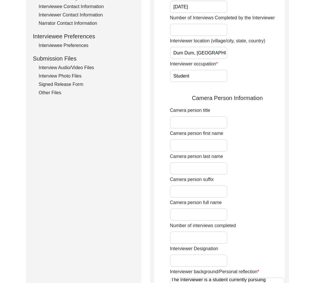
click at [202, 209] on input "Camera person full name" at bounding box center [198, 215] width 57 height 12
click at [202, 201] on label "Camera person full name" at bounding box center [196, 202] width 52 height 7
click at [202, 209] on input "Camera person full name" at bounding box center [198, 215] width 57 height 12
click at [202, 201] on label "Camera person full name" at bounding box center [196, 202] width 52 height 7
click at [202, 209] on input "Camera person full name" at bounding box center [198, 215] width 57 height 12
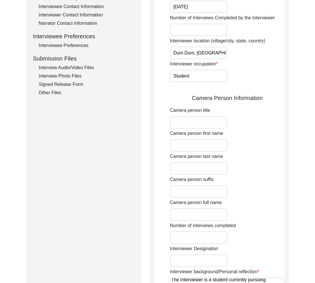
click at [197, 251] on label "Interviewer Designation" at bounding box center [194, 249] width 48 height 7
copy label "Designation"
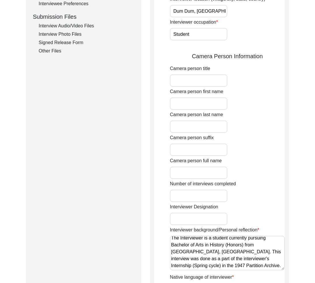
scroll to position [276, 0]
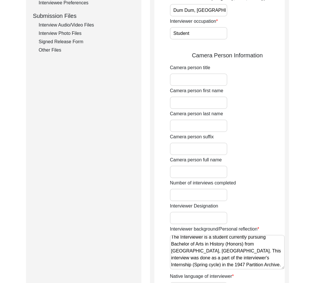
click at [191, 190] on input "Number of interviews completed" at bounding box center [198, 195] width 57 height 12
click at [253, 198] on div "Number of interviews completed" at bounding box center [227, 191] width 115 height 22
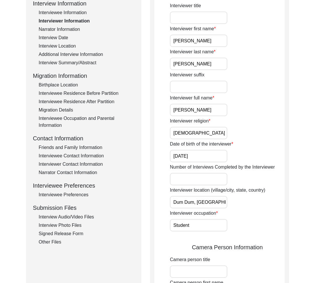
scroll to position [62, 0]
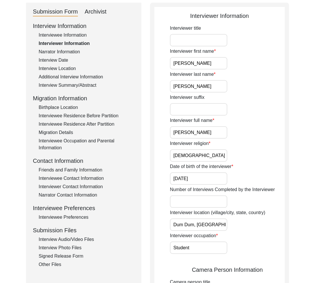
click at [189, 65] on input "[PERSON_NAME]" at bounding box center [198, 63] width 57 height 12
click at [181, 89] on input "[PERSON_NAME]" at bounding box center [198, 86] width 57 height 12
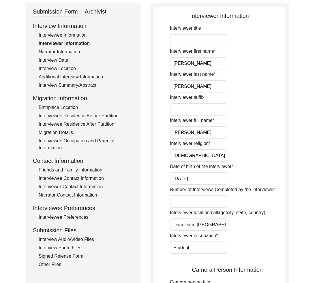
click at [192, 131] on input "[PERSON_NAME]" at bounding box center [198, 132] width 57 height 12
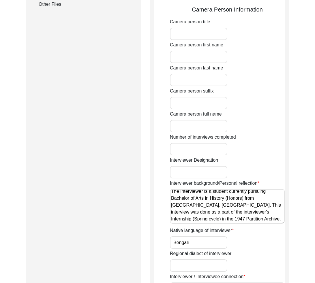
scroll to position [304, 0]
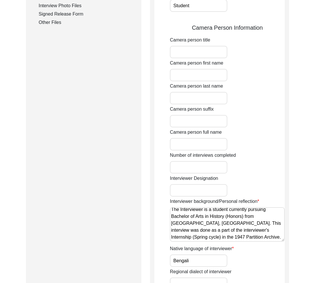
click at [202, 75] on input "Camera person first name" at bounding box center [198, 75] width 57 height 12
type input "[PERSON_NAME]"
click at [196, 100] on input "Camera person last name" at bounding box center [198, 98] width 57 height 12
type input "[PERSON_NAME]"
click at [194, 145] on input "Camera person full name" at bounding box center [198, 144] width 57 height 12
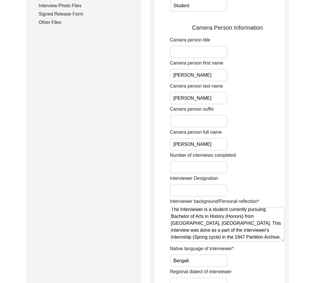
type input "[PERSON_NAME]"
click at [201, 185] on input "text" at bounding box center [198, 190] width 57 height 12
type input "Citizen Historian Intern"
click at [211, 193] on input "Citizen Historian Intern" at bounding box center [198, 190] width 57 height 12
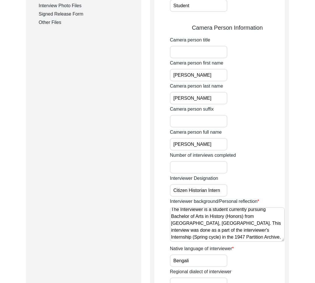
click at [211, 193] on input "Citizen Historian Intern" at bounding box center [198, 190] width 57 height 12
click at [227, 192] on input "Citizen Historian Intern" at bounding box center [198, 190] width 57 height 12
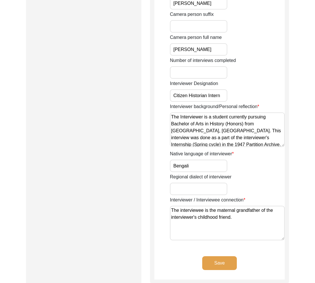
scroll to position [449, 0]
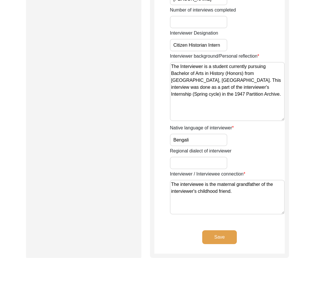
drag, startPoint x: 282, startPoint y: 93, endPoint x: 279, endPoint y: 138, distance: 44.5
click at [280, 121] on textarea "The Interviewer is a student currently pursuing Bachelor of Arts in History (Ho…" at bounding box center [227, 91] width 115 height 59
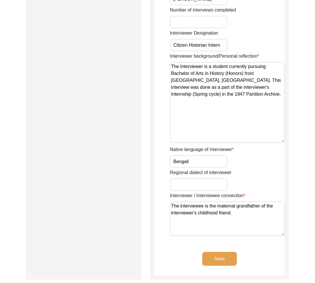
click at [233, 109] on textarea "The Interviewer is a student currently pursuing Bachelor of Arts in History (Ho…" at bounding box center [227, 102] width 115 height 81
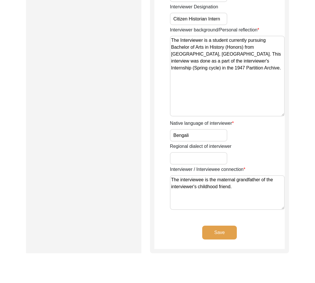
scroll to position [475, 0]
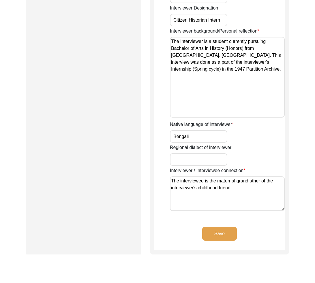
click at [198, 135] on input "Bengali" at bounding box center [198, 136] width 57 height 12
click at [252, 193] on textarea "The interviewee is the maternal grandfather of the interviewer's childhood frie…" at bounding box center [227, 194] width 115 height 35
drag, startPoint x: 223, startPoint y: 231, endPoint x: 228, endPoint y: 229, distance: 5.6
click at [223, 231] on button "Save" at bounding box center [219, 234] width 35 height 14
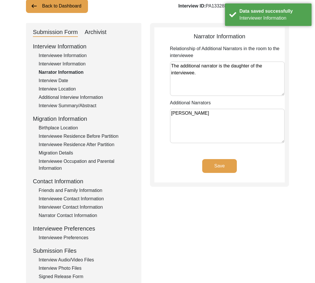
scroll to position [10, 0]
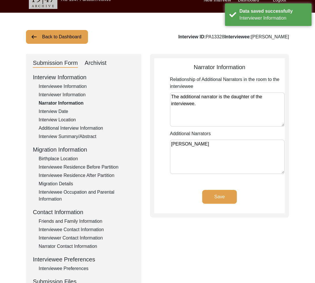
click at [226, 117] on textarea "The additional narrator is the daughter of the interviewee." at bounding box center [227, 109] width 115 height 35
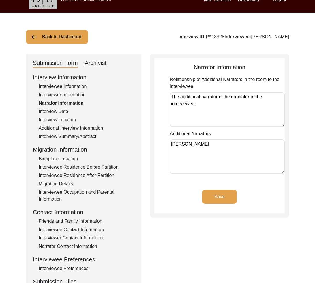
click at [219, 148] on textarea "[PERSON_NAME]" at bounding box center [227, 157] width 115 height 35
click at [207, 101] on textarea "The additional narrator is the daughter of the interviewee." at bounding box center [227, 109] width 115 height 35
click at [57, 112] on div "Interview Date" at bounding box center [87, 111] width 96 height 7
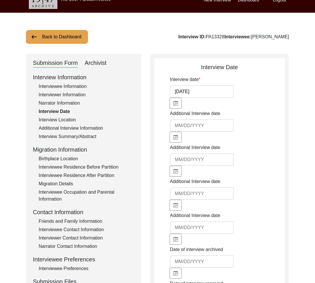
click at [60, 120] on div "Interview Location" at bounding box center [87, 120] width 96 height 7
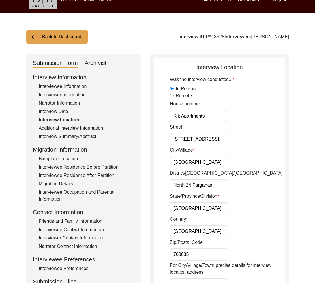
click at [211, 119] on input "Rik Apartments" at bounding box center [198, 116] width 57 height 12
click at [190, 142] on input "[STREET_ADDRESS]," at bounding box center [198, 139] width 57 height 12
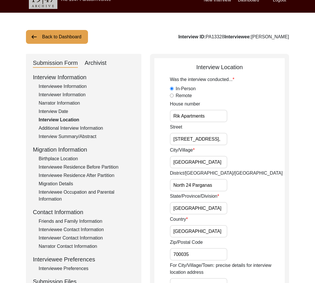
click at [225, 141] on input "[STREET_ADDRESS]," at bounding box center [198, 139] width 57 height 12
drag, startPoint x: 226, startPoint y: 141, endPoint x: 235, endPoint y: 142, distance: 9.8
click at [235, 142] on div "[STREET_ADDRESS]," at bounding box center [227, 135] width 115 height 22
type input "[STREET_ADDRESS]"
click at [196, 164] on input "[GEOGRAPHIC_DATA]" at bounding box center [198, 162] width 57 height 12
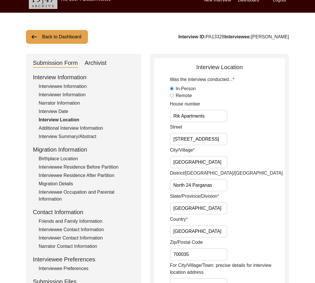
click at [196, 164] on input "[GEOGRAPHIC_DATA]" at bounding box center [198, 162] width 57 height 12
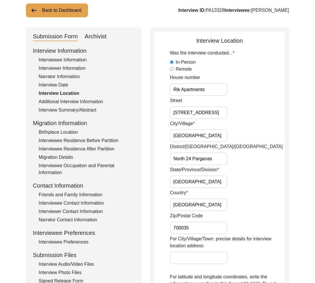
click at [204, 226] on input "700035" at bounding box center [198, 228] width 57 height 12
drag, startPoint x: 192, startPoint y: 206, endPoint x: 205, endPoint y: 189, distance: 21.0
click at [192, 205] on input "[GEOGRAPHIC_DATA]" at bounding box center [198, 205] width 57 height 12
click at [205, 189] on div "Was the interview conducted... In-Person Remote House number Rik Apartments Str…" at bounding box center [227, 250] width 115 height 400
click at [207, 184] on input "[GEOGRAPHIC_DATA]" at bounding box center [198, 182] width 57 height 12
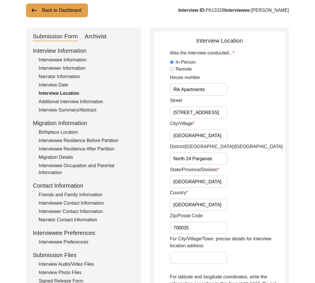
click at [216, 162] on input "North 24 Parganas" at bounding box center [198, 159] width 57 height 12
click at [210, 158] on input "North 24 Parganas" at bounding box center [198, 159] width 57 height 12
click at [221, 160] on input "North 24 Parganas" at bounding box center [198, 159] width 57 height 12
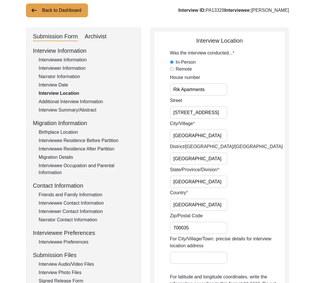
scroll to position [0, 1]
drag, startPoint x: 214, startPoint y: 160, endPoint x: 233, endPoint y: 159, distance: 19.0
click at [233, 159] on div "District/[GEOGRAPHIC_DATA]/[GEOGRAPHIC_DATA]" at bounding box center [227, 154] width 115 height 22
type input "[GEOGRAPHIC_DATA]"
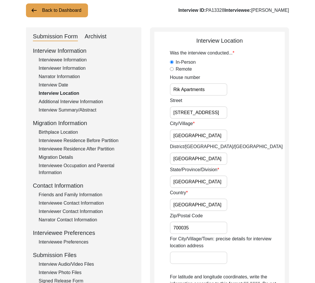
click at [250, 167] on div "State/Province/Division [GEOGRAPHIC_DATA]" at bounding box center [227, 177] width 115 height 22
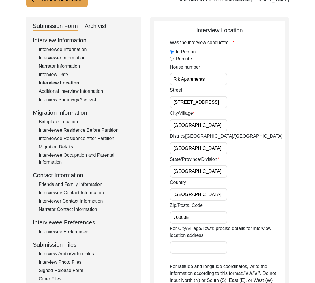
scroll to position [0, 1]
click at [185, 136] on label "District/[GEOGRAPHIC_DATA]/[GEOGRAPHIC_DATA]" at bounding box center [226, 136] width 113 height 7
click at [185, 142] on input "[GEOGRAPHIC_DATA]" at bounding box center [198, 148] width 57 height 12
click at [186, 137] on label "District/[GEOGRAPHIC_DATA]/[GEOGRAPHIC_DATA]" at bounding box center [226, 136] width 113 height 7
click at [186, 142] on input "[GEOGRAPHIC_DATA]" at bounding box center [198, 148] width 57 height 12
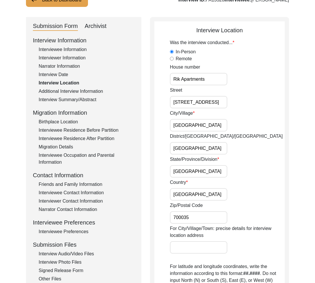
scroll to position [0, 0]
drag, startPoint x: 186, startPoint y: 137, endPoint x: 198, endPoint y: 137, distance: 12.4
click at [198, 137] on label "District/[GEOGRAPHIC_DATA]/[GEOGRAPHIC_DATA]" at bounding box center [226, 136] width 113 height 7
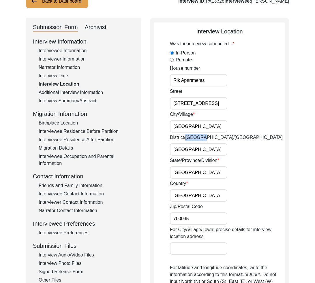
scroll to position [46, 0]
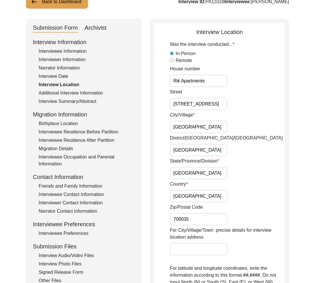
click at [224, 151] on input "[GEOGRAPHIC_DATA]" at bounding box center [198, 150] width 57 height 12
click at [212, 179] on input "[GEOGRAPHIC_DATA]" at bounding box center [198, 173] width 57 height 12
click at [200, 204] on label "Zip/Postal Code" at bounding box center [186, 207] width 33 height 7
click at [200, 213] on input "700035" at bounding box center [198, 219] width 57 height 12
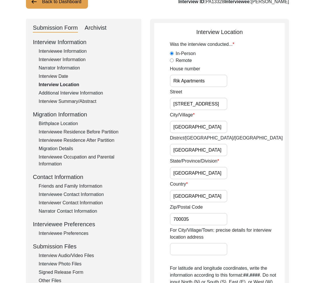
click at [195, 198] on input "[GEOGRAPHIC_DATA]" at bounding box center [198, 196] width 57 height 12
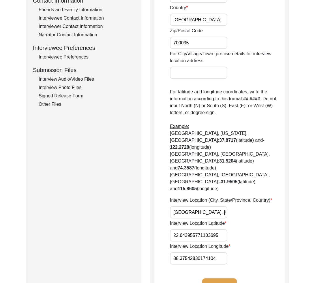
scroll to position [223, 0]
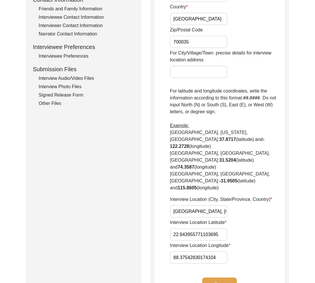
click at [182, 228] on input "22.643955771103695" at bounding box center [198, 234] width 57 height 12
drag, startPoint x: 180, startPoint y: 215, endPoint x: 251, endPoint y: 216, distance: 71.6
click at [251, 219] on div "Interview Location Latitude 22.643955771103695" at bounding box center [227, 230] width 115 height 22
click at [190, 228] on input "22.643955771103695" at bounding box center [198, 234] width 57 height 12
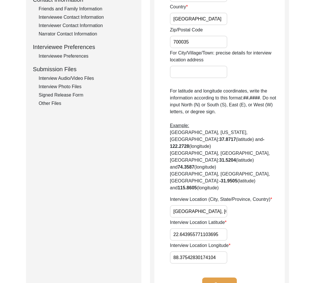
click at [190, 228] on input "22.643955771103695" at bounding box center [198, 234] width 57 height 12
click at [192, 252] on input "88.37542830174104" at bounding box center [198, 258] width 57 height 12
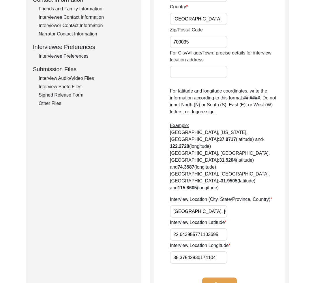
click at [190, 228] on input "22.643955771103695" at bounding box center [198, 234] width 57 height 12
paste input "383"
type input "22.6383"
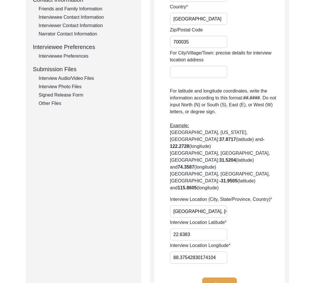
click at [184, 252] on input "88.37542830174104" at bounding box center [198, 258] width 57 height 12
paste input "88.365"
type input "88.3654"
click at [123, 168] on div "Submission Form Archivist Interview Information Interviewee Information Intervi…" at bounding box center [83, 73] width 115 height 464
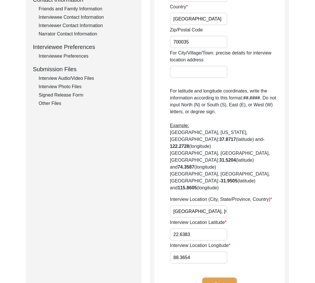
scroll to position [79, 0]
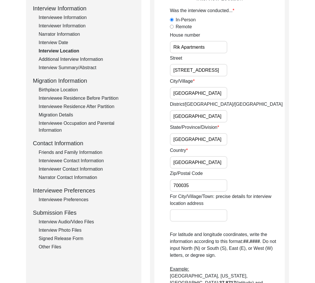
click at [214, 186] on input "700035" at bounding box center [198, 185] width 57 height 12
click at [204, 170] on div "Zip/Postal Code 700035" at bounding box center [227, 181] width 115 height 22
click at [200, 162] on input "[GEOGRAPHIC_DATA]" at bounding box center [198, 162] width 57 height 12
click at [206, 185] on input "700035" at bounding box center [198, 185] width 57 height 12
click at [204, 161] on input "[GEOGRAPHIC_DATA]" at bounding box center [198, 162] width 57 height 12
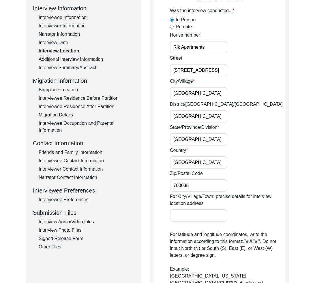
click at [209, 188] on input "700035" at bounding box center [198, 185] width 57 height 12
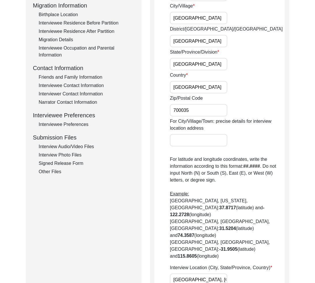
scroll to position [307, 0]
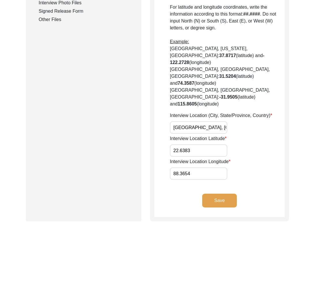
click at [215, 194] on button "Save" at bounding box center [219, 201] width 35 height 14
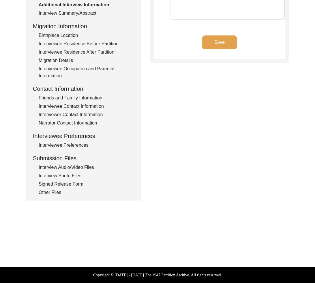
type input "Bengali"
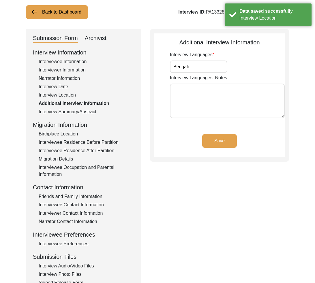
scroll to position [0, 0]
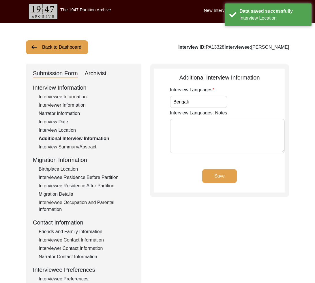
click at [202, 99] on input "Bengali" at bounding box center [198, 102] width 57 height 12
click at [204, 102] on input "Bengali" at bounding box center [198, 102] width 57 height 12
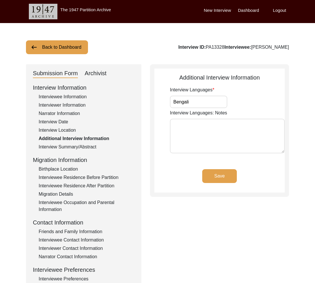
click at [76, 147] on div "Interview Summary/Abstract" at bounding box center [87, 147] width 96 height 7
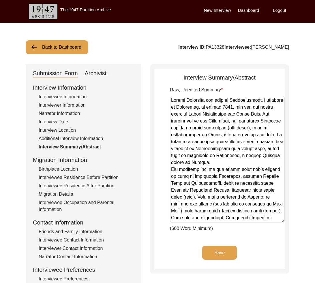
drag, startPoint x: 280, startPoint y: 128, endPoint x: 252, endPoint y: 235, distance: 110.7
click at [267, 223] on textarea "Raw, Unedited Summary" at bounding box center [227, 160] width 115 height 128
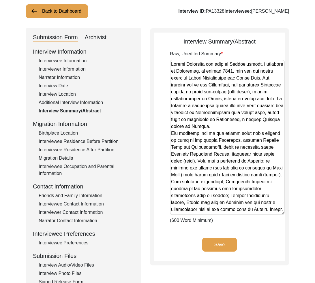
click at [65, 132] on div "Birthplace Location" at bounding box center [87, 133] width 96 height 7
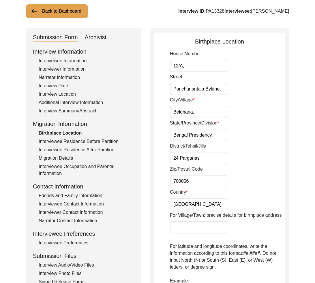
click at [59, 96] on div "Interview Location" at bounding box center [87, 94] width 96 height 7
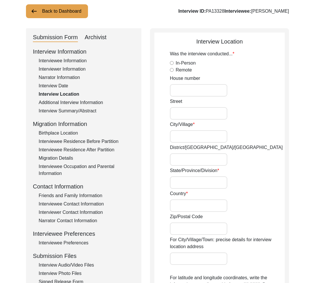
radio input "true"
type input "Rik Apartments"
type input "[STREET_ADDRESS]"
type input "[GEOGRAPHIC_DATA]"
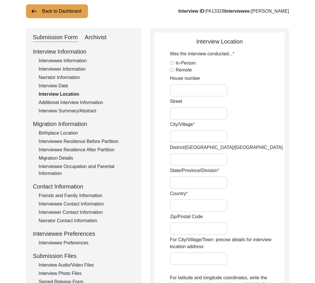
type input "[GEOGRAPHIC_DATA]"
type input "700035"
type input "[GEOGRAPHIC_DATA], [GEOGRAPHIC_DATA], [GEOGRAPHIC_DATA]"
type input "22.6383"
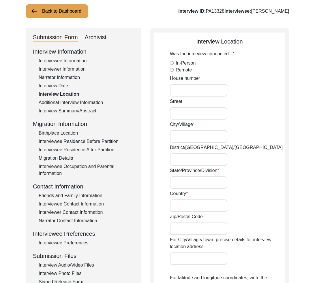
type input "88.3654"
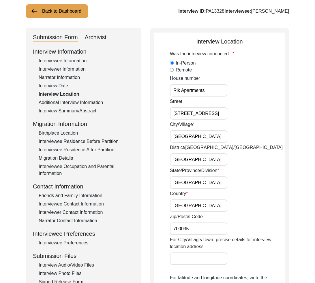
scroll to position [0, 1]
click at [71, 134] on div "Birthplace Location" at bounding box center [87, 133] width 96 height 7
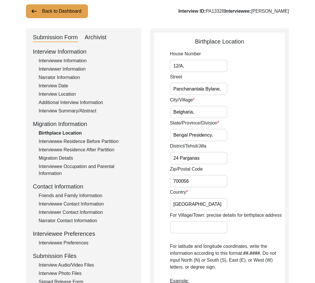
drag, startPoint x: 193, startPoint y: 112, endPoint x: 161, endPoint y: 112, distance: 32.0
click at [161, 112] on app-birthplace-location "Birthplace Location House Number 12/A, Street Panchanantala Bylane, City/[GEOGR…" at bounding box center [219, 250] width 130 height 426
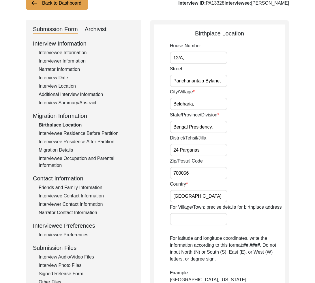
scroll to position [74, 0]
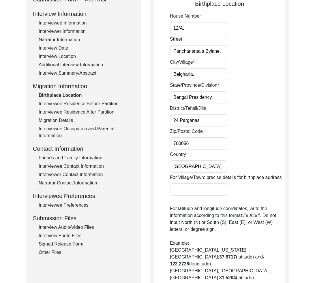
click at [212, 164] on input "[GEOGRAPHIC_DATA]" at bounding box center [198, 166] width 57 height 12
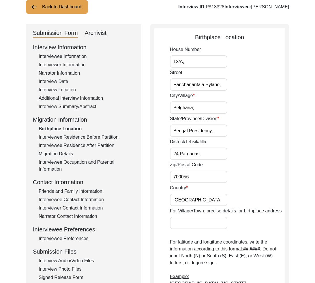
scroll to position [0, 0]
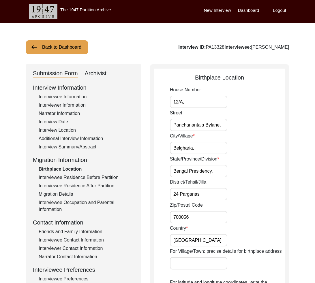
click at [180, 89] on label "House Number" at bounding box center [185, 90] width 31 height 7
click at [180, 96] on input "12/A," at bounding box center [198, 102] width 57 height 12
click at [180, 89] on label "House Number" at bounding box center [185, 90] width 31 height 7
click at [180, 96] on input "12/A," at bounding box center [198, 102] width 57 height 12
click at [180, 89] on label "House Number" at bounding box center [185, 90] width 31 height 7
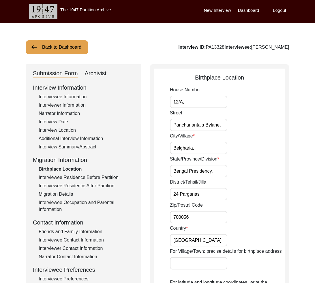
click at [180, 96] on input "12/A," at bounding box center [198, 102] width 57 height 12
copy label "House"
click at [188, 102] on input "12/A," at bounding box center [198, 102] width 57 height 12
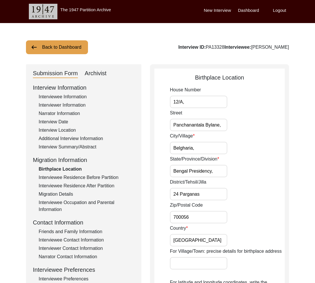
click at [183, 103] on input "12/A," at bounding box center [198, 102] width 57 height 12
click at [184, 103] on input "12/A," at bounding box center [198, 102] width 57 height 12
type input "12/A"
drag, startPoint x: 219, startPoint y: 126, endPoint x: 162, endPoint y: 125, distance: 57.1
click at [162, 125] on app-birthplace-location "Birthplace Location House Number 12/A Street Panchanantala Bylane, City/[GEOGRA…" at bounding box center [219, 286] width 130 height 426
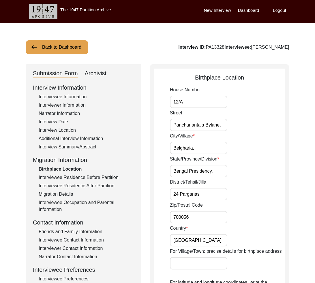
click at [223, 126] on input "Panchanantala Bylane," at bounding box center [198, 125] width 57 height 12
type input "Panchanantala Bylane"
drag, startPoint x: 192, startPoint y: 149, endPoint x: 206, endPoint y: 148, distance: 13.3
click at [206, 148] on input "Belgharia," at bounding box center [198, 148] width 57 height 12
click at [204, 145] on input "Belgharia" at bounding box center [198, 148] width 57 height 12
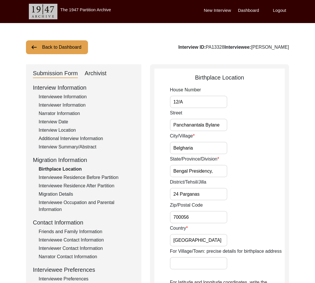
click at [204, 145] on input "Belgharia" at bounding box center [198, 148] width 57 height 12
paste input ","
type input "Belgharia"
click at [188, 173] on input "Bengal Presidency," at bounding box center [198, 171] width 57 height 12
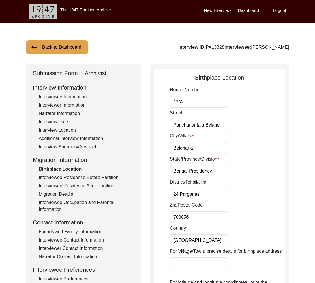
click at [188, 173] on input "Bengal Presidency," at bounding box center [198, 171] width 57 height 12
click at [196, 239] on input "[GEOGRAPHIC_DATA]" at bounding box center [198, 240] width 57 height 12
click at [221, 238] on input "[GEOGRAPHIC_DATA]" at bounding box center [198, 240] width 57 height 12
click at [222, 238] on input "[GEOGRAPHIC_DATA]" at bounding box center [198, 240] width 57 height 12
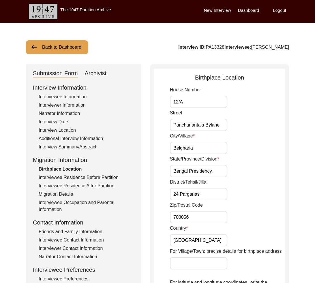
click at [211, 167] on input "Bengal Presidency," at bounding box center [198, 171] width 57 height 12
click at [217, 172] on input "Bengal Presidency," at bounding box center [198, 171] width 57 height 12
click at [187, 151] on input "Belgharia" at bounding box center [198, 148] width 57 height 12
click at [205, 150] on input "Belgharia" at bounding box center [198, 148] width 57 height 12
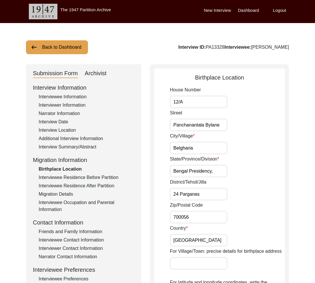
click at [205, 150] on input "Belgharia" at bounding box center [198, 148] width 57 height 12
click at [196, 171] on input "Bengal Presidency," at bounding box center [198, 171] width 57 height 12
click at [220, 171] on input "Bengal Presidency," at bounding box center [198, 171] width 57 height 12
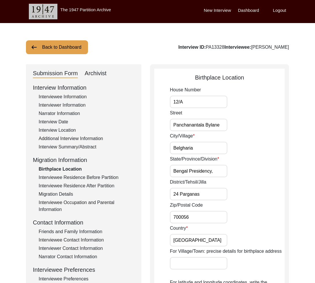
click at [220, 171] on input "Bengal Presidency," at bounding box center [198, 171] width 57 height 12
click at [202, 145] on input "Belgharia" at bounding box center [198, 148] width 57 height 12
click at [208, 194] on input "24 Parganas" at bounding box center [198, 194] width 57 height 12
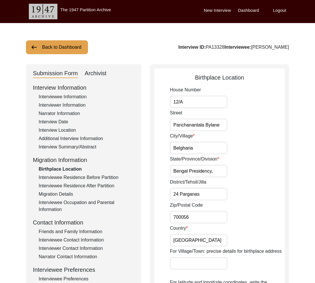
click at [218, 193] on input "24 Parganas" at bounding box center [198, 194] width 57 height 12
click at [196, 194] on input "24 Parganas" at bounding box center [198, 194] width 57 height 12
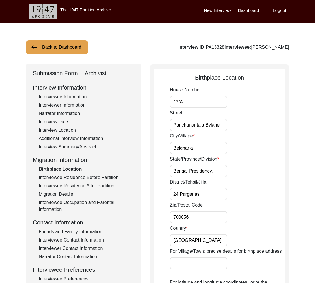
click at [196, 194] on input "24 Parganas" at bounding box center [198, 194] width 57 height 12
paste input "[GEOGRAPHIC_DATA]"
drag, startPoint x: 173, startPoint y: 193, endPoint x: 205, endPoint y: 217, distance: 40.0
click at [173, 193] on input "[GEOGRAPHIC_DATA]" at bounding box center [198, 194] width 57 height 12
type input "[GEOGRAPHIC_DATA]"
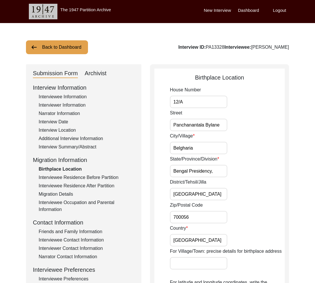
click at [206, 219] on input "700056" at bounding box center [198, 217] width 57 height 12
click at [196, 148] on input "Belgharia" at bounding box center [198, 148] width 57 height 12
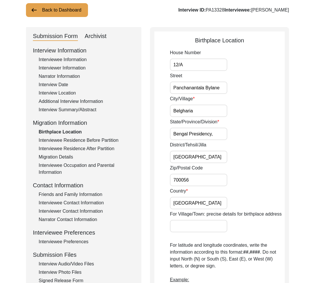
scroll to position [83, 0]
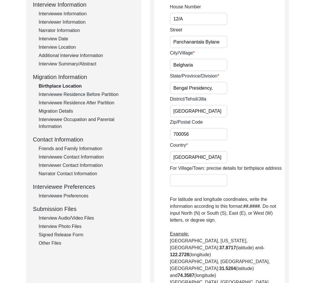
click at [205, 156] on input "[GEOGRAPHIC_DATA]" at bounding box center [198, 157] width 57 height 12
drag, startPoint x: 206, startPoint y: 156, endPoint x: 164, endPoint y: 156, distance: 42.1
click at [164, 156] on app-birthplace-location "Birthplace Location House Number 12/A Street Panchanantala [GEOGRAPHIC_DATA]/[G…" at bounding box center [219, 203] width 130 height 426
type input "[GEOGRAPHIC_DATA]"
click at [196, 160] on input "[GEOGRAPHIC_DATA]" at bounding box center [198, 157] width 57 height 12
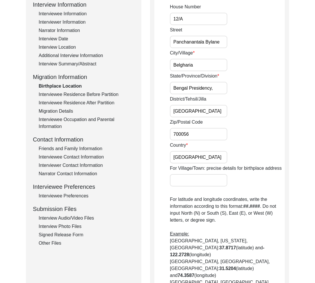
click at [212, 139] on input "700056" at bounding box center [198, 134] width 57 height 12
click at [209, 158] on input "[GEOGRAPHIC_DATA]" at bounding box center [198, 157] width 57 height 12
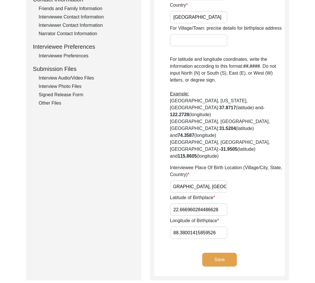
scroll to position [0, 0]
click at [180, 164] on label "Interviewee Place Of Birth Location (Village/City, State, Country)" at bounding box center [227, 171] width 115 height 14
click at [180, 181] on input "Belgharia, [GEOGRAPHIC_DATA], [GEOGRAPHIC_DATA]" at bounding box center [198, 187] width 57 height 12
click at [180, 164] on label "Interviewee Place Of Birth Location (Village/City, State, Country)" at bounding box center [227, 171] width 115 height 14
click at [180, 181] on input "Belgharia, [GEOGRAPHIC_DATA], [GEOGRAPHIC_DATA]" at bounding box center [198, 187] width 57 height 12
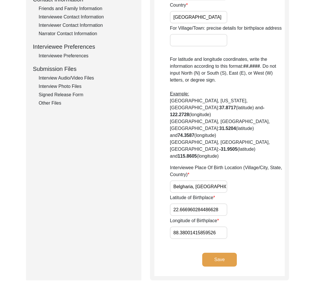
click at [180, 164] on label "Interviewee Place Of Birth Location (Village/City, State, Country)" at bounding box center [227, 171] width 115 height 14
click at [180, 181] on input "Belgharia, [GEOGRAPHIC_DATA], [GEOGRAPHIC_DATA]" at bounding box center [198, 187] width 57 height 12
copy label "Country"
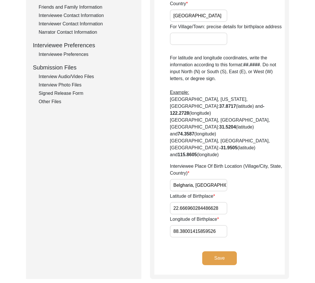
click at [191, 179] on input "Belgharia, [GEOGRAPHIC_DATA], [GEOGRAPHIC_DATA]" at bounding box center [198, 185] width 57 height 12
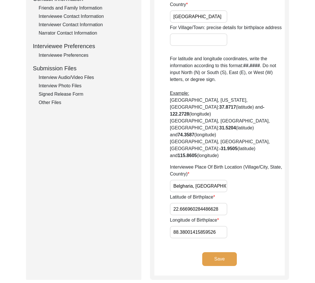
click at [191, 180] on input "Belgharia, [GEOGRAPHIC_DATA], [GEOGRAPHIC_DATA]" at bounding box center [198, 186] width 57 height 12
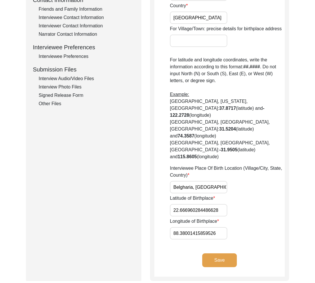
click at [191, 181] on input "Belgharia, [GEOGRAPHIC_DATA], [GEOGRAPHIC_DATA]" at bounding box center [198, 187] width 57 height 12
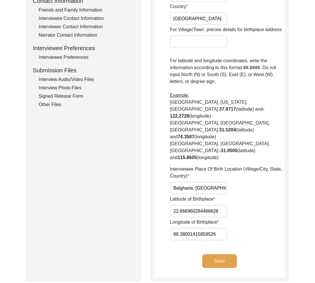
click at [192, 182] on input "Belgharia, [GEOGRAPHIC_DATA], [GEOGRAPHIC_DATA]" at bounding box center [198, 188] width 57 height 12
paste input "[GEOGRAPHIC_DATA],"
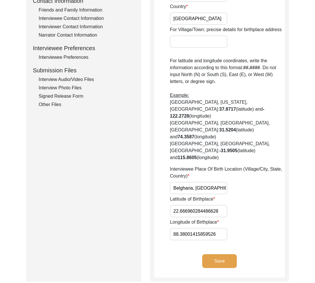
type input "Belgharia, [GEOGRAPHIC_DATA], [GEOGRAPHIC_DATA]"
click at [192, 205] on input "22.666960284486628" at bounding box center [198, 211] width 57 height 12
click at [211, 228] on input "88.38001415859526" at bounding box center [198, 234] width 57 height 12
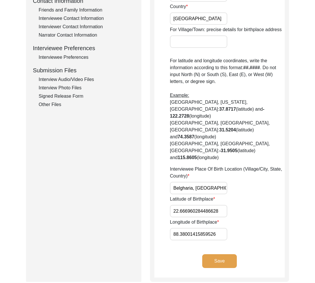
click at [211, 228] on input "88.38001415859526" at bounding box center [198, 234] width 57 height 12
click at [189, 205] on input "22.666960284486628" at bounding box center [198, 211] width 57 height 12
paste input "15"
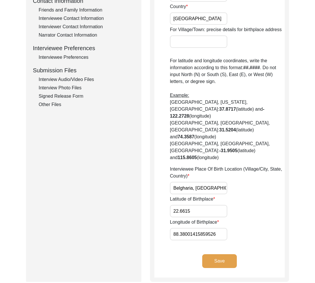
type input "22.6615"
click at [192, 228] on input "88.38001415859526" at bounding box center [198, 234] width 57 height 12
paste input "88.4001"
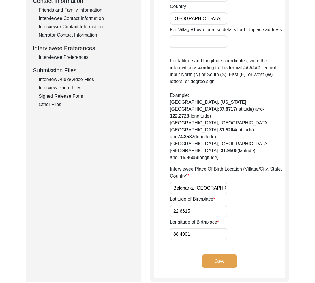
type input "88.4001"
click at [242, 219] on div "Longitude of Birthplace 88.4001" at bounding box center [227, 230] width 115 height 22
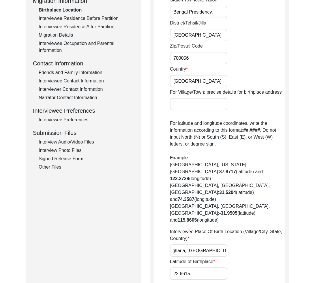
scroll to position [34, 0]
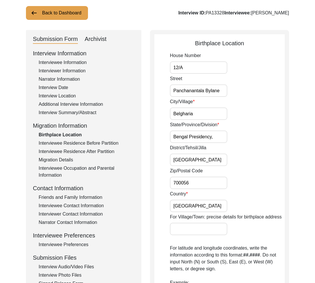
click at [207, 114] on input "Belgharia" at bounding box center [198, 114] width 57 height 12
click at [221, 91] on input "Panchanantala Bylane" at bounding box center [198, 91] width 57 height 12
click at [219, 70] on input "12/A" at bounding box center [198, 67] width 57 height 12
click at [220, 136] on input "Bengal Presidency," at bounding box center [198, 137] width 57 height 12
click at [207, 134] on input "Bengal Presidency," at bounding box center [198, 137] width 57 height 12
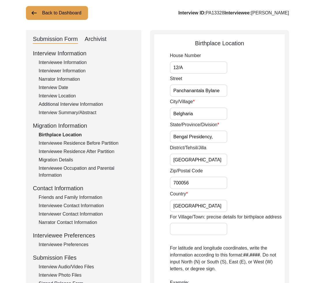
click at [207, 134] on input "Bengal Presidency," at bounding box center [198, 137] width 57 height 12
type input "[GEOGRAPHIC_DATA]"
click at [269, 184] on div "Zip/Postal Code 700056" at bounding box center [227, 179] width 115 height 22
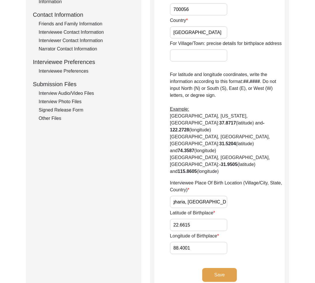
scroll to position [282, 0]
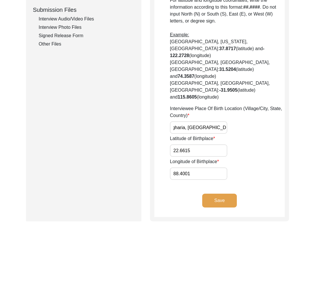
click at [215, 194] on button "Save" at bounding box center [219, 201] width 35 height 14
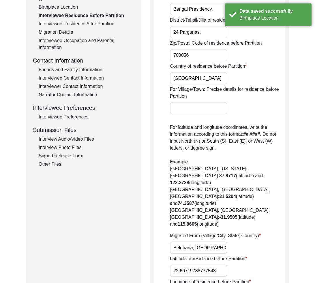
scroll to position [22, 0]
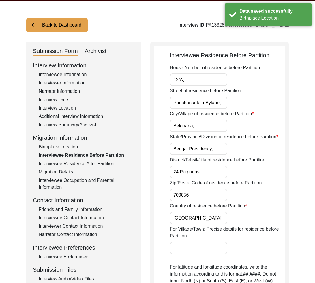
click at [65, 148] on div "Birthplace Location" at bounding box center [87, 147] width 96 height 7
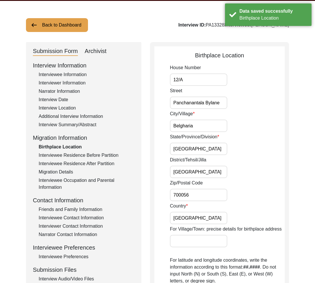
click at [72, 156] on div "Interviewee Residence Before Partition" at bounding box center [87, 155] width 96 height 7
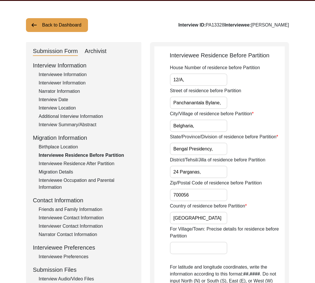
click at [80, 164] on div "Interviewee Residence After Partition" at bounding box center [87, 163] width 96 height 7
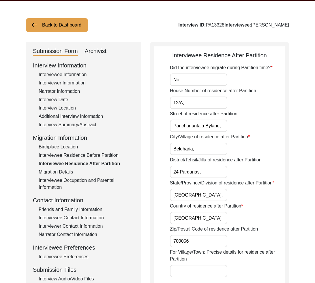
drag, startPoint x: 73, startPoint y: 173, endPoint x: 72, endPoint y: 177, distance: 4.0
click at [73, 173] on div "Migration Details" at bounding box center [87, 172] width 96 height 7
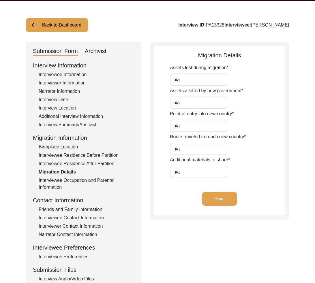
click at [72, 179] on div "Interviewee Occupation and Parental Information" at bounding box center [87, 184] width 96 height 14
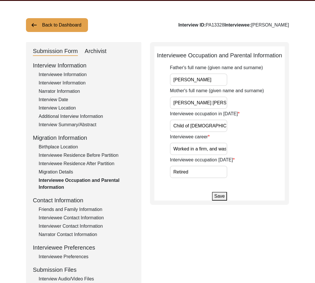
click at [65, 149] on div "Birthplace Location" at bounding box center [87, 147] width 96 height 7
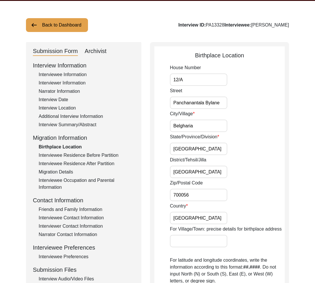
click at [74, 158] on div "Interviewee Residence Before Partition" at bounding box center [87, 155] width 96 height 7
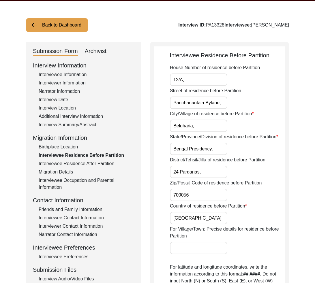
click at [231, 54] on div "Interviewee Residence Before Partition" at bounding box center [219, 55] width 130 height 9
copy div "Interviewee Residence Before Partition"
click at [180, 69] on label "House Number of residence before Partition" at bounding box center [215, 67] width 90 height 7
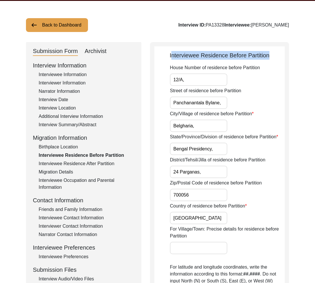
click at [180, 74] on input "12/A," at bounding box center [198, 80] width 57 height 12
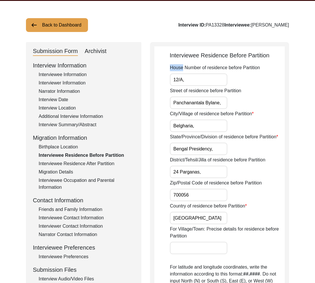
click at [180, 69] on label "House Number of residence before Partition" at bounding box center [215, 67] width 90 height 7
click at [180, 74] on input "12/A," at bounding box center [198, 80] width 57 height 12
click at [180, 69] on label "House Number of residence before Partition" at bounding box center [215, 67] width 90 height 7
click at [180, 74] on input "12/A," at bounding box center [198, 80] width 57 height 12
copy label "House"
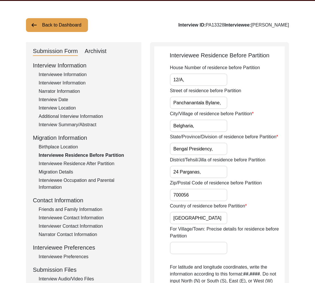
drag, startPoint x: 196, startPoint y: 80, endPoint x: 148, endPoint y: 76, distance: 48.1
click at [148, 76] on div "Submission Form Archivist Interview Information Interviewee Information Intervi…" at bounding box center [157, 262] width 263 height 440
drag, startPoint x: 182, startPoint y: 80, endPoint x: 185, endPoint y: 83, distance: 4.5
click at [183, 80] on input "12/A," at bounding box center [198, 80] width 57 height 12
drag, startPoint x: 183, startPoint y: 80, endPoint x: 203, endPoint y: 83, distance: 20.4
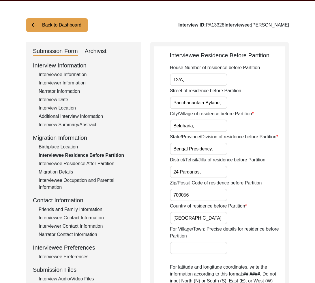
click at [201, 82] on input "12/A," at bounding box center [198, 80] width 57 height 12
click at [196, 102] on input "Panchanantala Bylane," at bounding box center [198, 103] width 57 height 12
click at [225, 104] on input "Panchanantala Bylane," at bounding box center [198, 103] width 57 height 12
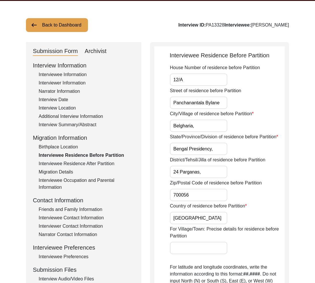
click at [183, 126] on input "Belgharia," at bounding box center [198, 126] width 57 height 12
click at [214, 130] on input "Belgharia," at bounding box center [198, 126] width 57 height 12
drag, startPoint x: 212, startPoint y: 127, endPoint x: 197, endPoint y: 139, distance: 19.2
click at [148, 123] on div "Submission Form Archivist Interview Information Interviewee Information Intervi…" at bounding box center [157, 262] width 263 height 440
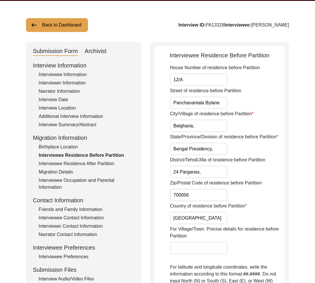
click at [200, 125] on input "Belgharia," at bounding box center [198, 126] width 57 height 12
click at [195, 136] on label "State/Province/Division of residence before Partition" at bounding box center [224, 137] width 108 height 7
click at [195, 143] on input "Bengal Presidency," at bounding box center [198, 149] width 57 height 12
click at [195, 136] on label "State/Province/Division of residence before Partition" at bounding box center [224, 137] width 108 height 7
click at [195, 143] on input "Bengal Presidency," at bounding box center [198, 149] width 57 height 12
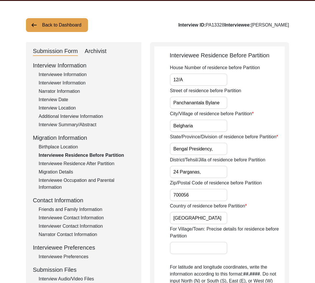
click at [195, 136] on label "State/Province/Division of residence before Partition" at bounding box center [224, 137] width 108 height 7
click at [195, 143] on input "Bengal Presidency," at bounding box center [198, 149] width 57 height 12
copy label "Province"
click at [196, 150] on input "Bengal Presidency," at bounding box center [198, 149] width 57 height 12
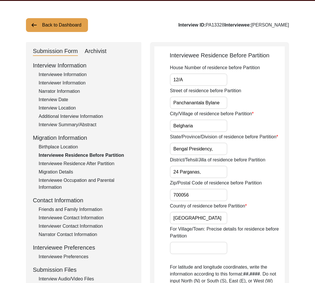
click at [196, 150] on input "Bengal Presidency," at bounding box center [198, 149] width 57 height 12
click at [190, 149] on input "Bengal Presidency," at bounding box center [198, 149] width 57 height 12
drag, startPoint x: 219, startPoint y: 173, endPoint x: 313, endPoint y: 192, distance: 95.9
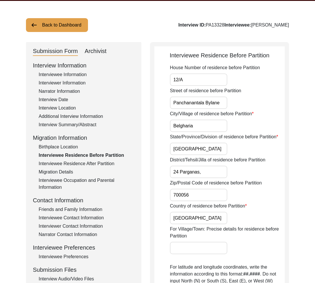
click at [160, 171] on app-residence-before-partition "Interviewee Residence Before Partition House Number of residence before Partiti…" at bounding box center [219, 264] width 130 height 426
click at [190, 174] on input "24 Parganas," at bounding box center [198, 172] width 57 height 12
paste input "[GEOGRAPHIC_DATA]"
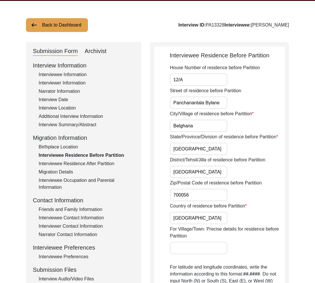
scroll to position [0, 0]
click at [175, 172] on input "[GEOGRAPHIC_DATA]" at bounding box center [198, 172] width 57 height 12
click at [198, 198] on input "700056" at bounding box center [198, 195] width 57 height 12
click at [208, 220] on input "[GEOGRAPHIC_DATA]" at bounding box center [198, 218] width 57 height 12
drag, startPoint x: 187, startPoint y: 218, endPoint x: 169, endPoint y: 218, distance: 18.5
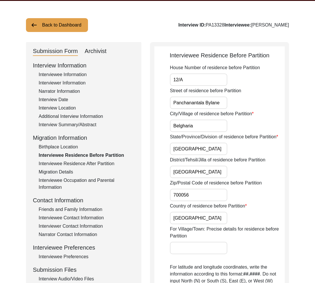
click at [169, 218] on app-residence-before-partition "Interviewee Residence Before Partition House Number of residence before Partiti…" at bounding box center [219, 264] width 130 height 426
click at [215, 148] on input "[GEOGRAPHIC_DATA]" at bounding box center [198, 149] width 57 height 12
click at [246, 175] on div "District/Tehsil/Jilla of residence before Partition North 24 [GEOGRAPHIC_DATA]" at bounding box center [227, 168] width 115 height 22
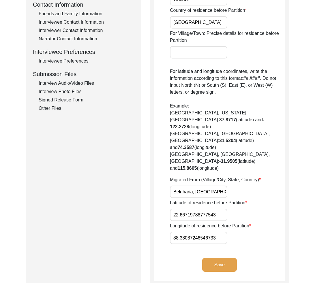
scroll to position [228, 0]
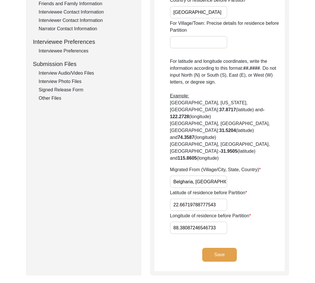
drag, startPoint x: 219, startPoint y: 185, endPoint x: 226, endPoint y: 201, distance: 17.4
click at [219, 199] on input "22.66719788777543" at bounding box center [198, 205] width 57 height 12
click at [196, 176] on input "Belgharia, [GEOGRAPHIC_DATA], [GEOGRAPHIC_DATA]" at bounding box center [198, 182] width 57 height 12
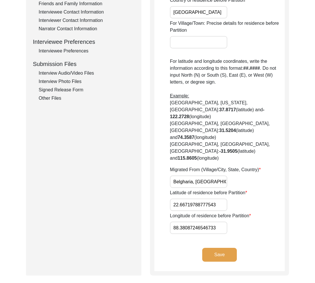
paste input "[GEOGRAPHIC_DATA],"
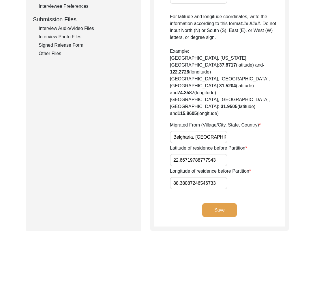
scroll to position [282, 0]
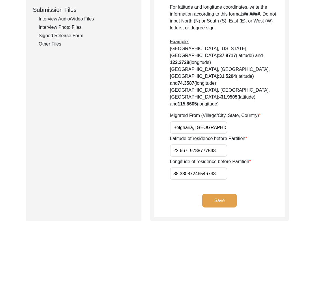
click at [195, 112] on label "Migrated From (Village/City, State, Country)" at bounding box center [215, 115] width 91 height 7
click at [195, 121] on input "Belgharia, [GEOGRAPHIC_DATA], [GEOGRAPHIC_DATA]" at bounding box center [198, 127] width 57 height 12
click at [195, 112] on label "Migrated From (Village/City, State, Country)" at bounding box center [215, 115] width 91 height 7
click at [195, 121] on input "Belgharia, [GEOGRAPHIC_DATA], [GEOGRAPHIC_DATA]" at bounding box center [198, 127] width 57 height 12
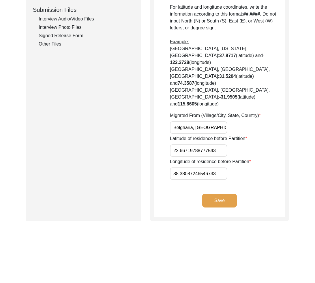
click at [195, 112] on label "Migrated From (Village/City, State, Country)" at bounding box center [215, 115] width 91 height 7
click at [195, 121] on input "Belgharia, [GEOGRAPHIC_DATA], [GEOGRAPHIC_DATA]" at bounding box center [198, 127] width 57 height 12
copy label "From"
click at [219, 135] on label "Latitude of residence before Partition" at bounding box center [208, 138] width 77 height 7
click at [219, 145] on input "22.66719788777543" at bounding box center [198, 151] width 57 height 12
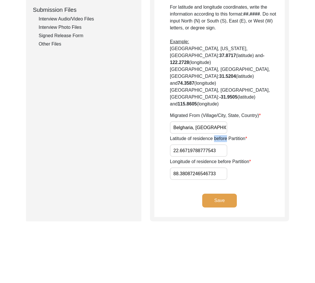
click at [219, 135] on label "Latitude of residence before Partition" at bounding box center [208, 138] width 77 height 7
click at [219, 145] on input "22.66719788777543" at bounding box center [198, 151] width 57 height 12
click at [219, 135] on label "Latitude of residence before Partition" at bounding box center [208, 138] width 77 height 7
click at [219, 145] on input "22.66719788777543" at bounding box center [198, 151] width 57 height 12
click at [186, 145] on input "22.66719788777543" at bounding box center [198, 151] width 57 height 12
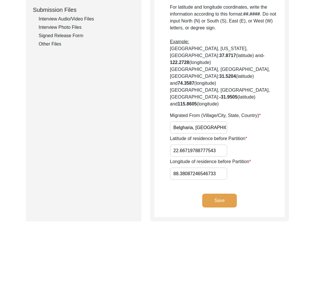
click at [186, 145] on input "22.66719788777543" at bounding box center [198, 151] width 57 height 12
click at [186, 158] on label "Longitude of residence before Partition" at bounding box center [210, 161] width 81 height 7
click at [186, 168] on input "88.38087246546733" at bounding box center [198, 174] width 57 height 12
click at [186, 158] on label "Longitude of residence before Partition" at bounding box center [210, 161] width 81 height 7
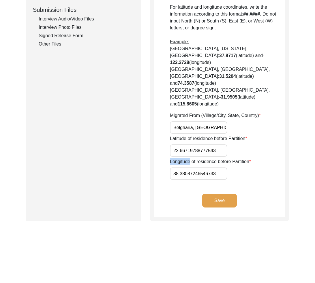
click at [186, 168] on input "88.38087246546733" at bounding box center [198, 174] width 57 height 12
click at [186, 158] on label "Longitude of residence before Partition" at bounding box center [210, 161] width 81 height 7
click at [186, 168] on input "88.38087246546733" at bounding box center [198, 174] width 57 height 12
click at [193, 168] on input "88.38087246546733" at bounding box center [198, 174] width 57 height 12
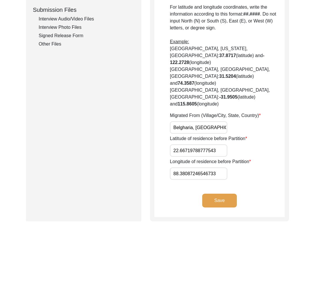
click at [193, 168] on input "88.38087246546733" at bounding box center [198, 174] width 57 height 12
click at [192, 145] on input "22.66719788777543" at bounding box center [198, 151] width 57 height 12
paste input "15"
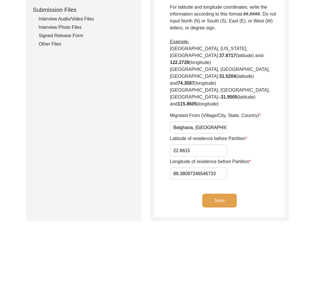
click at [184, 168] on input "88.38087246546733" at bounding box center [198, 174] width 57 height 12
paste input "4001"
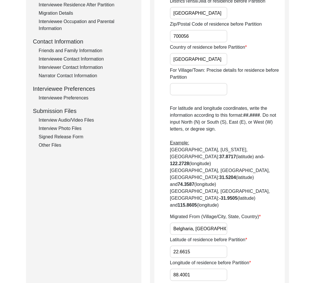
scroll to position [282, 0]
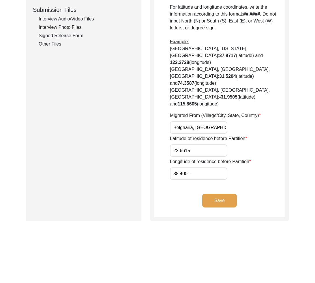
click at [218, 194] on button "Save" at bounding box center [219, 201] width 35 height 14
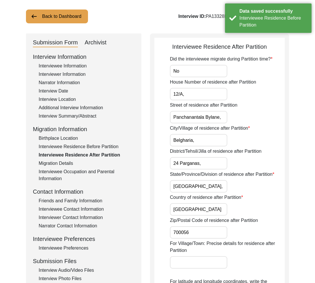
scroll to position [0, 0]
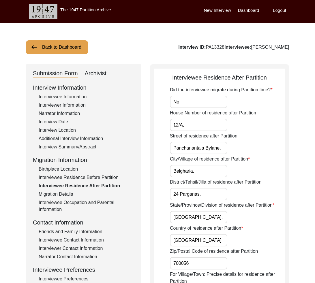
click at [62, 99] on div "Interviewee Information" at bounding box center [87, 96] width 96 height 7
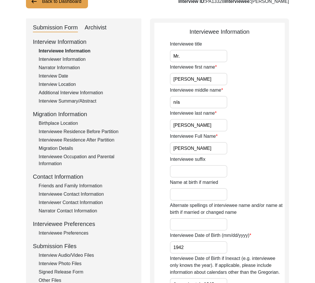
scroll to position [133, 0]
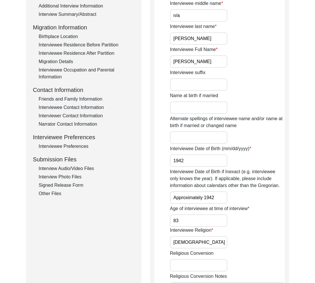
click at [221, 160] on input "1942" at bounding box center [198, 161] width 57 height 12
click at [63, 35] on div "Birthplace Location" at bounding box center [87, 36] width 96 height 7
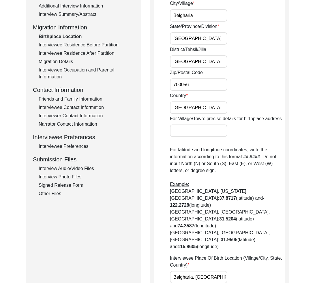
click at [71, 43] on div "Interviewee Residence Before Partition" at bounding box center [87, 45] width 96 height 7
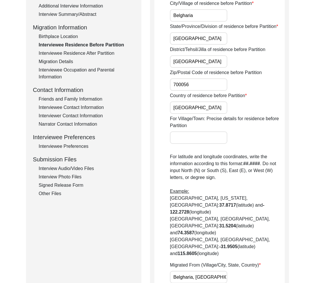
scroll to position [49, 0]
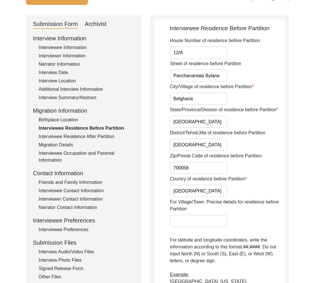
click at [79, 97] on div "Interview Summary/Abstract" at bounding box center [87, 97] width 96 height 7
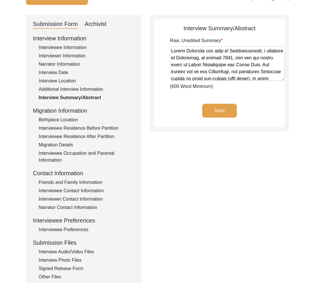
click at [92, 135] on div "Interviewee Residence After Partition" at bounding box center [87, 136] width 96 height 7
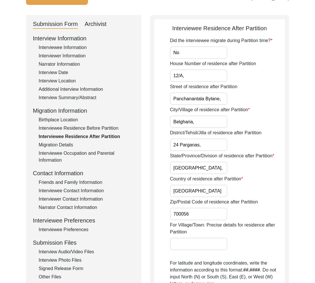
click at [114, 128] on div "Interviewee Residence Before Partition" at bounding box center [87, 128] width 96 height 7
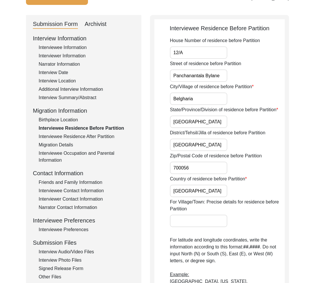
click at [108, 136] on div "Interviewee Residence After Partition" at bounding box center [87, 136] width 96 height 7
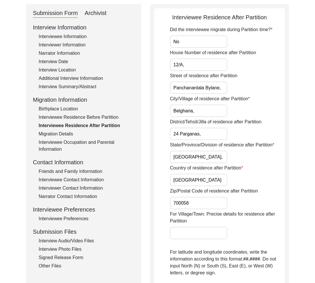
scroll to position [60, 0]
click at [192, 39] on input "No" at bounding box center [198, 41] width 57 height 12
click at [184, 62] on input "12/A," at bounding box center [198, 65] width 57 height 12
click at [186, 65] on input "12/A," at bounding box center [198, 65] width 57 height 12
click at [192, 52] on label "House Number of residence after Partition" at bounding box center [213, 52] width 86 height 7
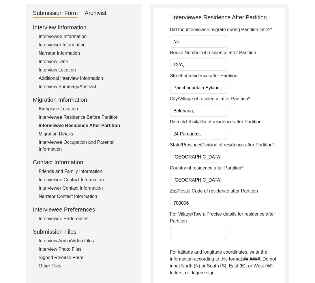
click at [192, 59] on input "12/A," at bounding box center [198, 65] width 57 height 12
click at [192, 52] on label "House Number of residence after Partition" at bounding box center [213, 52] width 86 height 7
click at [192, 59] on input "12/A," at bounding box center [198, 65] width 57 height 12
click at [192, 52] on label "House Number of residence after Partition" at bounding box center [213, 52] width 86 height 7
click at [192, 59] on input "12/A," at bounding box center [198, 65] width 57 height 12
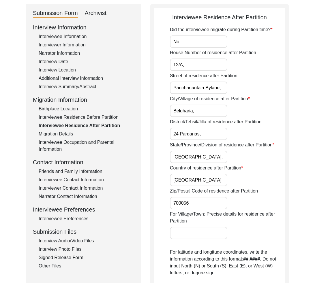
drag, startPoint x: 190, startPoint y: 63, endPoint x: 159, endPoint y: 62, distance: 31.2
click at [159, 62] on app-residence-after-partition "Interviewee Residence After Partition Did the interviewee migrate during Partit…" at bounding box center [219, 237] width 130 height 449
drag, startPoint x: 198, startPoint y: 67, endPoint x: 183, endPoint y: 65, distance: 14.3
click at [197, 67] on input "12/A," at bounding box center [198, 65] width 57 height 12
drag, startPoint x: 220, startPoint y: 89, endPoint x: 160, endPoint y: 87, distance: 60.0
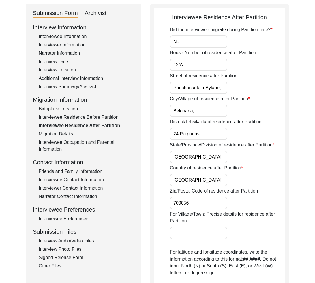
click at [160, 87] on app-residence-after-partition "Interviewee Residence After Partition Did the interviewee migrate during Partit…" at bounding box center [219, 237] width 130 height 449
click at [203, 89] on input "Panchanantala Bylane," at bounding box center [198, 88] width 57 height 12
click at [223, 93] on input "Panchanantala Bylane," at bounding box center [198, 88] width 57 height 12
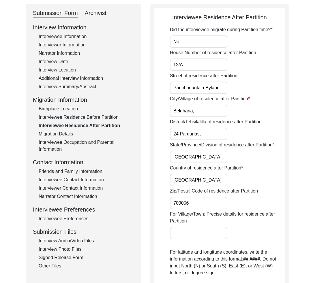
click at [186, 100] on label "City/Village of residence after Partition" at bounding box center [210, 98] width 80 height 7
click at [186, 105] on input "Belgharia," at bounding box center [198, 111] width 57 height 12
click at [186, 100] on label "City/Village of residence after Partition" at bounding box center [210, 98] width 80 height 7
click at [186, 105] on input "Belgharia," at bounding box center [198, 111] width 57 height 12
click at [186, 100] on label "City/Village of residence after Partition" at bounding box center [210, 98] width 80 height 7
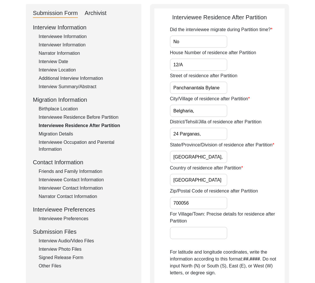
click at [186, 105] on input "Belgharia," at bounding box center [198, 111] width 57 height 12
click at [187, 110] on input "Belgharia," at bounding box center [198, 111] width 57 height 12
click at [201, 111] on input "Belgharia," at bounding box center [198, 111] width 57 height 12
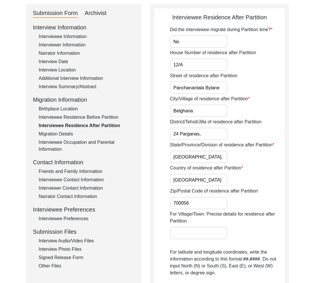
click at [196, 120] on label "District/Tehsil/Jilla of residence after Partition" at bounding box center [215, 122] width 91 height 7
click at [196, 128] on input "24 Parganas," at bounding box center [198, 134] width 57 height 12
click at [196, 120] on label "District/Tehsil/Jilla of residence after Partition" at bounding box center [215, 122] width 91 height 7
click at [196, 128] on input "24 Parganas," at bounding box center [198, 134] width 57 height 12
click at [196, 120] on label "District/Tehsil/Jilla of residence after Partition" at bounding box center [215, 122] width 91 height 7
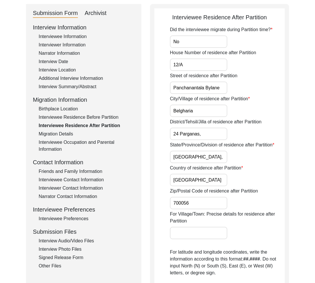
click at [196, 128] on input "24 Parganas," at bounding box center [198, 134] width 57 height 12
click at [198, 133] on input "24 Parganas," at bounding box center [198, 134] width 57 height 12
click at [195, 133] on input "24 Parganas," at bounding box center [198, 134] width 57 height 12
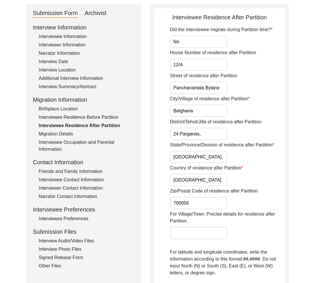
click at [195, 133] on input "24 Parganas," at bounding box center [198, 134] width 57 height 12
paste input "[GEOGRAPHIC_DATA]"
drag, startPoint x: 174, startPoint y: 133, endPoint x: 168, endPoint y: 133, distance: 5.5
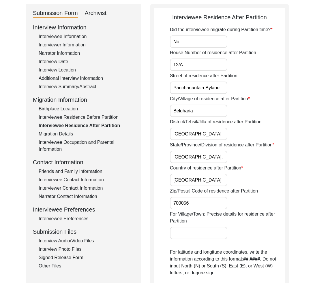
click at [168, 133] on app-residence-after-partition "Interviewee Residence After Partition Did the interviewee migrate during Partit…" at bounding box center [219, 237] width 130 height 449
click at [220, 158] on input "[GEOGRAPHIC_DATA]," at bounding box center [198, 157] width 57 height 12
click at [199, 145] on label "State/Province/Division of residence after Partition" at bounding box center [222, 145] width 104 height 7
click at [199, 151] on input "[GEOGRAPHIC_DATA]," at bounding box center [198, 157] width 57 height 12
click at [199, 145] on label "State/Province/Division of residence after Partition" at bounding box center [222, 145] width 104 height 7
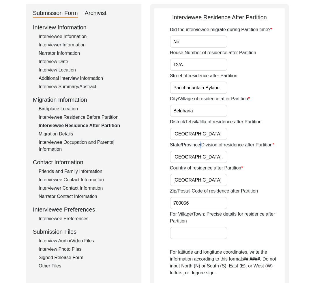
click at [199, 151] on input "[GEOGRAPHIC_DATA]," at bounding box center [198, 157] width 57 height 12
click at [199, 145] on label "State/Province/Division of residence after Partition" at bounding box center [222, 145] width 104 height 7
click at [199, 151] on input "[GEOGRAPHIC_DATA]," at bounding box center [198, 157] width 57 height 12
click at [194, 146] on label "State/Province/Division of residence after Partition" at bounding box center [222, 145] width 104 height 7
click at [194, 151] on input "[GEOGRAPHIC_DATA]," at bounding box center [198, 157] width 57 height 12
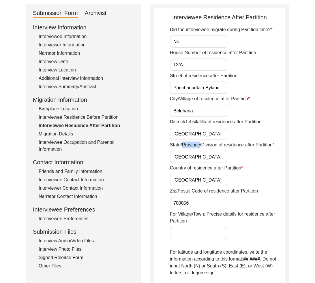
click at [194, 146] on label "State/Province/Division of residence after Partition" at bounding box center [222, 145] width 104 height 7
click at [194, 151] on input "[GEOGRAPHIC_DATA]," at bounding box center [198, 157] width 57 height 12
click at [194, 146] on label "State/Province/Division of residence after Partition" at bounding box center [222, 145] width 104 height 7
click at [194, 151] on input "[GEOGRAPHIC_DATA]," at bounding box center [198, 157] width 57 height 12
click at [187, 157] on input "[GEOGRAPHIC_DATA]," at bounding box center [198, 157] width 57 height 12
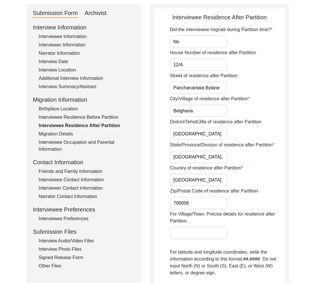
click at [187, 157] on input "[GEOGRAPHIC_DATA]," at bounding box center [198, 157] width 57 height 12
click at [210, 158] on input "[GEOGRAPHIC_DATA]," at bounding box center [198, 157] width 57 height 12
click at [185, 178] on input "[GEOGRAPHIC_DATA]" at bounding box center [198, 180] width 57 height 12
click at [197, 203] on input "700056" at bounding box center [198, 203] width 57 height 12
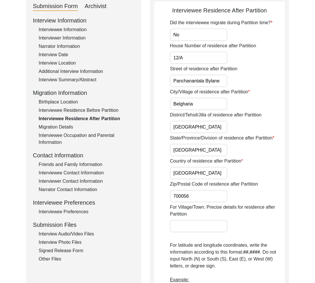
scroll to position [74, 0]
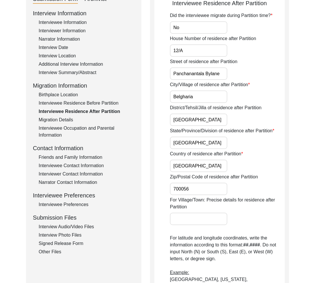
click at [245, 218] on div "For Village/Town: Precise details for residence after Partition" at bounding box center [227, 211] width 115 height 29
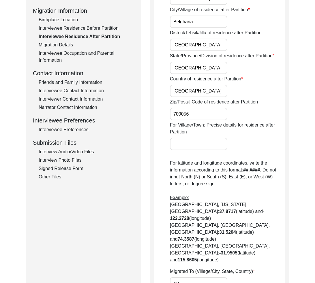
scroll to position [226, 0]
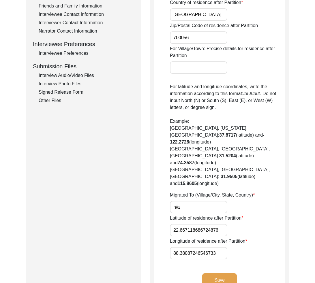
click at [189, 201] on input "n/a" at bounding box center [198, 207] width 57 height 12
click at [179, 192] on label "Migrated To (Village/City, State, Country)" at bounding box center [212, 195] width 85 height 7
click at [179, 201] on input "n/a" at bounding box center [198, 207] width 57 height 12
click at [182, 192] on label "Migrated To (Village/City, State, Country)" at bounding box center [212, 195] width 85 height 7
click at [182, 201] on input "n/a" at bounding box center [198, 207] width 57 height 12
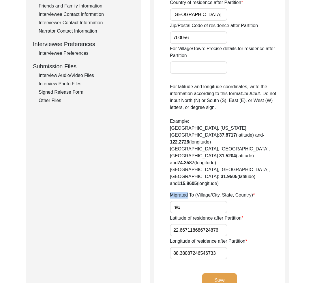
click at [182, 192] on label "Migrated To (Village/City, State, Country)" at bounding box center [212, 195] width 85 height 7
click at [182, 201] on input "n/a" at bounding box center [198, 207] width 57 height 12
click at [182, 192] on label "Migrated To (Village/City, State, Country)" at bounding box center [212, 195] width 85 height 7
click at [182, 201] on input "n/a" at bounding box center [198, 207] width 57 height 12
click at [186, 192] on label "Migrated To (Village/City, State, Country)" at bounding box center [212, 195] width 85 height 7
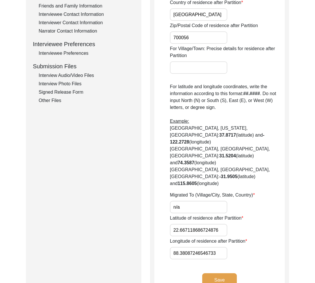
click at [186, 201] on input "n/a" at bounding box center [198, 207] width 57 height 12
click at [188, 192] on label "Migrated To (Village/City, State, Country)" at bounding box center [212, 195] width 85 height 7
click at [188, 201] on input "n/a" at bounding box center [198, 207] width 57 height 12
click at [188, 192] on label "Migrated To (Village/City, State, Country)" at bounding box center [212, 195] width 85 height 7
click at [188, 201] on input "n/a" at bounding box center [198, 207] width 57 height 12
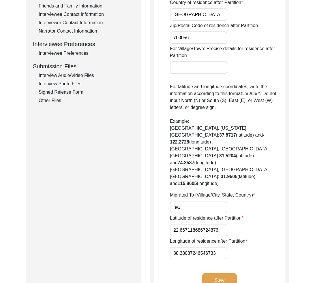
click at [188, 192] on label "Migrated To (Village/City, State, Country)" at bounding box center [212, 195] width 85 height 7
click at [188, 201] on input "n/a" at bounding box center [198, 207] width 57 height 12
click at [215, 192] on label "Migrated To (Village/City, State, Country)" at bounding box center [212, 195] width 85 height 7
click at [215, 201] on input "n/a" at bounding box center [198, 207] width 57 height 12
click at [215, 192] on label "Migrated To (Village/City, State, Country)" at bounding box center [212, 195] width 85 height 7
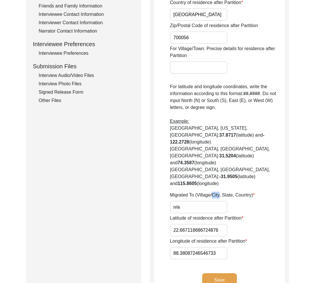
click at [215, 201] on input "n/a" at bounding box center [198, 207] width 57 height 12
click at [215, 192] on label "Migrated To (Village/City, State, Country)" at bounding box center [212, 195] width 85 height 7
click at [215, 201] on input "n/a" at bounding box center [198, 207] width 57 height 12
click at [207, 201] on input "n/a" at bounding box center [198, 207] width 57 height 12
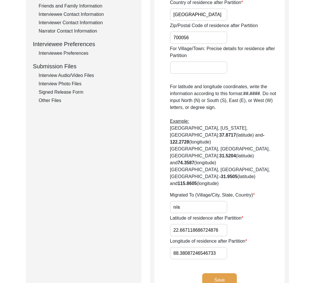
click at [207, 201] on input "n/a" at bounding box center [198, 207] width 57 height 12
paste input "Did Not Migrate"
click at [191, 215] on label "Latitude of residence after Partition" at bounding box center [206, 218] width 73 height 7
click at [191, 224] on input "22.667118686724876" at bounding box center [198, 230] width 57 height 12
click at [191, 215] on label "Latitude of residence after Partition" at bounding box center [206, 218] width 73 height 7
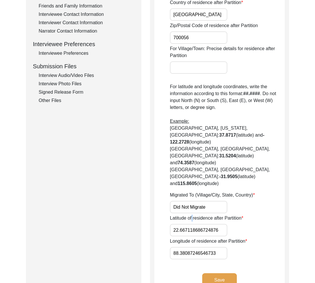
click at [191, 224] on input "22.667118686724876" at bounding box center [198, 230] width 57 height 12
click at [191, 215] on label "Latitude of residence after Partition" at bounding box center [206, 218] width 73 height 7
click at [191, 224] on input "22.667118686724876" at bounding box center [198, 230] width 57 height 12
click at [200, 224] on input "22.667118686724876" at bounding box center [198, 230] width 57 height 12
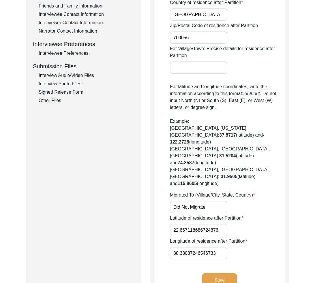
click at [200, 224] on input "22.667118686724876" at bounding box center [198, 230] width 57 height 12
click at [196, 224] on input "22.667118686724876" at bounding box center [198, 230] width 57 height 12
click at [193, 247] on input "88.38087246546733" at bounding box center [198, 253] width 57 height 12
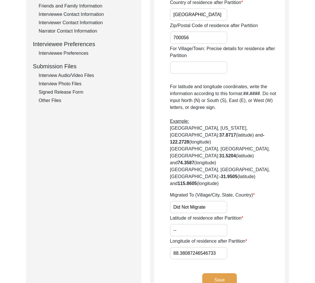
click at [193, 247] on input "88.38087246546733" at bounding box center [198, 253] width 57 height 12
click at [196, 238] on label "Longitude of residence after Partition" at bounding box center [208, 241] width 77 height 7
click at [196, 247] on input "88.38087246546733" at bounding box center [198, 253] width 57 height 12
click at [196, 238] on label "Longitude of residence after Partition" at bounding box center [208, 241] width 77 height 7
click at [196, 247] on input "88.38087246546733" at bounding box center [198, 253] width 57 height 12
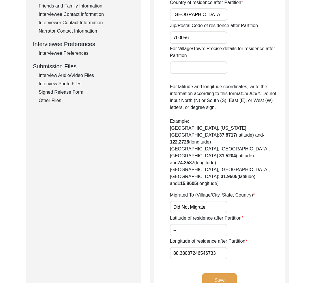
click at [196, 238] on label "Longitude of residence after Partition" at bounding box center [208, 241] width 77 height 7
click at [196, 247] on input "88.38087246546733" at bounding box center [198, 253] width 57 height 12
click at [204, 247] on input "88.38087246546733" at bounding box center [198, 253] width 57 height 12
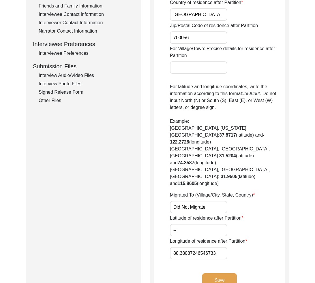
click at [184, 247] on input "88.38087246546733" at bounding box center [198, 253] width 57 height 12
click at [160, 232] on app-residence-after-partition "Interviewee Residence After Partition Did the interviewee migrate during Partit…" at bounding box center [219, 71] width 130 height 449
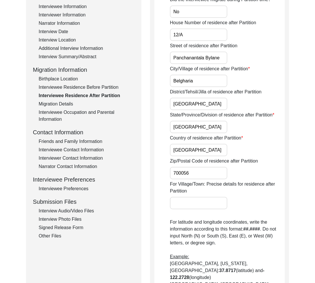
scroll to position [0, 0]
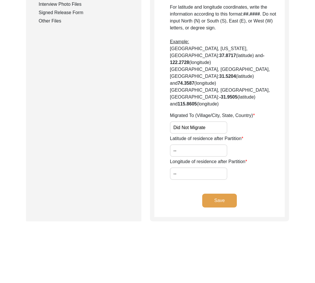
click at [219, 194] on button "Save" at bounding box center [219, 201] width 35 height 14
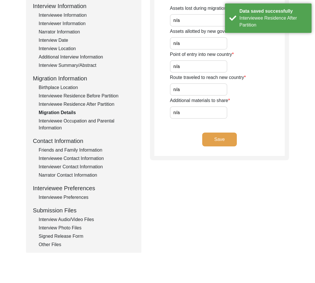
scroll to position [36, 0]
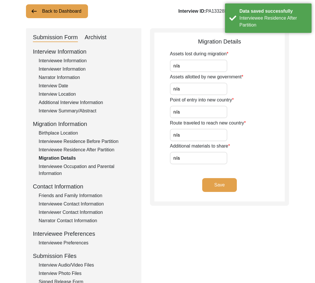
click at [196, 64] on input "n/a" at bounding box center [198, 66] width 57 height 12
click at [187, 88] on input "n/a" at bounding box center [198, 89] width 57 height 12
click at [184, 110] on input "n/a" at bounding box center [198, 112] width 57 height 12
click at [186, 134] on input "n/a" at bounding box center [198, 135] width 57 height 12
click at [187, 159] on input "n/a" at bounding box center [198, 158] width 57 height 12
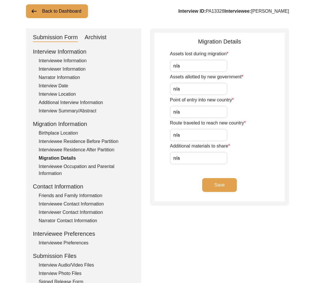
click at [62, 169] on div "Interviewee Occupation and Parental Information" at bounding box center [87, 170] width 96 height 14
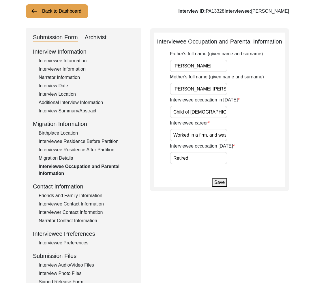
click at [223, 67] on input "[PERSON_NAME]" at bounding box center [198, 66] width 57 height 12
click at [177, 43] on div "Interviewee Occupation and Parental Information" at bounding box center [219, 41] width 130 height 9
click at [223, 66] on input "[PERSON_NAME]" at bounding box center [198, 66] width 57 height 12
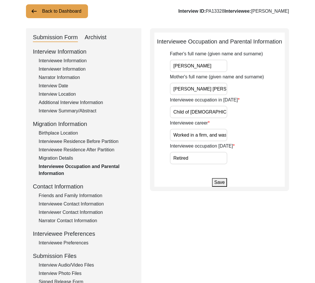
click at [210, 95] on div "Father's full name (given name and surname) [PERSON_NAME] Mother's full name (g…" at bounding box center [227, 107] width 115 height 114
click at [209, 89] on input "[PERSON_NAME] [PERSON_NAME]" at bounding box center [198, 89] width 57 height 12
click at [214, 114] on input "Child of [DEMOGRAPHIC_DATA] years" at bounding box center [198, 112] width 57 height 12
click at [228, 135] on div "Interviewee career Worked in a firm, and was a card-bearing member of the [DEMO…" at bounding box center [227, 131] width 115 height 22
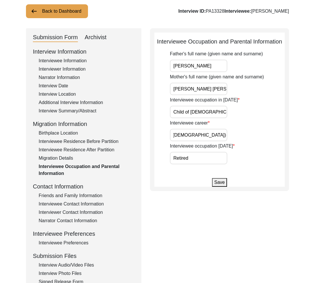
click at [226, 135] on input "Worked in a firm, and was a card-bearing member of the [DEMOGRAPHIC_DATA])" at bounding box center [198, 135] width 57 height 12
click at [213, 156] on input "Retired" at bounding box center [198, 158] width 57 height 12
click at [157, 161] on app-parental-information "Interviewee Occupation and Parental Information Father's full name (given name …" at bounding box center [219, 112] width 130 height 150
click at [222, 66] on input "[PERSON_NAME]" at bounding box center [198, 66] width 57 height 12
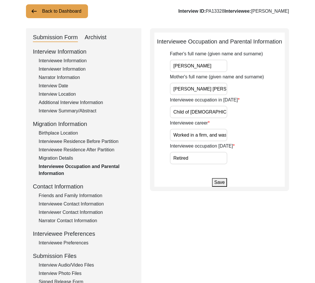
click at [200, 160] on input "Retired" at bounding box center [198, 158] width 57 height 12
click at [84, 196] on div "Friends and Family Information" at bounding box center [87, 195] width 96 height 7
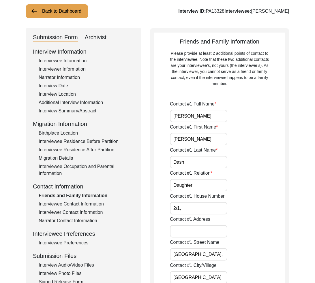
click at [221, 42] on div "Friends and Family Information Please provide at least 2 additional points of c…" at bounding box center [219, 62] width 130 height 50
click at [53, 188] on div "Contact Information" at bounding box center [84, 186] width 102 height 9
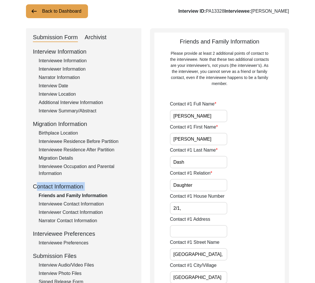
click at [53, 188] on div "Contact Information" at bounding box center [84, 186] width 102 height 9
click at [221, 118] on input "[PERSON_NAME]" at bounding box center [198, 116] width 57 height 12
click at [239, 140] on div "Contact #1 First Name [PERSON_NAME]" at bounding box center [227, 135] width 115 height 22
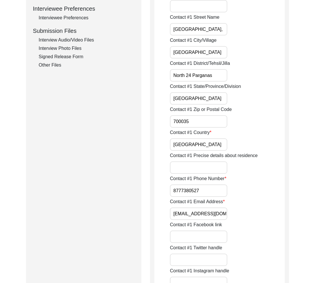
scroll to position [50, 0]
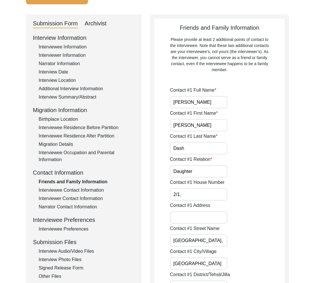
drag, startPoint x: 204, startPoint y: 100, endPoint x: 206, endPoint y: 104, distance: 4.9
click at [204, 100] on input "[PERSON_NAME]" at bounding box center [198, 102] width 57 height 12
click at [199, 124] on input "[PERSON_NAME]" at bounding box center [198, 125] width 57 height 12
click at [198, 147] on input "Dash" at bounding box center [198, 148] width 57 height 12
click at [204, 165] on input "Daughter" at bounding box center [198, 171] width 57 height 12
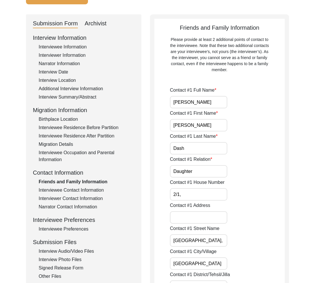
click at [203, 169] on input "Daughter" at bounding box center [198, 171] width 57 height 12
click at [190, 192] on input "2/1," at bounding box center [198, 194] width 57 height 12
click at [187, 196] on input "2/1," at bounding box center [198, 194] width 57 height 12
click at [184, 183] on label "Contact #1 House Number" at bounding box center [197, 182] width 55 height 7
click at [184, 188] on input "2/1," at bounding box center [198, 194] width 57 height 12
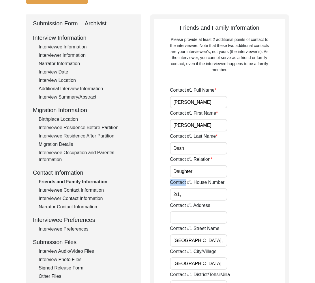
click at [184, 183] on label "Contact #1 House Number" at bounding box center [197, 182] width 55 height 7
click at [184, 188] on input "2/1," at bounding box center [198, 194] width 57 height 12
click at [184, 183] on label "Contact #1 House Number" at bounding box center [197, 182] width 55 height 7
click at [184, 188] on input "2/1," at bounding box center [198, 194] width 57 height 12
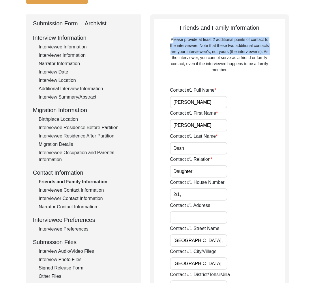
drag, startPoint x: 171, startPoint y: 40, endPoint x: 268, endPoint y: 52, distance: 97.9
click at [268, 52] on div "Please provide at least 2 additional points of contact to the interviewee. Note…" at bounding box center [220, 55] width 102 height 36
click at [211, 49] on div "Please provide at least 2 additional points of contact to the interviewee. Note…" at bounding box center [220, 55] width 102 height 36
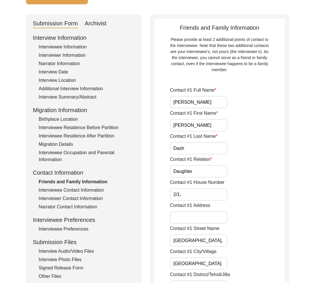
click at [192, 195] on input "2/1," at bounding box center [198, 194] width 57 height 12
drag, startPoint x: 192, startPoint y: 194, endPoint x: 164, endPoint y: 193, distance: 28.3
click at [204, 195] on input "2/1," at bounding box center [198, 194] width 57 height 12
click at [273, 219] on div "Contact #1 Address" at bounding box center [227, 213] width 115 height 22
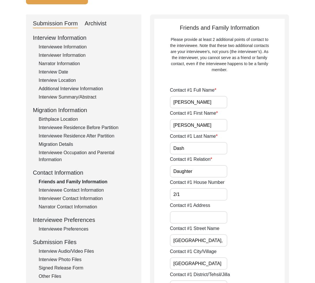
scroll to position [98, 0]
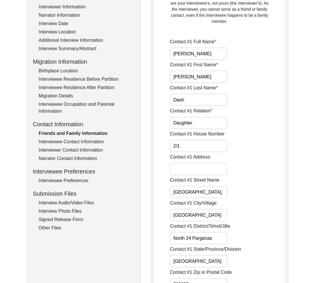
click at [198, 180] on label "Contact #1 Street Name" at bounding box center [195, 180] width 50 height 7
click at [198, 186] on input "[GEOGRAPHIC_DATA]," at bounding box center [198, 192] width 57 height 12
click at [198, 180] on label "Contact #1 Street Name" at bounding box center [195, 180] width 50 height 7
click at [198, 186] on input "[GEOGRAPHIC_DATA]," at bounding box center [198, 192] width 57 height 12
click at [198, 180] on label "Contact #1 Street Name" at bounding box center [195, 180] width 50 height 7
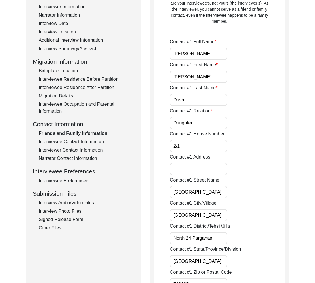
click at [198, 186] on input "[GEOGRAPHIC_DATA]," at bounding box center [198, 192] width 57 height 12
click at [199, 190] on input "[GEOGRAPHIC_DATA]," at bounding box center [198, 192] width 57 height 12
click at [199, 191] on input "[GEOGRAPHIC_DATA]," at bounding box center [198, 192] width 57 height 12
click at [223, 193] on input "[GEOGRAPHIC_DATA]," at bounding box center [198, 192] width 57 height 12
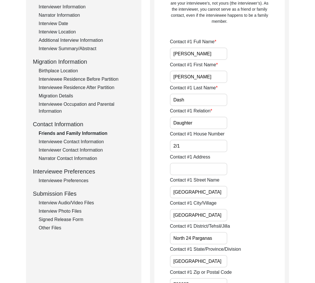
click at [215, 215] on input "[GEOGRAPHIC_DATA]" at bounding box center [198, 215] width 57 height 12
click at [223, 236] on input "North 24 Parganas" at bounding box center [198, 238] width 57 height 12
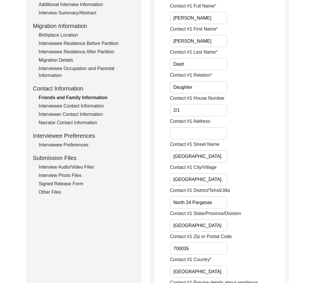
scroll to position [151, 0]
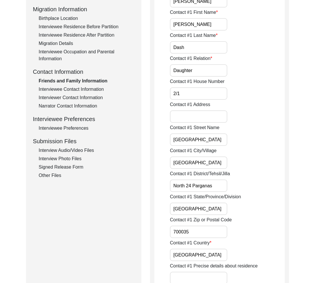
click at [212, 209] on input "[GEOGRAPHIC_DATA]" at bounding box center [198, 209] width 57 height 12
click at [196, 233] on input "700035" at bounding box center [198, 232] width 57 height 12
click at [193, 252] on input "[GEOGRAPHIC_DATA]" at bounding box center [198, 255] width 57 height 12
click at [195, 261] on input "[GEOGRAPHIC_DATA]" at bounding box center [198, 255] width 57 height 12
click at [216, 189] on input "North 24 Parganas" at bounding box center [198, 186] width 57 height 12
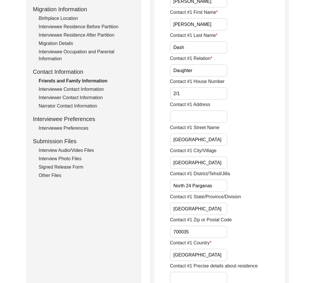
click at [211, 208] on input "[GEOGRAPHIC_DATA]" at bounding box center [198, 209] width 57 height 12
click at [209, 233] on input "700035" at bounding box center [198, 232] width 57 height 12
click at [192, 256] on input "[GEOGRAPHIC_DATA]" at bounding box center [198, 255] width 57 height 12
click at [207, 167] on input "[GEOGRAPHIC_DATA]" at bounding box center [198, 163] width 57 height 12
click at [221, 139] on input "[GEOGRAPHIC_DATA]" at bounding box center [198, 140] width 57 height 12
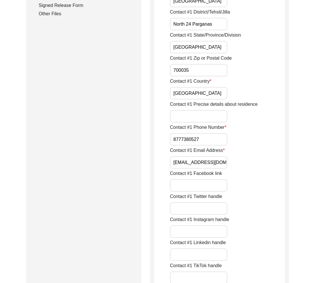
scroll to position [296, 0]
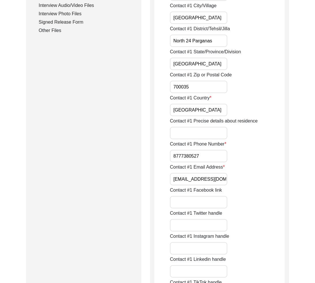
drag, startPoint x: 210, startPoint y: 88, endPoint x: 203, endPoint y: 104, distance: 17.3
click at [211, 88] on input "700035" at bounding box center [198, 87] width 57 height 12
click at [195, 111] on input "[GEOGRAPHIC_DATA]" at bounding box center [198, 110] width 57 height 12
click at [214, 161] on input "8777380527" at bounding box center [198, 156] width 57 height 12
click at [226, 179] on input "[EMAIL_ADDRESS][DOMAIN_NAME]" at bounding box center [198, 179] width 57 height 12
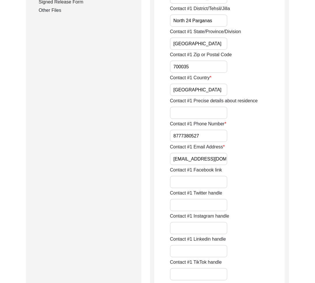
scroll to position [323, 0]
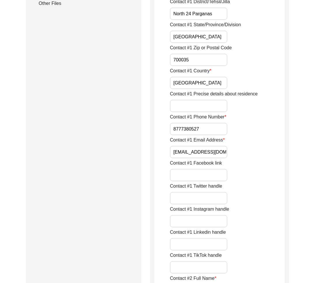
click at [216, 129] on input "8777380527" at bounding box center [198, 129] width 57 height 12
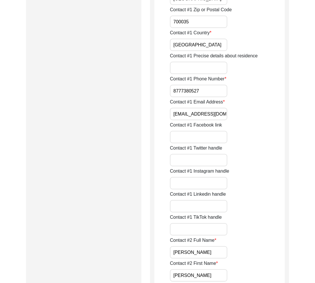
scroll to position [431, 0]
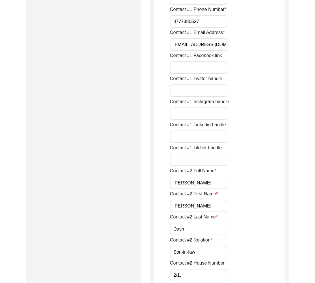
click at [222, 184] on input "[PERSON_NAME]" at bounding box center [198, 183] width 57 height 12
click at [218, 205] on input "[PERSON_NAME]" at bounding box center [198, 206] width 57 height 12
click at [211, 229] on input "Dash" at bounding box center [198, 229] width 57 height 12
click at [213, 252] on input "Son-in-law" at bounding box center [198, 252] width 57 height 12
click at [260, 242] on div "Contact #2 Relation Son-in-law" at bounding box center [227, 248] width 115 height 22
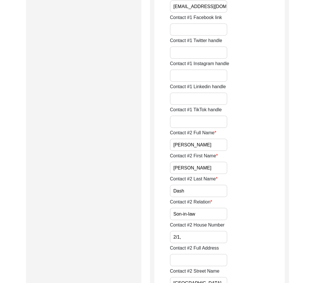
scroll to position [502, 0]
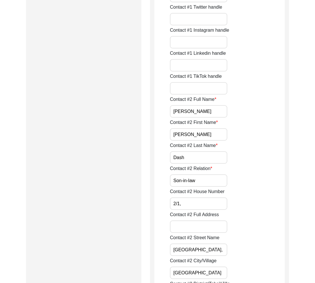
click at [203, 191] on label "Contact #2 House Number" at bounding box center [197, 191] width 55 height 7
click at [203, 198] on input "2/1," at bounding box center [198, 204] width 57 height 12
click at [203, 191] on label "Contact #2 House Number" at bounding box center [197, 191] width 55 height 7
click at [203, 198] on input "2/1," at bounding box center [198, 204] width 57 height 12
click at [203, 191] on label "Contact #2 House Number" at bounding box center [197, 191] width 55 height 7
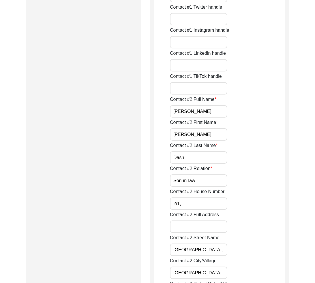
click at [203, 198] on input "2/1," at bounding box center [198, 204] width 57 height 12
click at [192, 202] on input "2/1," at bounding box center [198, 204] width 57 height 12
click at [201, 204] on input "2/1," at bounding box center [198, 204] width 57 height 12
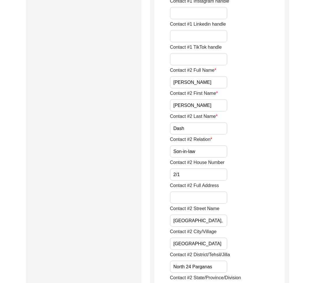
scroll to position [536, 0]
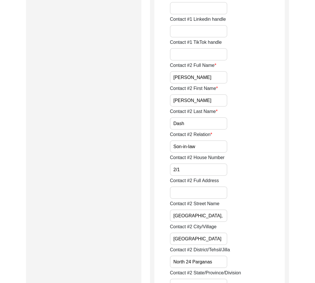
click at [201, 205] on label "Contact #2 Street Name" at bounding box center [195, 204] width 50 height 7
click at [201, 210] on input "[GEOGRAPHIC_DATA]," at bounding box center [198, 216] width 57 height 12
click at [201, 205] on label "Contact #2 Street Name" at bounding box center [195, 204] width 50 height 7
click at [201, 210] on input "[GEOGRAPHIC_DATA]," at bounding box center [198, 216] width 57 height 12
click at [201, 205] on label "Contact #2 Street Name" at bounding box center [195, 204] width 50 height 7
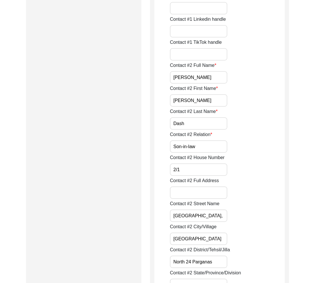
click at [201, 210] on input "[GEOGRAPHIC_DATA]," at bounding box center [198, 216] width 57 height 12
click at [202, 218] on input "[GEOGRAPHIC_DATA]," at bounding box center [198, 216] width 57 height 12
click at [214, 217] on input "[GEOGRAPHIC_DATA]," at bounding box center [198, 216] width 57 height 12
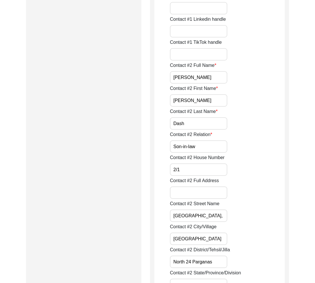
click at [214, 217] on input "[GEOGRAPHIC_DATA]," at bounding box center [198, 216] width 57 height 12
click at [225, 218] on input "[GEOGRAPHIC_DATA]," at bounding box center [198, 216] width 57 height 12
drag, startPoint x: 208, startPoint y: 241, endPoint x: 223, endPoint y: 257, distance: 22.7
click at [208, 241] on input "[GEOGRAPHIC_DATA]" at bounding box center [198, 239] width 57 height 12
click at [220, 264] on input "North 24 Parganas" at bounding box center [198, 262] width 57 height 12
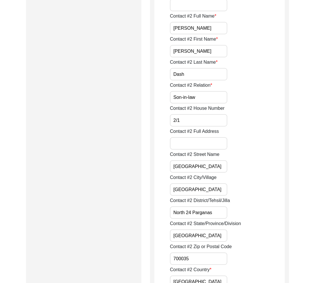
scroll to position [589, 0]
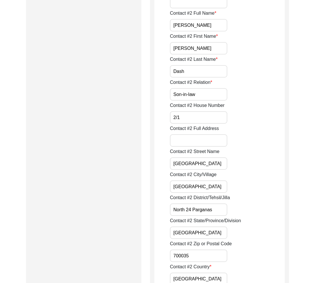
click at [212, 231] on input "[GEOGRAPHIC_DATA]" at bounding box center [198, 233] width 57 height 12
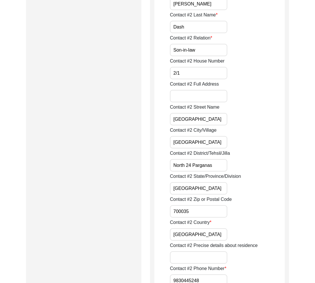
scroll to position [634, 0]
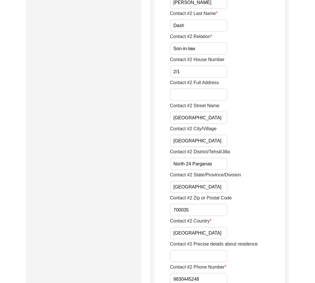
click at [211, 210] on input "700035" at bounding box center [198, 210] width 57 height 12
click at [195, 235] on input "[GEOGRAPHIC_DATA]" at bounding box center [198, 233] width 57 height 12
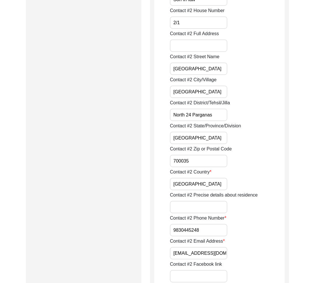
click at [211, 234] on input "9830445248" at bounding box center [198, 230] width 57 height 12
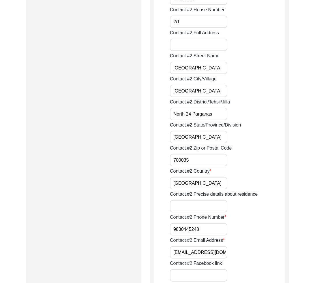
click at [226, 250] on input "[EMAIL_ADDRESS][DOMAIN_NAME]" at bounding box center [198, 252] width 57 height 12
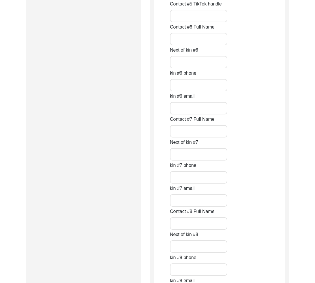
scroll to position [2561, 0]
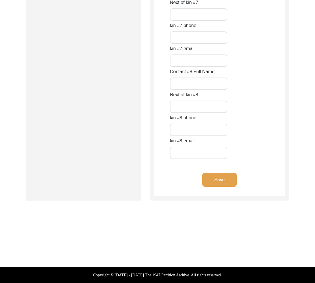
click at [228, 181] on button "Save" at bounding box center [219, 180] width 35 height 14
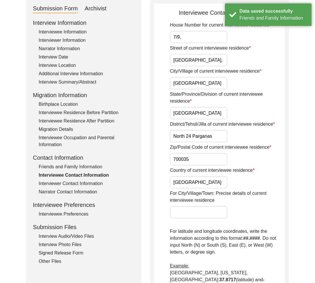
scroll to position [102, 0]
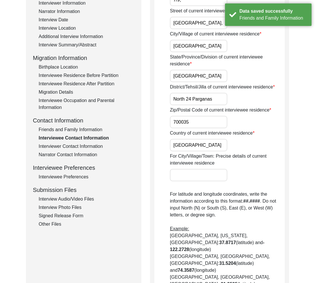
click at [278, 144] on div "Country of current interviewee residence [DEMOGRAPHIC_DATA]" at bounding box center [227, 141] width 115 height 22
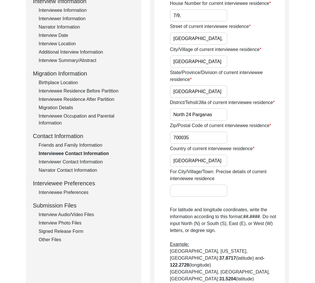
scroll to position [83, 0]
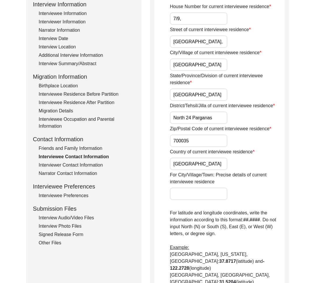
click at [79, 167] on div "Interviewer Contact Information" at bounding box center [87, 165] width 96 height 7
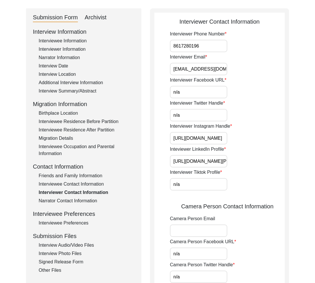
scroll to position [60, 0]
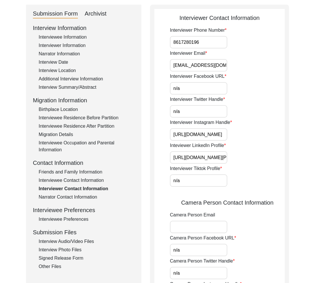
click at [65, 242] on div "Interview Audio/Video Files" at bounding box center [87, 241] width 96 height 7
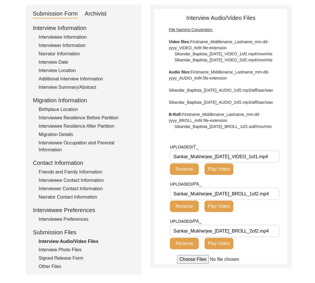
click at [65, 249] on div "Interview Photo Files" at bounding box center [87, 250] width 96 height 7
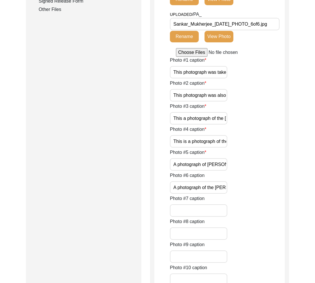
scroll to position [0, 53]
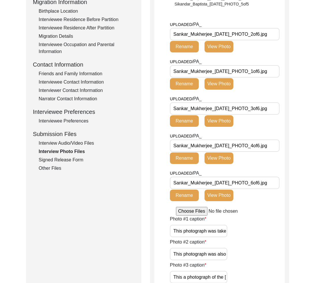
click at [76, 158] on div "Signed Release Form" at bounding box center [87, 160] width 96 height 7
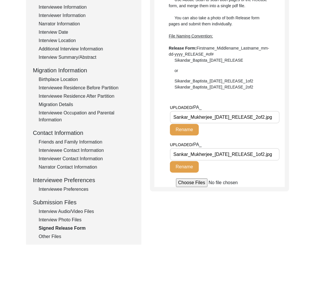
scroll to position [64, 0]
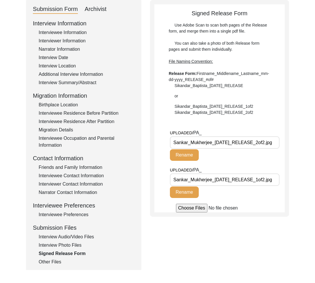
click at [81, 80] on div "Interview Summary/Abstract" at bounding box center [87, 82] width 96 height 7
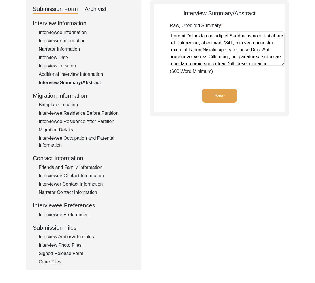
click at [88, 76] on div "Additional Interview Information" at bounding box center [87, 74] width 96 height 7
